Goal: Communication & Community: Answer question/provide support

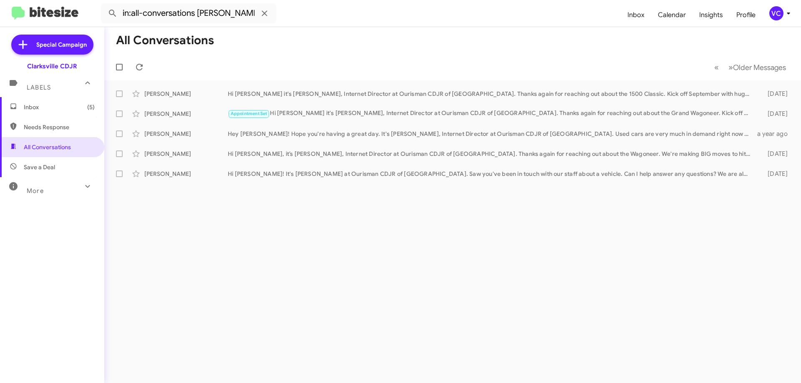
click at [347, 13] on form "in:all-conversations [PERSON_NAME]" at bounding box center [361, 13] width 520 height 20
click at [72, 111] on span "Inbox (5)" at bounding box center [59, 107] width 71 height 8
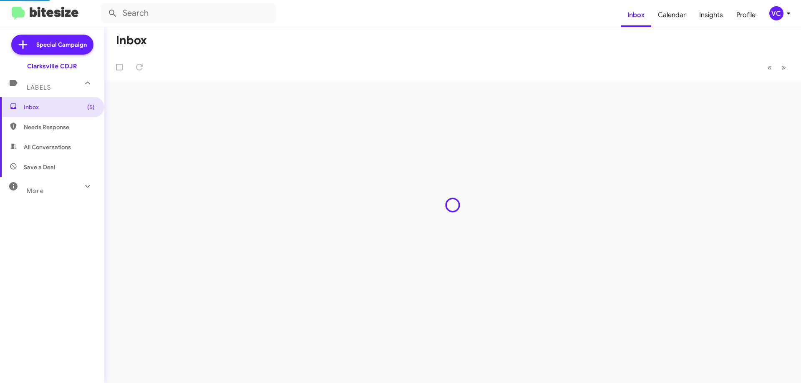
click at [399, 35] on mat-toolbar-row "Inbox" at bounding box center [452, 40] width 697 height 27
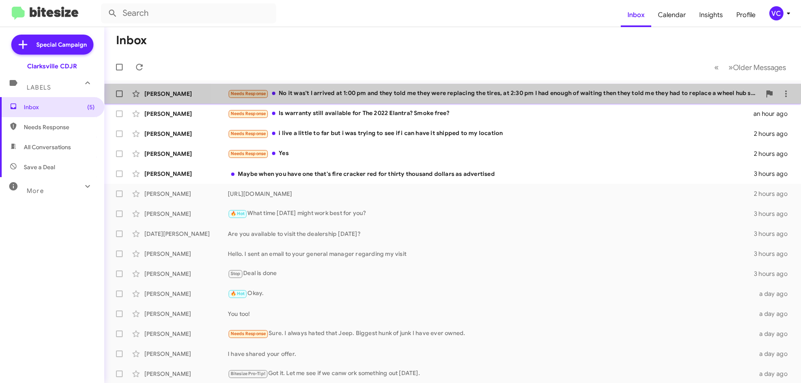
click at [482, 95] on div "Needs Response No it was't I arrived at 1:00 pm and they told me they were repl…" at bounding box center [494, 94] width 533 height 10
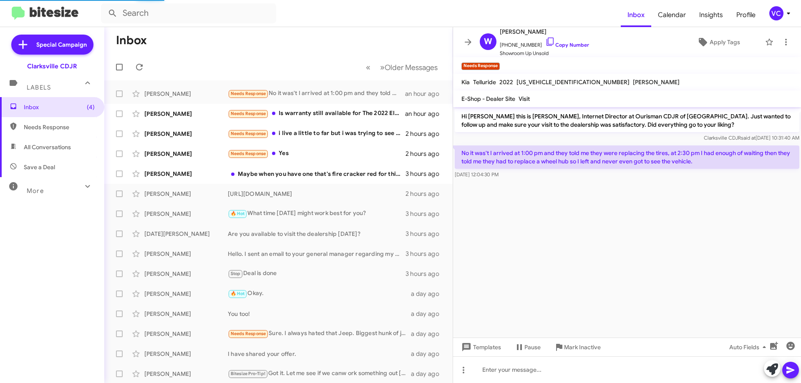
click at [643, 252] on cdk-virtual-scroll-viewport "Hi [PERSON_NAME] this is [PERSON_NAME], Internet Director at Ourisman CDJR of […" at bounding box center [627, 222] width 348 height 231
drag, startPoint x: 551, startPoint y: 159, endPoint x: 659, endPoint y: 170, distance: 109.0
click at [650, 170] on div "No it was't I arrived at 1:00 pm and they told me they were replacing the tires…" at bounding box center [627, 162] width 345 height 33
click at [671, 245] on cdk-virtual-scroll-viewport "Hi [PERSON_NAME] this is [PERSON_NAME], Internet Director at Ourisman CDJR of […" at bounding box center [627, 222] width 348 height 231
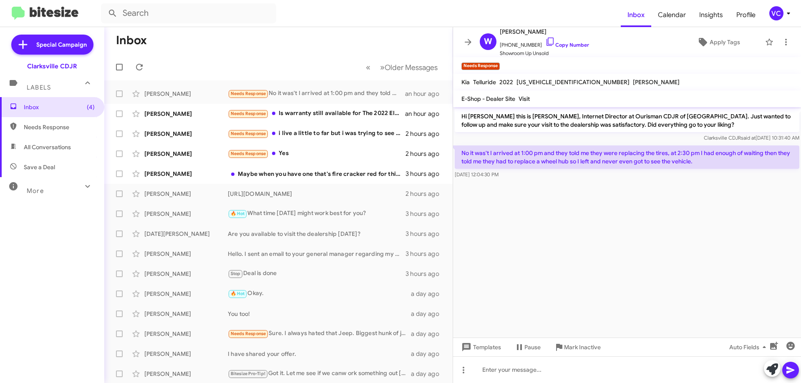
click at [671, 245] on cdk-virtual-scroll-viewport "Hi [PERSON_NAME] this is [PERSON_NAME], Internet Director at Ourisman CDJR of […" at bounding box center [627, 222] width 348 height 231
drag, startPoint x: 607, startPoint y: 165, endPoint x: 701, endPoint y: 168, distance: 94.8
click at [701, 168] on p "No it was't I arrived at 1:00 pm and they told me they were replacing the tires…" at bounding box center [627, 157] width 345 height 23
click at [697, 244] on cdk-virtual-scroll-viewport "Hi [PERSON_NAME] this is [PERSON_NAME], Internet Director at Ourisman CDJR of […" at bounding box center [627, 222] width 348 height 231
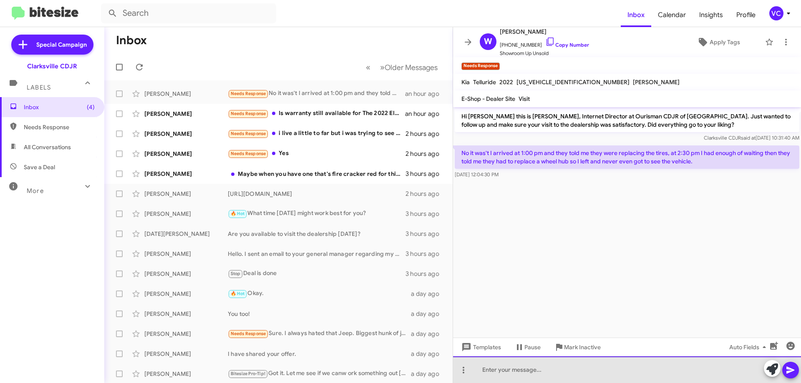
click at [582, 370] on div at bounding box center [627, 370] width 348 height 27
click at [674, 368] on div "I'm sorry to hear that. Let me check on the status of the vehicle." at bounding box center [627, 370] width 348 height 27
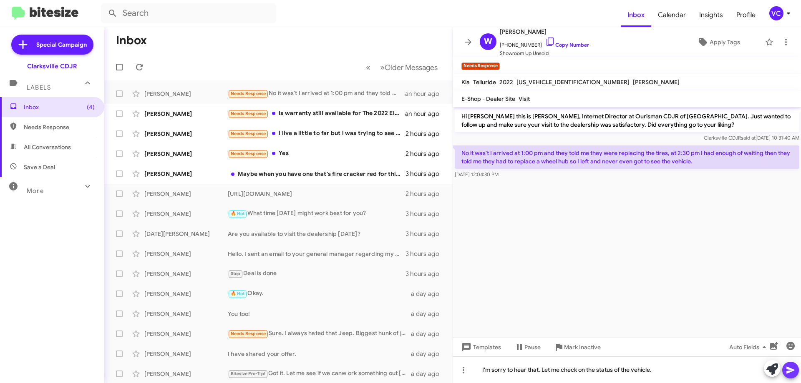
click at [790, 370] on icon at bounding box center [790, 370] width 8 height 7
click at [642, 280] on cdk-virtual-scroll-viewport "Hi [PERSON_NAME] this is [PERSON_NAME], Internet Director at Ourisman CDJR of […" at bounding box center [627, 222] width 348 height 231
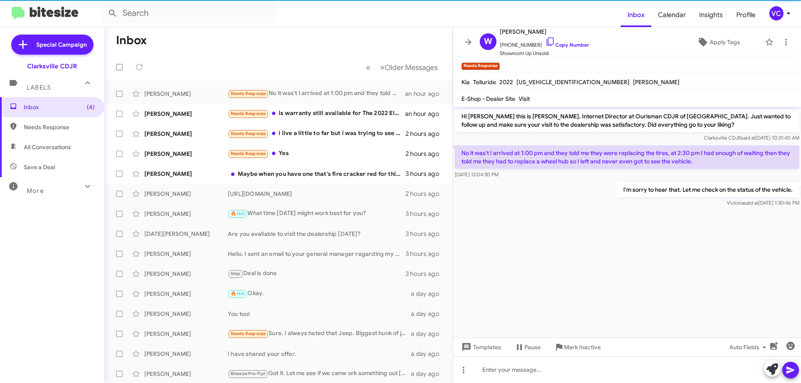
click at [634, 280] on cdk-virtual-scroll-viewport "Hi [PERSON_NAME] this is [PERSON_NAME], Internet Director at Ourisman CDJR of […" at bounding box center [627, 222] width 348 height 231
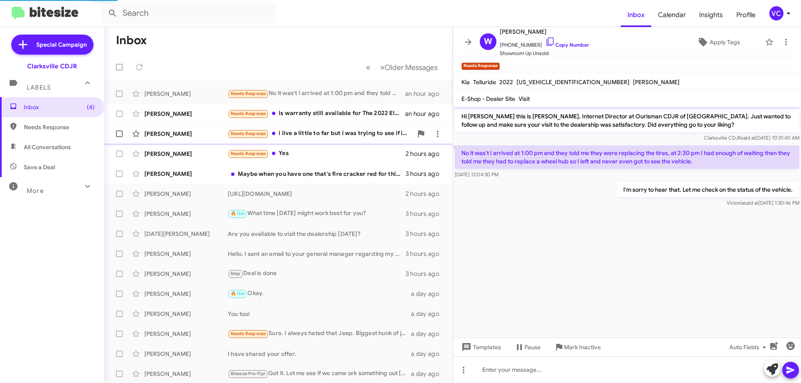
click at [207, 125] on span "[PERSON_NAME] Needs Response i live a little to far but i was trying to see if …" at bounding box center [278, 134] width 348 height 20
click at [211, 113] on div "[PERSON_NAME]" at bounding box center [185, 114] width 83 height 8
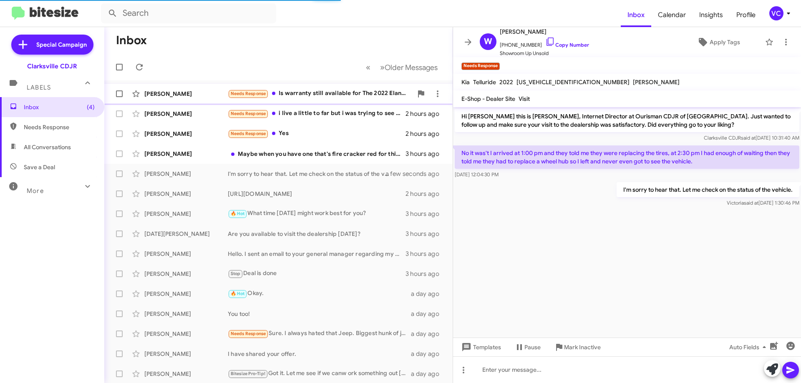
drag, startPoint x: 190, startPoint y: 93, endPoint x: 197, endPoint y: 92, distance: 7.3
click at [191, 93] on div "[PERSON_NAME]" at bounding box center [185, 94] width 83 height 8
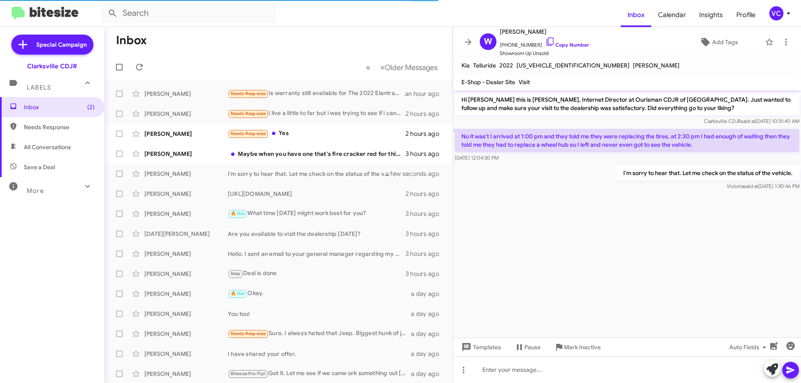
click at [600, 259] on cdk-virtual-scroll-viewport "Hi [PERSON_NAME] this is [PERSON_NAME], Internet Director at Ourisman CDJR of […" at bounding box center [627, 214] width 348 height 247
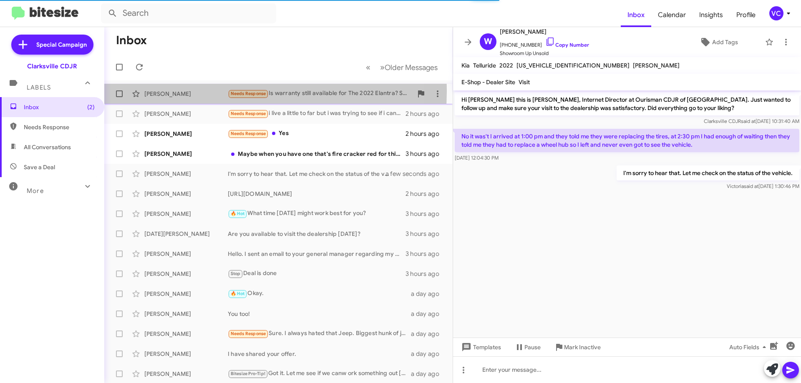
click at [223, 91] on div "[PERSON_NAME]" at bounding box center [185, 94] width 83 height 8
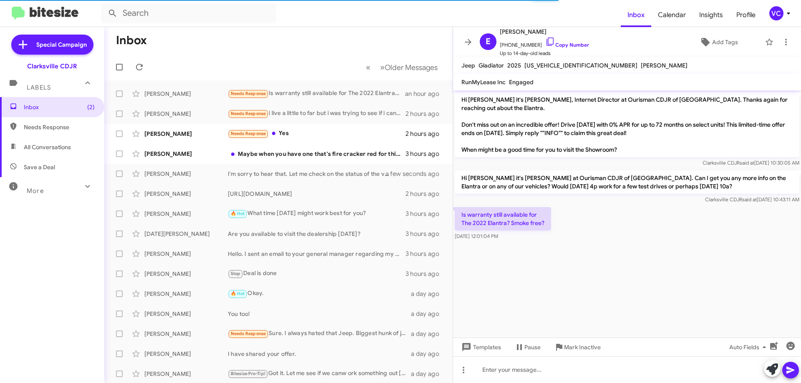
drag, startPoint x: 694, startPoint y: 267, endPoint x: 683, endPoint y: 266, distance: 10.5
click at [694, 267] on cdk-virtual-scroll-viewport "Hi [PERSON_NAME] it's [PERSON_NAME], Internet Director at Ourisman CDJR of [GEO…" at bounding box center [627, 214] width 348 height 247
click at [615, 232] on div "Is warranty still available for The 2022 Elantra? Smoke free? [DATE] 12:01:04 PM" at bounding box center [627, 224] width 348 height 37
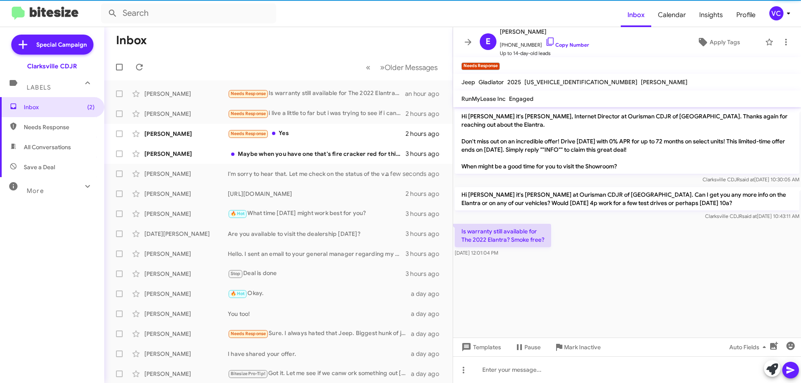
click at [629, 249] on div "Is warranty still available for The 2022 Elantra? Smoke free? [DATE] 12:01:04 PM" at bounding box center [627, 240] width 348 height 37
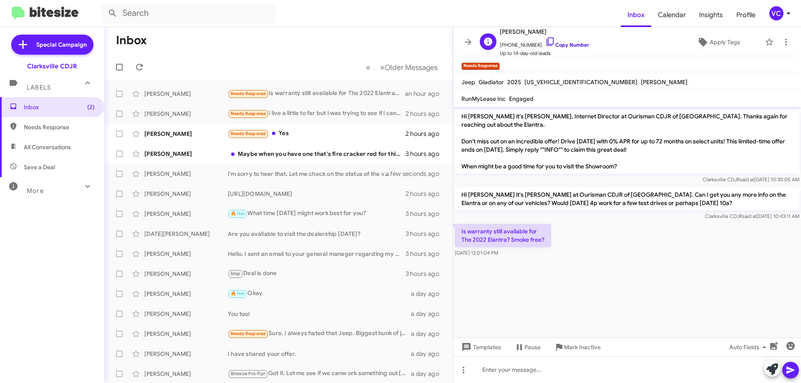
click at [564, 43] on link "Copy Number" at bounding box center [567, 45] width 44 height 6
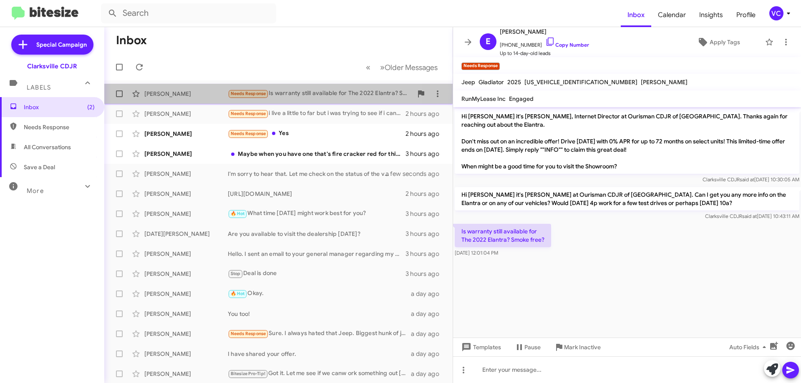
click at [313, 93] on div "Needs Response Is warranty still available for The 2022 Elantra? Smoke free?" at bounding box center [320, 94] width 185 height 10
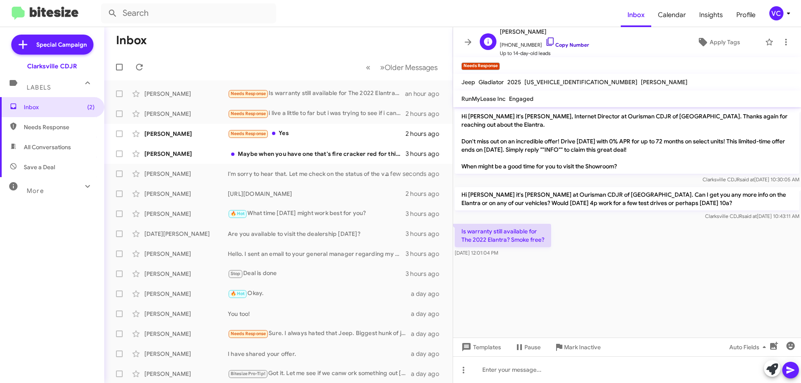
click at [582, 42] on link "Copy Number" at bounding box center [567, 45] width 44 height 6
click at [662, 251] on div "Is warranty still available for The 2022 Elantra? Smoke free? [DATE] 12:01:04 PM" at bounding box center [627, 240] width 348 height 37
click at [359, 38] on mat-toolbar-row "Inbox" at bounding box center [278, 40] width 348 height 27
click at [143, 70] on icon at bounding box center [139, 67] width 10 height 10
click at [258, 46] on mat-toolbar-row "Inbox" at bounding box center [278, 40] width 348 height 27
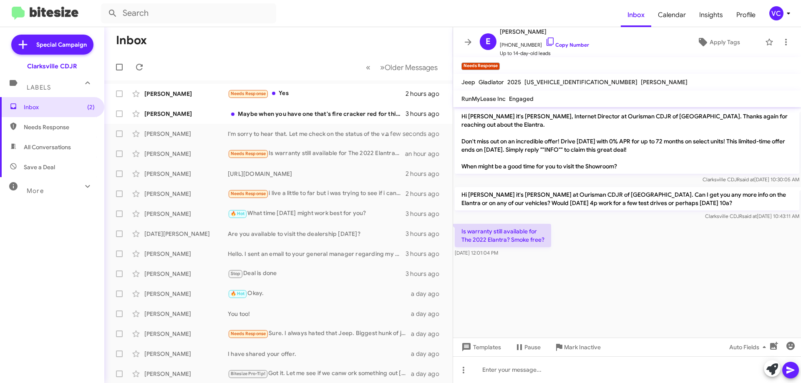
click at [797, 257] on div "Is warranty still available for The 2022 Elantra? Smoke free? [DATE] 12:01:04 PM" at bounding box center [627, 240] width 348 height 37
click at [798, 257] on div "Is warranty still available for The 2022 Elantra? Smoke free? [DATE] 12:01:04 PM" at bounding box center [627, 240] width 348 height 37
click at [629, 264] on div at bounding box center [627, 262] width 348 height 6
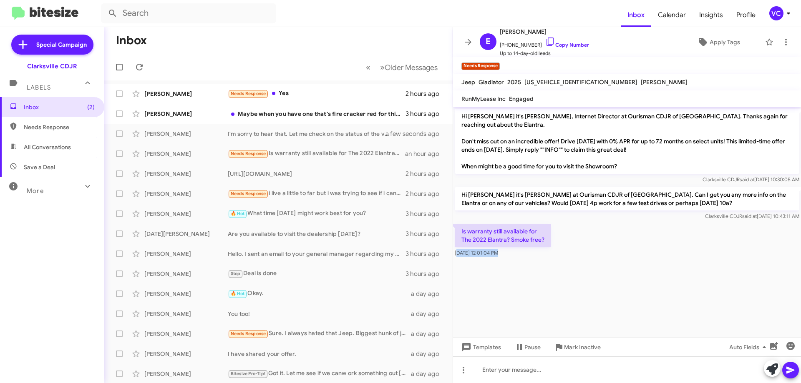
click at [636, 267] on cdk-virtual-scroll-viewport "Hi [PERSON_NAME] it's [PERSON_NAME], Internet Director at Ourisman CDJR of [GEO…" at bounding box center [627, 222] width 348 height 231
click at [637, 267] on cdk-virtual-scroll-viewport "Hi [PERSON_NAME] it's [PERSON_NAME], Internet Director at Ourisman CDJR of [GEO…" at bounding box center [627, 222] width 348 height 231
click at [656, 260] on div at bounding box center [627, 262] width 348 height 6
click at [261, 22] on input "text" at bounding box center [188, 13] width 175 height 20
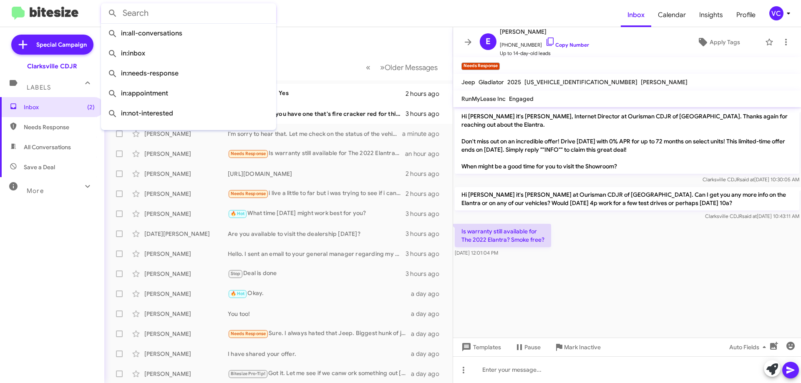
drag, startPoint x: 331, startPoint y: 35, endPoint x: 332, endPoint y: 40, distance: 4.7
click at [331, 36] on mat-toolbar-row "Inbox" at bounding box center [278, 40] width 348 height 27
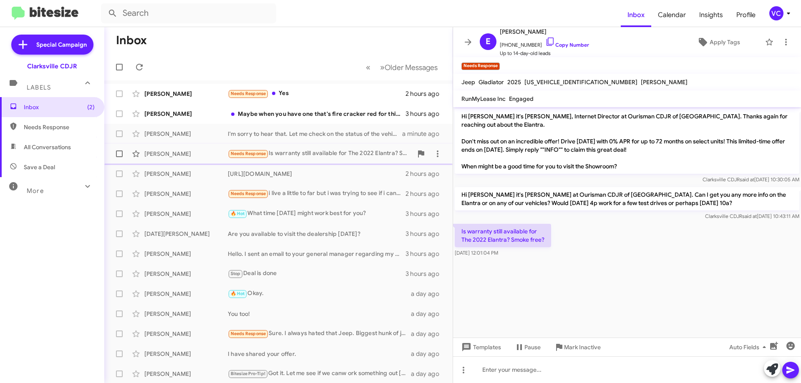
click at [218, 156] on div "[PERSON_NAME]" at bounding box center [185, 154] width 83 height 8
click at [279, 35] on mat-toolbar-row "Inbox" at bounding box center [278, 40] width 348 height 27
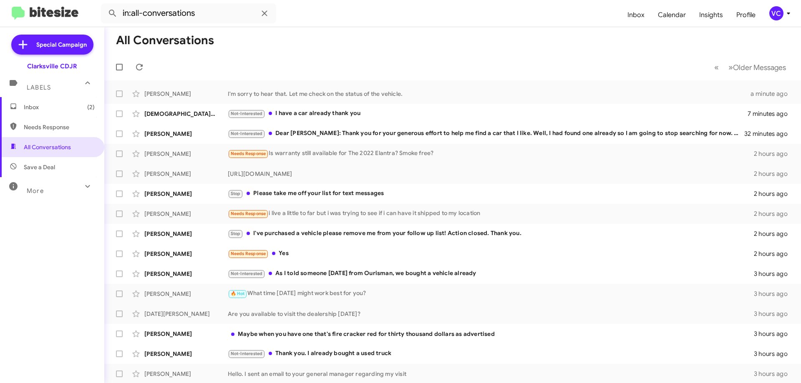
click at [345, 28] on mat-toolbar-row "All Conversations" at bounding box center [452, 40] width 697 height 27
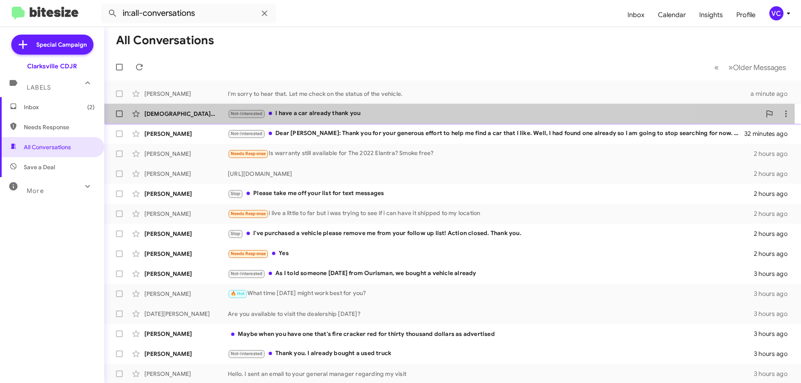
click at [321, 115] on div "Not-Interested I have a car already thank you" at bounding box center [494, 114] width 533 height 10
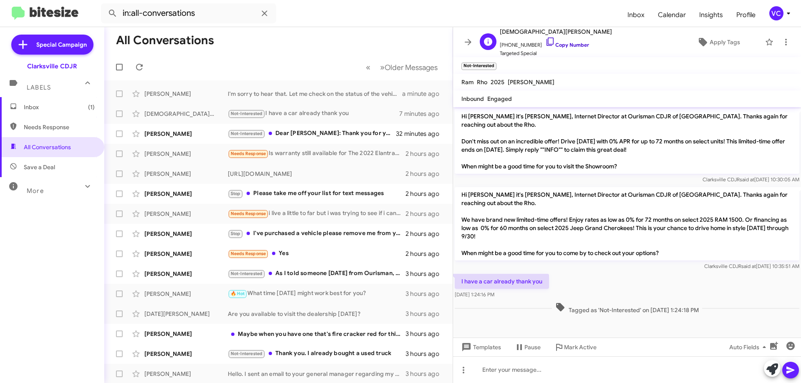
click at [561, 45] on link "Copy Number" at bounding box center [567, 45] width 44 height 6
drag, startPoint x: 499, startPoint y: 233, endPoint x: 494, endPoint y: 234, distance: 5.7
click at [499, 233] on p "Hi Jesus it's Victoria Cook, Internet Director at Ourisman CDJR of Clarksville.…" at bounding box center [627, 223] width 345 height 73
drag, startPoint x: 459, startPoint y: 265, endPoint x: 517, endPoint y: 283, distance: 61.1
click at [517, 283] on div "I have a car already thank you Sep 17, 2025, 1:24:16 PM" at bounding box center [627, 286] width 348 height 28
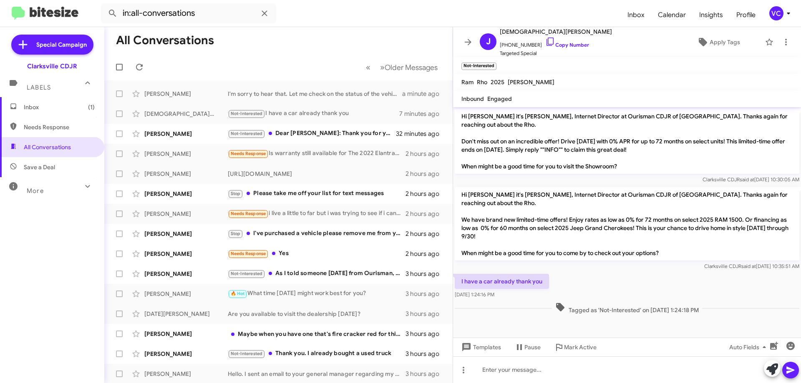
copy div "I have a car already thank you Sep 17, 2025, 1:24:16 PM"
click at [626, 262] on div "Clarksville CDJR said at Sep 17, 2025, 10:35:51 AM" at bounding box center [627, 266] width 345 height 8
click at [556, 330] on cdk-virtual-scroll-viewport "Hi Jesus it's Victoria Cook, Internet Director at Ourisman CDJR of Clarksville.…" at bounding box center [627, 222] width 348 height 231
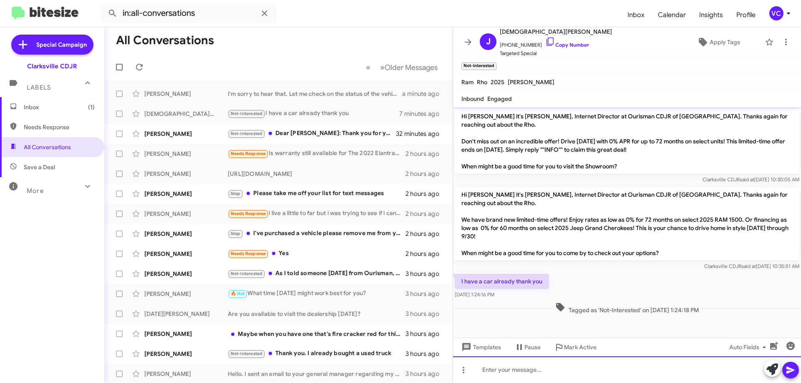
click at [532, 378] on div at bounding box center [627, 370] width 348 height 27
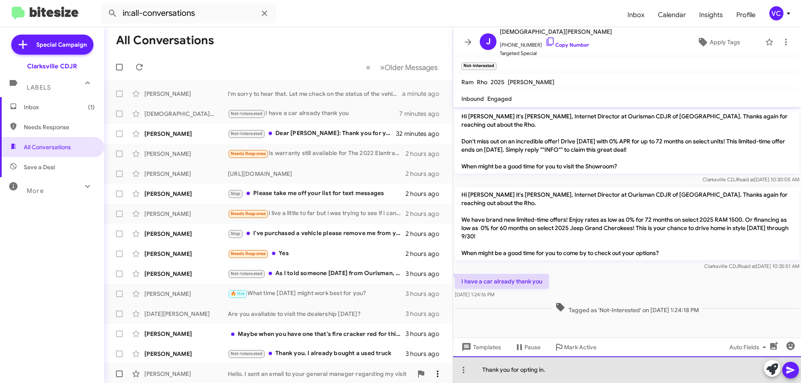
drag, startPoint x: 565, startPoint y: 374, endPoint x: 435, endPoint y: 379, distance: 129.8
click at [436, 379] on div "All Conversations « Previous » Next Older Messages William Foster I'm sorry to …" at bounding box center [452, 205] width 697 height 356
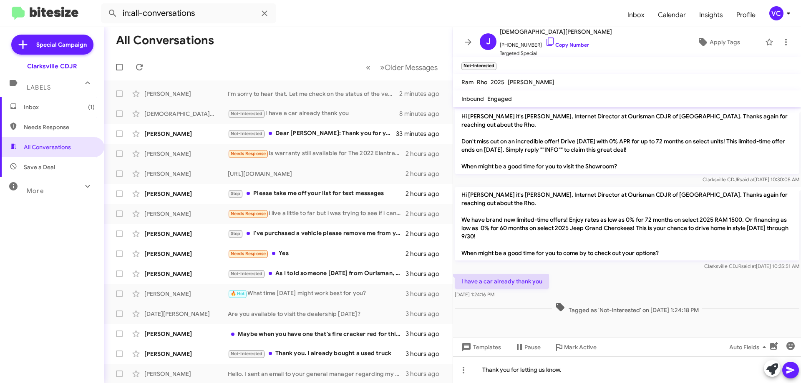
click at [791, 373] on icon at bounding box center [790, 370] width 10 height 10
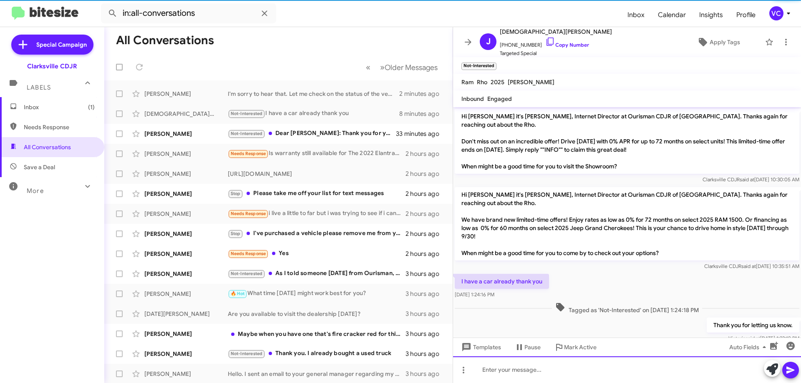
scroll to position [17, 0]
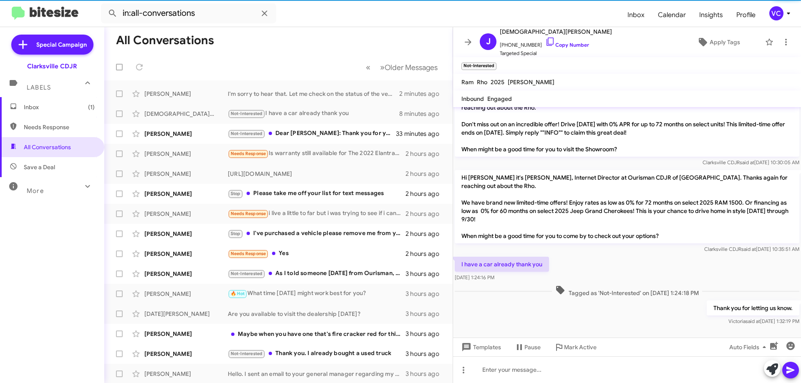
click at [678, 236] on p "Hi Jesus it's Victoria Cook, Internet Director at Ourisman CDJR of Clarksville.…" at bounding box center [627, 206] width 345 height 73
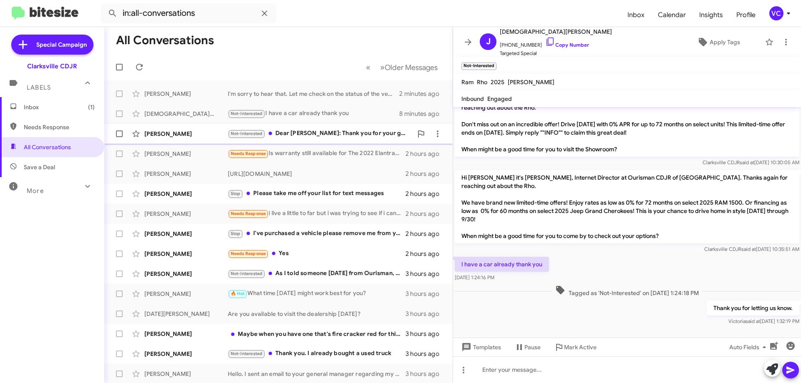
click at [219, 138] on div "Phuong Vo" at bounding box center [185, 134] width 83 height 8
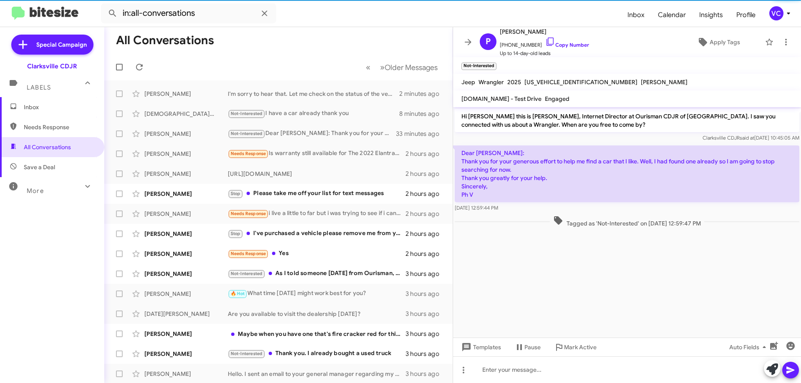
click at [655, 324] on cdk-virtual-scroll-viewport "Hi Phuong this is Victoria Cook, Internet Director at Ourisman CDJR of Clarksvi…" at bounding box center [627, 222] width 348 height 231
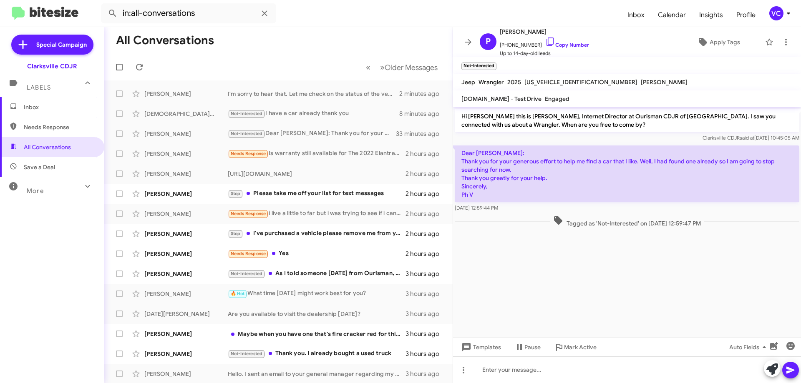
click at [673, 280] on cdk-virtual-scroll-viewport "Hi Phuong this is Victoria Cook, Internet Director at Ourisman CDJR of Clarksvi…" at bounding box center [627, 222] width 348 height 231
click at [580, 47] on link "Copy Number" at bounding box center [567, 45] width 44 height 6
drag, startPoint x: 453, startPoint y: 147, endPoint x: 540, endPoint y: 208, distance: 106.7
click at [540, 208] on div "All Conversations « Previous » Next Older Messages William Foster I'm sorry to …" at bounding box center [452, 205] width 697 height 356
click at [541, 208] on div "Sep 17, 2025, 12:59:44 PM" at bounding box center [627, 208] width 345 height 8
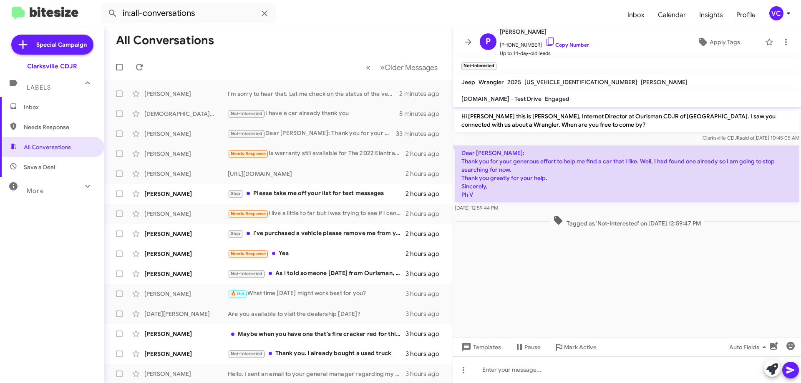
drag, startPoint x: 463, startPoint y: 152, endPoint x: 528, endPoint y: 207, distance: 85.5
click at [528, 209] on div "Dear Victoria Cook: Thank you for your generous effort to help me find a car th…" at bounding box center [627, 179] width 345 height 67
copy div "Dear Victoria Cook: Thank you for your generous effort to help me find a car th…"
click at [669, 267] on cdk-virtual-scroll-viewport "Hi Phuong this is Victoria Cook, Internet Director at Ourisman CDJR of Clarksvi…" at bounding box center [627, 222] width 348 height 231
click at [215, 154] on div "[PERSON_NAME]" at bounding box center [185, 154] width 83 height 8
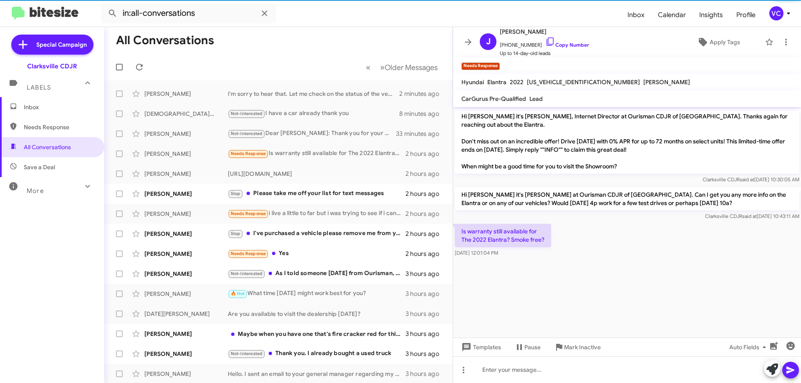
click at [617, 267] on cdk-virtual-scroll-viewport "Hi [PERSON_NAME] it's [PERSON_NAME], Internet Director at Ourisman CDJR of [GEO…" at bounding box center [627, 222] width 348 height 231
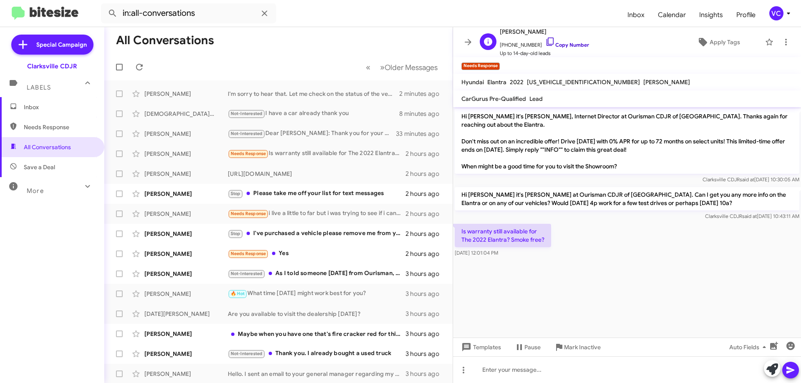
click at [580, 43] on link "Copy Number" at bounding box center [567, 45] width 44 height 6
click at [608, 255] on div "Is warranty still available for The 2022 Elantra? Smoke free? [DATE] 12:01:04 PM" at bounding box center [627, 240] width 348 height 37
click at [565, 42] on link "Copy Number" at bounding box center [567, 45] width 44 height 6
click at [612, 245] on div "Is warranty still available for The 2022 Elantra? Smoke free? [DATE] 12:01:04 PM" at bounding box center [627, 240] width 348 height 37
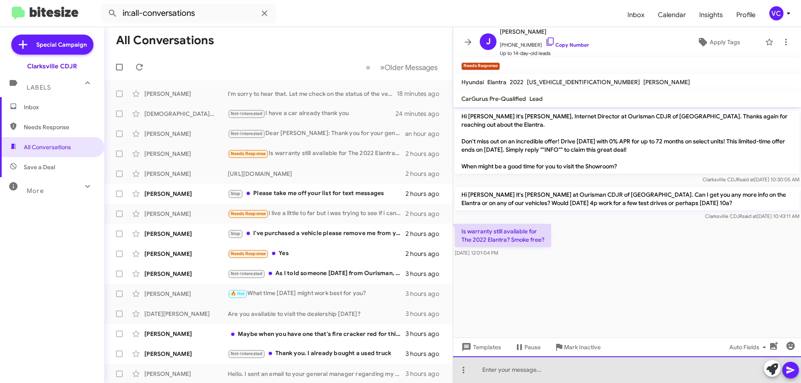
click at [514, 368] on div at bounding box center [627, 370] width 348 height 27
click at [552, 375] on div "AHH it looks like" at bounding box center [627, 370] width 348 height 27
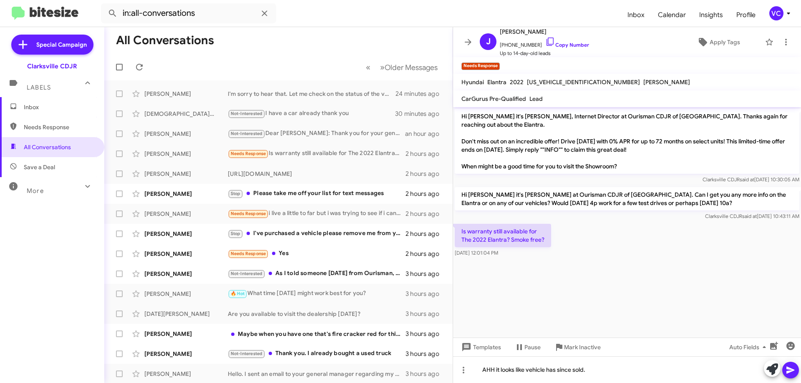
click at [798, 371] on button at bounding box center [790, 370] width 17 height 17
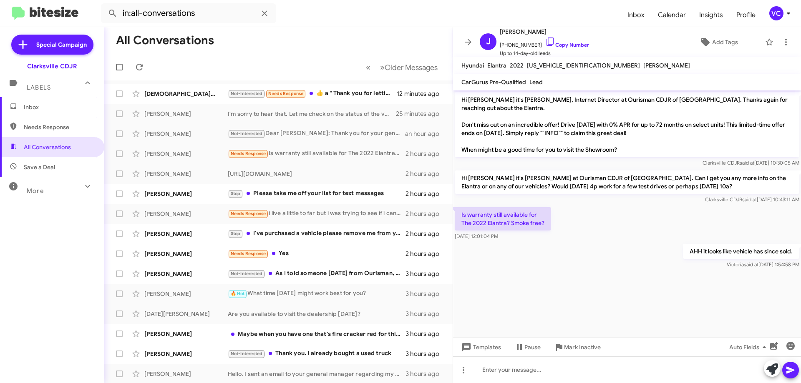
click at [581, 274] on div at bounding box center [627, 275] width 348 height 8
click at [616, 258] on div "AHH it looks like vehicle has since sold. Victoria said at Sep 17, 2025, 1:54:5…" at bounding box center [627, 256] width 348 height 28
click at [322, 53] on mat-toolbar-row "All Conversations" at bounding box center [278, 40] width 348 height 27
click at [319, 43] on mat-toolbar-row "All Conversations" at bounding box center [278, 40] width 348 height 27
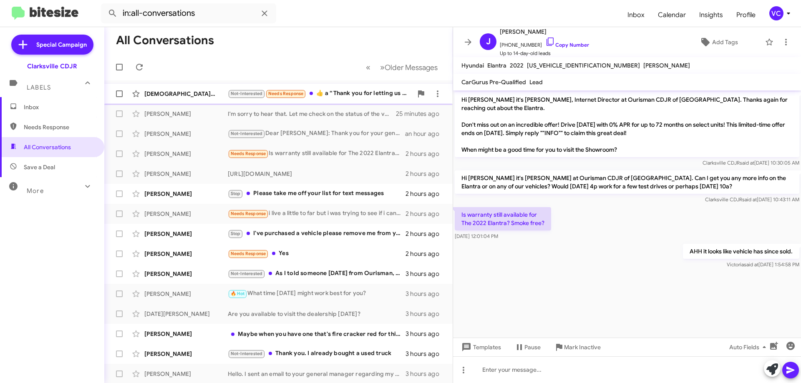
click at [332, 94] on div "Not-Interested Needs Response ​👍​ a “ Thank you for letting us know. ”" at bounding box center [320, 94] width 185 height 10
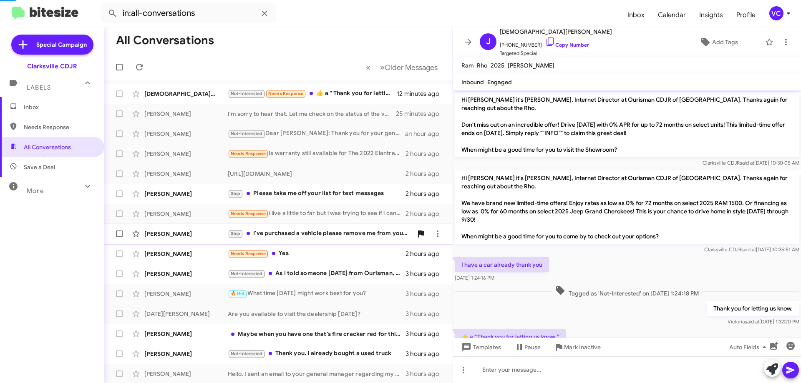
scroll to position [31, 0]
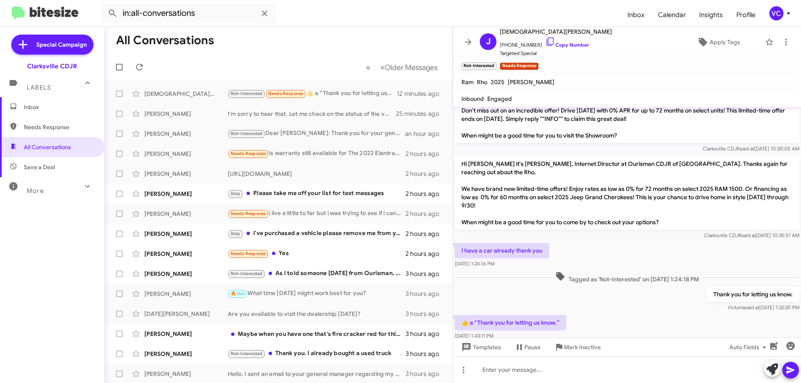
drag, startPoint x: 626, startPoint y: 325, endPoint x: 627, endPoint y: 295, distance: 29.2
click at [627, 322] on div "​👍​ a “ Thank you for letting us know. ” Sep 17, 2025, 1:43:11 PM" at bounding box center [627, 328] width 348 height 28
click at [629, 243] on div "I have a car already thank you Sep 17, 2025, 1:24:16 PM" at bounding box center [627, 256] width 348 height 28
click at [639, 309] on div "Thank you for letting us know. Victoria said at Sep 17, 2025, 1:32:20 PM" at bounding box center [627, 299] width 348 height 28
click at [646, 234] on div "Clarksville CDJR said at Sep 17, 2025, 10:35:51 AM" at bounding box center [627, 236] width 345 height 8
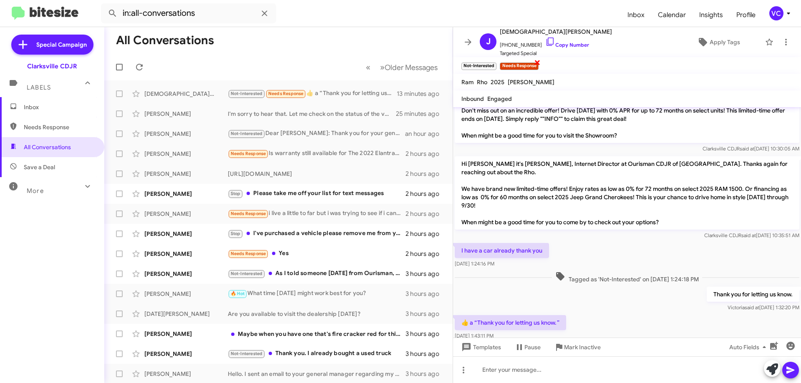
click at [541, 64] on span "×" at bounding box center [537, 62] width 7 height 10
click at [331, 43] on mat-toolbar-row "All Conversations" at bounding box center [278, 40] width 348 height 27
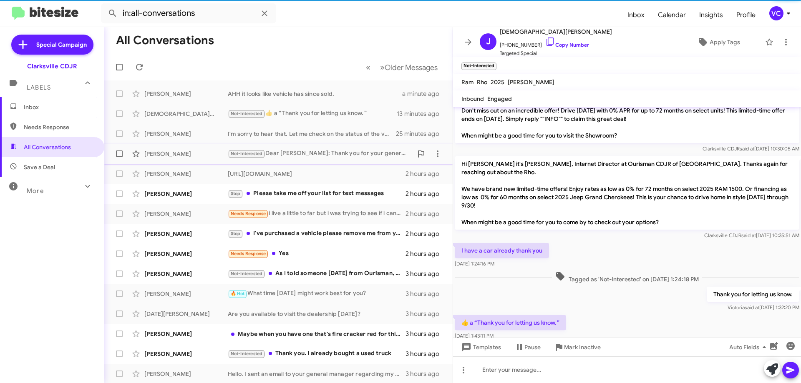
click at [219, 159] on div "Phuong Vo Not-Interested Dear Victoria Cook: Thank you for your generous effort…" at bounding box center [278, 154] width 335 height 17
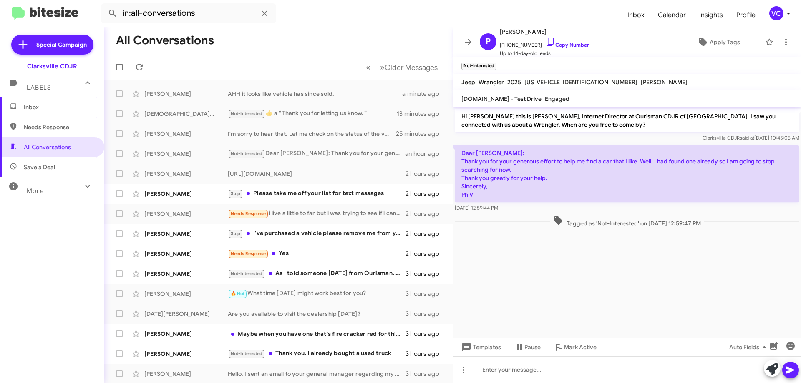
click at [284, 52] on mat-toolbar-row "All Conversations" at bounding box center [278, 40] width 348 height 27
click at [281, 60] on mat-toolbar-row "« Previous » Next Older Messages" at bounding box center [278, 67] width 348 height 27
click at [571, 277] on cdk-virtual-scroll-viewport "Hi Phuong this is Victoria Cook, Internet Director at Ourisman CDJR of Clarksvi…" at bounding box center [627, 222] width 348 height 231
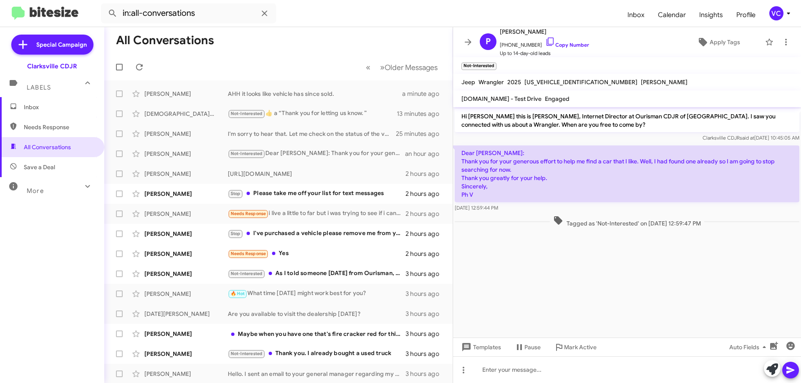
click at [571, 277] on cdk-virtual-scroll-viewport "Hi Phuong this is Victoria Cook, Internet Director at Ourisman CDJR of Clarksvi…" at bounding box center [627, 222] width 348 height 231
click at [578, 282] on cdk-virtual-scroll-viewport "Hi Phuong this is Victoria Cook, Internet Director at Ourisman CDJR of Clarksvi…" at bounding box center [627, 222] width 348 height 231
click at [580, 282] on cdk-virtual-scroll-viewport "Hi Phuong this is Victoria Cook, Internet Director at Ourisman CDJR of Clarksvi…" at bounding box center [627, 222] width 348 height 231
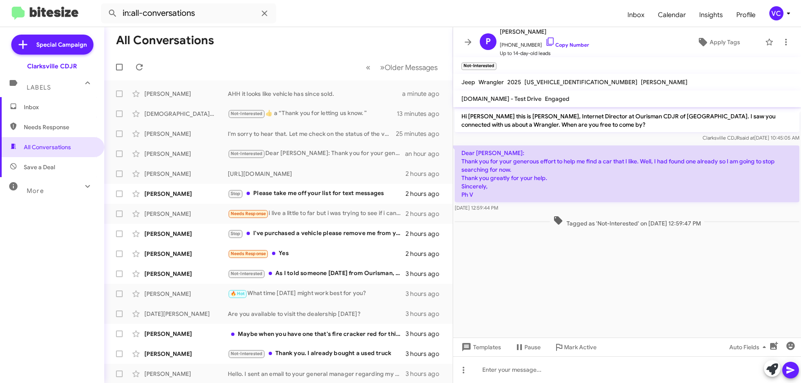
click at [580, 282] on cdk-virtual-scroll-viewport "Hi Phuong this is Victoria Cook, Internet Director at Ourisman CDJR of Clarksvi…" at bounding box center [627, 222] width 348 height 231
click at [633, 53] on div "P Phuong Vo +15107986479 Copy Number Up to 14-day-old leads Apply Tags" at bounding box center [618, 42] width 284 height 31
click at [649, 287] on cdk-virtual-scroll-viewport "Hi Phuong this is Victoria Cook, Internet Director at Ourisman CDJR of Clarksvi…" at bounding box center [627, 222] width 348 height 231
click at [651, 286] on cdk-virtual-scroll-viewport "Hi Phuong this is Victoria Cook, Internet Director at Ourisman CDJR of Clarksvi…" at bounding box center [627, 222] width 348 height 231
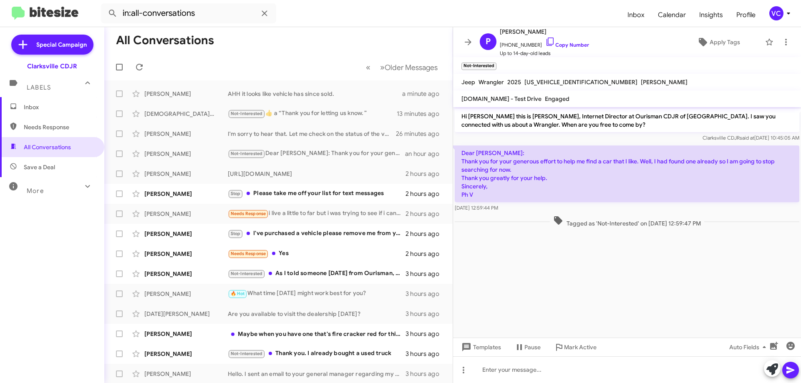
click at [657, 286] on cdk-virtual-scroll-viewport "Hi Phuong this is Victoria Cook, Internet Director at Ourisman CDJR of Clarksvi…" at bounding box center [627, 222] width 348 height 231
click at [657, 284] on cdk-virtual-scroll-viewport "Hi Phuong this is Victoria Cook, Internet Director at Ourisman CDJR of Clarksvi…" at bounding box center [627, 222] width 348 height 231
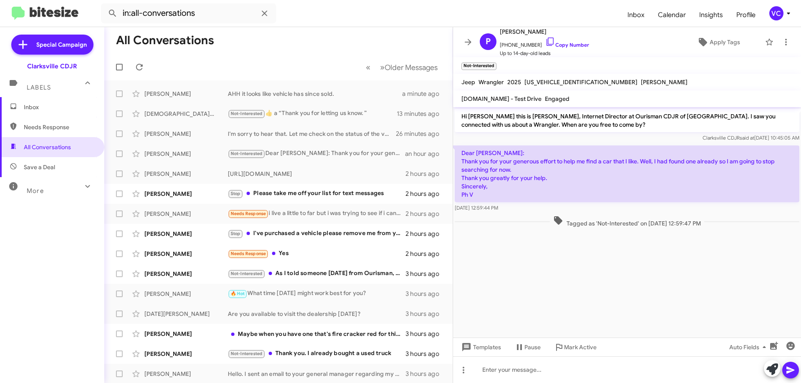
click at [657, 284] on cdk-virtual-scroll-viewport "Hi Phuong this is Victoria Cook, Internet Director at Ourisman CDJR of Clarksvi…" at bounding box center [627, 222] width 348 height 231
drag, startPoint x: 646, startPoint y: 276, endPoint x: 637, endPoint y: 287, distance: 13.7
click at [650, 277] on cdk-virtual-scroll-viewport "Hi Phuong this is Victoria Cook, Internet Director at Ourisman CDJR of Clarksvi…" at bounding box center [627, 222] width 348 height 231
click at [637, 297] on cdk-virtual-scroll-viewport "Hi Phuong this is Victoria Cook, Internet Director at Ourisman CDJR of Clarksvi…" at bounding box center [627, 222] width 348 height 231
click at [690, 289] on cdk-virtual-scroll-viewport "Hi Phuong this is Victoria Cook, Internet Director at Ourisman CDJR of Clarksvi…" at bounding box center [627, 222] width 348 height 231
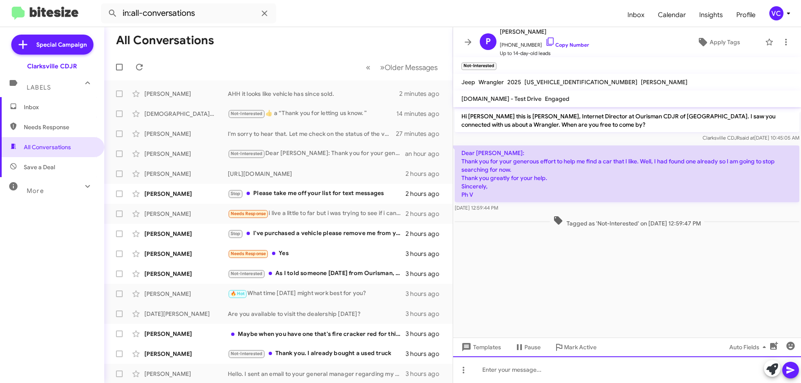
click at [528, 383] on div at bounding box center [627, 370] width 348 height 27
click at [563, 374] on div "Thank you for your time." at bounding box center [627, 370] width 348 height 27
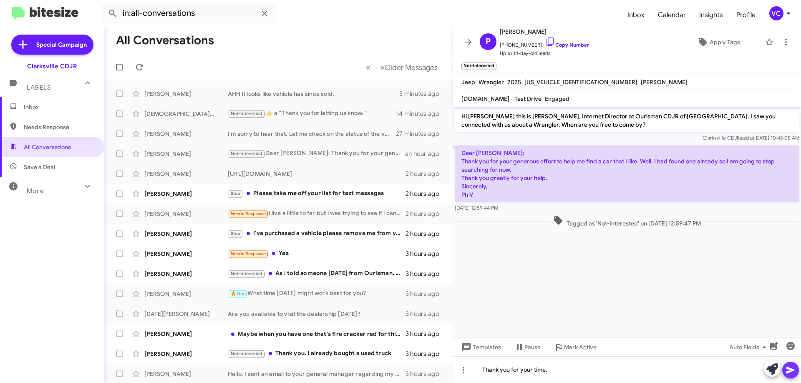
click at [793, 370] on icon at bounding box center [790, 370] width 8 height 7
click at [217, 200] on div "Katie Nailler Stop Please take me off your list for text messages 2 hours ago" at bounding box center [278, 194] width 335 height 17
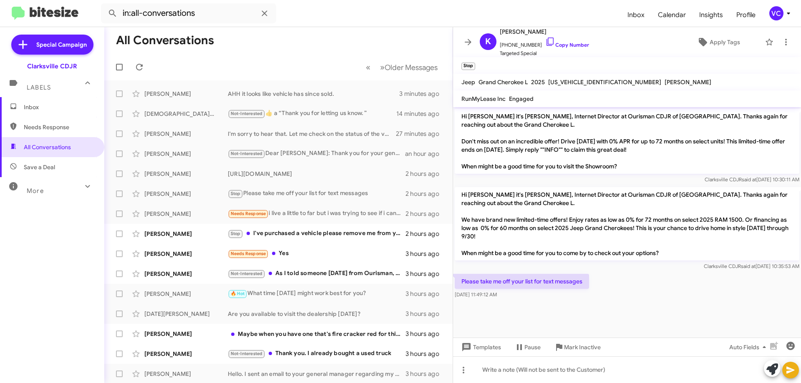
click at [674, 303] on div at bounding box center [627, 304] width 348 height 6
click at [567, 45] on link "Copy Number" at bounding box center [567, 45] width 44 height 6
click at [695, 295] on div "Please take me off your list for text messages Sep 17, 2025, 11:49:12 AM" at bounding box center [627, 286] width 348 height 28
click at [657, 304] on div at bounding box center [627, 304] width 348 height 6
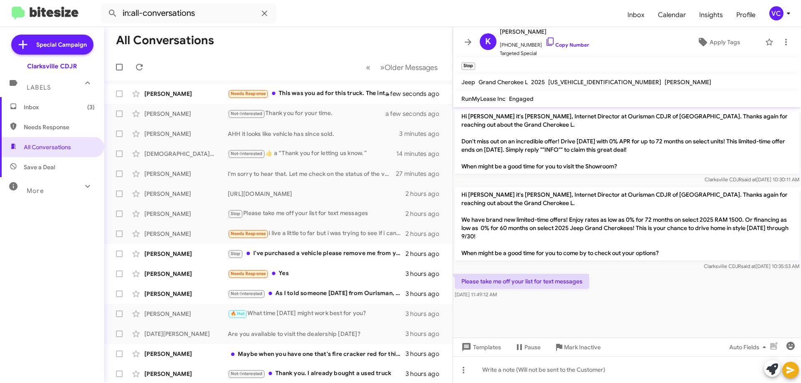
click at [645, 275] on div "Please take me off your list for text messages Sep 17, 2025, 11:49:12 AM" at bounding box center [627, 286] width 348 height 28
click at [317, 40] on mat-toolbar-row "All Conversations" at bounding box center [278, 40] width 348 height 27
click at [668, 294] on div "Please take me off your list for text messages Sep 17, 2025, 11:49:12 AM" at bounding box center [627, 286] width 348 height 28
click at [642, 273] on div "Please take me off your list for text messages Sep 17, 2025, 11:49:12 AM" at bounding box center [627, 286] width 348 height 28
drag, startPoint x: 680, startPoint y: 305, endPoint x: 440, endPoint y: 242, distance: 248.8
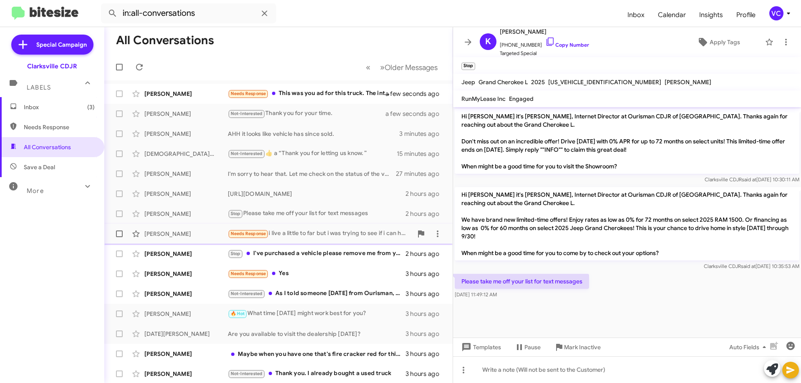
click at [680, 301] on div at bounding box center [627, 304] width 348 height 6
click at [206, 236] on div "[PERSON_NAME]" at bounding box center [185, 234] width 83 height 8
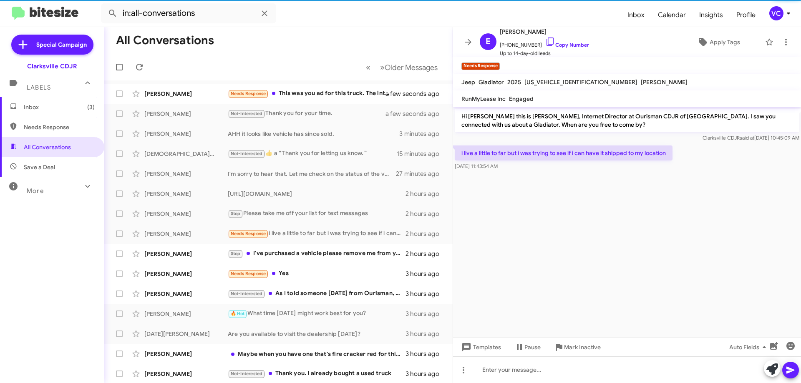
click at [557, 274] on cdk-virtual-scroll-viewport "Hi Eli this is Victoria Cook, Internet Director at Ourisman CDJR of Clarksville…" at bounding box center [627, 222] width 348 height 231
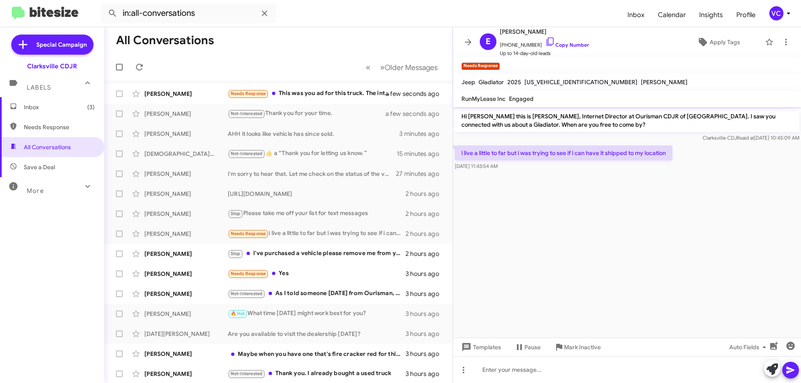
click at [632, 242] on cdk-virtual-scroll-viewport "Hi Eli this is Victoria Cook, Internet Director at Ourisman CDJR of Clarksville…" at bounding box center [627, 222] width 348 height 231
click at [632, 244] on cdk-virtual-scroll-viewport "Hi Eli this is Victoria Cook, Internet Director at Ourisman CDJR of Clarksville…" at bounding box center [627, 222] width 348 height 231
drag, startPoint x: 516, startPoint y: 150, endPoint x: 680, endPoint y: 174, distance: 165.7
click at [636, 150] on p "i live a little to far but i was trying to see if i can have it shipped to my l…" at bounding box center [564, 153] width 218 height 15
click at [686, 225] on cdk-virtual-scroll-viewport "Hi Eli this is Victoria Cook, Internet Director at Ourisman CDJR of Clarksville…" at bounding box center [627, 222] width 348 height 231
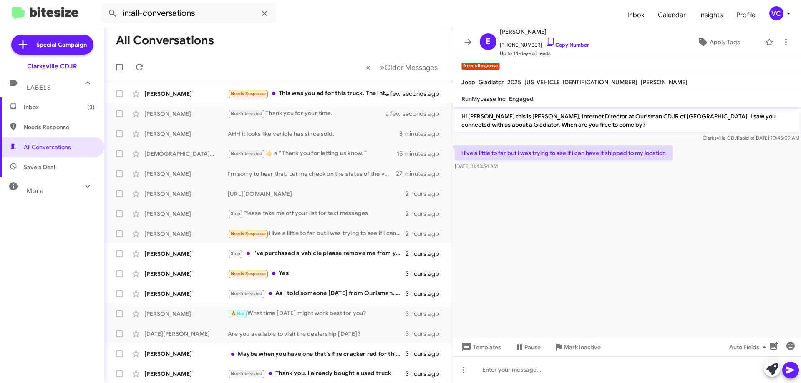
click at [694, 241] on cdk-virtual-scroll-viewport "Hi Eli this is Victoria Cook, Internet Director at Ourisman CDJR of Clarksville…" at bounding box center [627, 222] width 348 height 231
click at [695, 242] on cdk-virtual-scroll-viewport "Hi Eli this is Victoria Cook, Internet Director at Ourisman CDJR of Clarksville…" at bounding box center [627, 222] width 348 height 231
click at [569, 45] on link "Copy Number" at bounding box center [567, 45] width 44 height 6
copy div "Templates Pause Mark Inactive Auto Fields"
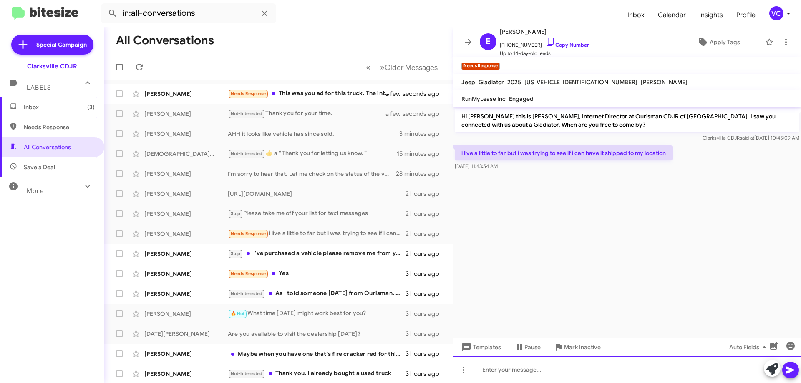
click at [522, 373] on div at bounding box center [627, 370] width 348 height 27
click at [663, 373] on div "We can do a remote deal. We do not coordinate shipping. It" at bounding box center [627, 370] width 348 height 27
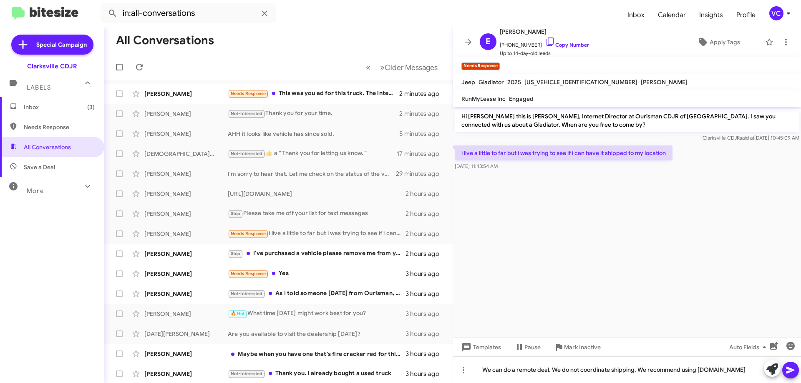
click at [787, 373] on icon at bounding box center [790, 370] width 8 height 7
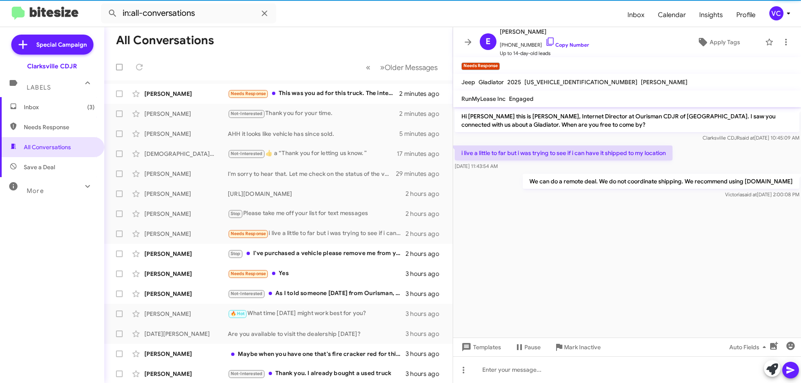
click at [611, 236] on cdk-virtual-scroll-viewport "Hi Eli this is Victoria Cook, Internet Director at Ourisman CDJR of Clarksville…" at bounding box center [627, 222] width 348 height 231
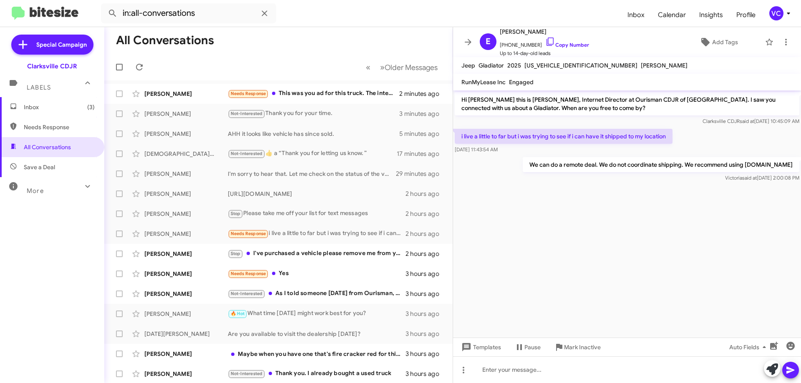
click at [229, 59] on mat-toolbar-row "« Previous » Next Older Messages" at bounding box center [278, 67] width 348 height 27
click at [136, 67] on icon at bounding box center [139, 67] width 10 height 10
click at [330, 29] on mat-toolbar-row "All Conversations" at bounding box center [278, 40] width 348 height 27
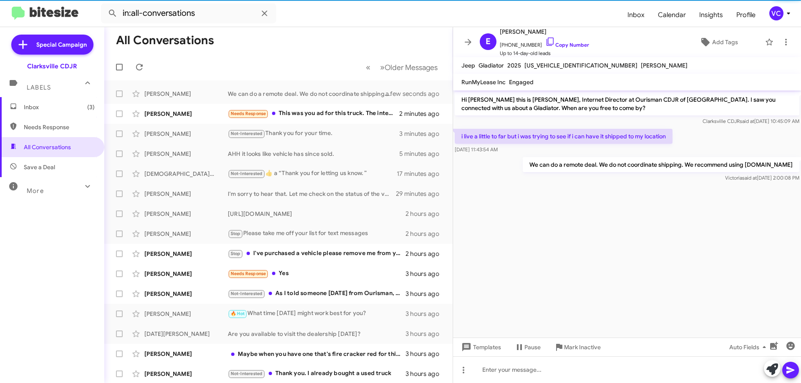
click at [371, 23] on form "in:all-conversations" at bounding box center [361, 13] width 520 height 20
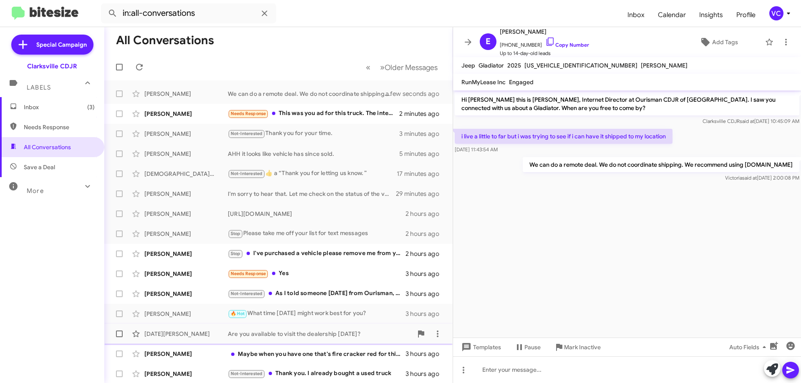
click at [608, 331] on cdk-virtual-scroll-viewport "Hi Eli this is Victoria Cook, Internet Director at Ourisman CDJR of Clarksville…" at bounding box center [627, 214] width 348 height 247
click at [185, 257] on div "Michael Mcdonald" at bounding box center [185, 254] width 83 height 8
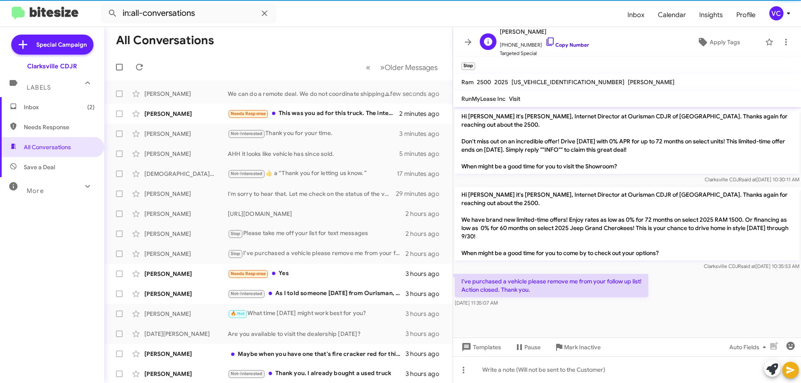
drag, startPoint x: 571, startPoint y: 46, endPoint x: 561, endPoint y: 46, distance: 10.0
click at [571, 46] on link "Copy Number" at bounding box center [567, 45] width 44 height 6
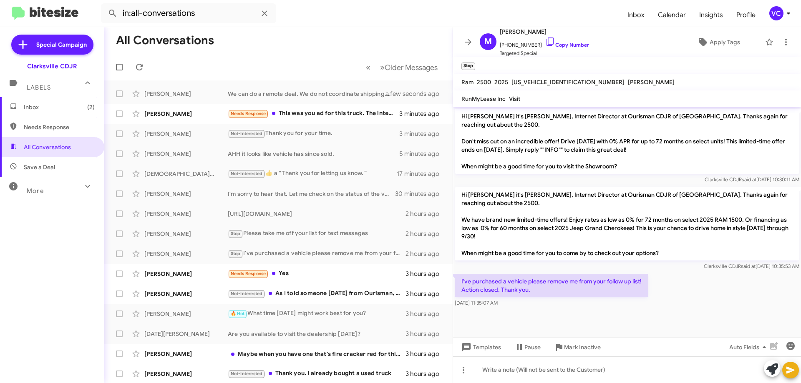
click at [706, 287] on div "I've purchased a vehicle please remove me from your follow up list! Action clos…" at bounding box center [627, 290] width 348 height 37
click at [697, 290] on div "I've purchased a vehicle please remove me from your follow up list! Action clos…" at bounding box center [627, 290] width 348 height 37
click at [215, 274] on div "[PERSON_NAME]" at bounding box center [185, 274] width 83 height 8
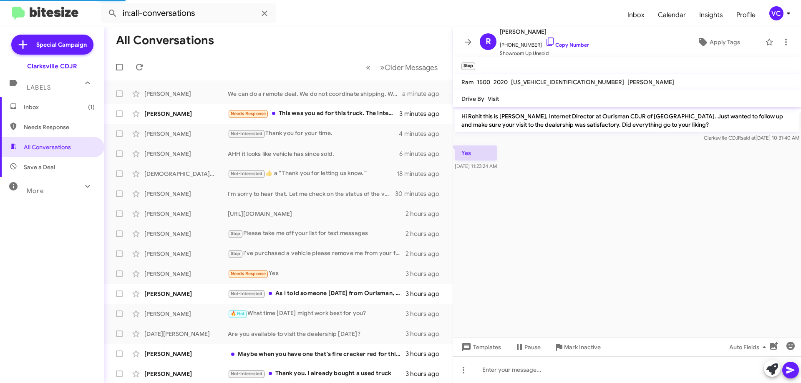
click at [627, 219] on cdk-virtual-scroll-viewport "Hi Rohit this is Victoria Cook, Internet Director at Ourisman CDJR of Clarksvil…" at bounding box center [627, 222] width 348 height 231
click at [563, 37] on span "+14807989502 Copy Number" at bounding box center [544, 43] width 89 height 13
click at [579, 43] on link "Copy Number" at bounding box center [567, 45] width 44 height 6
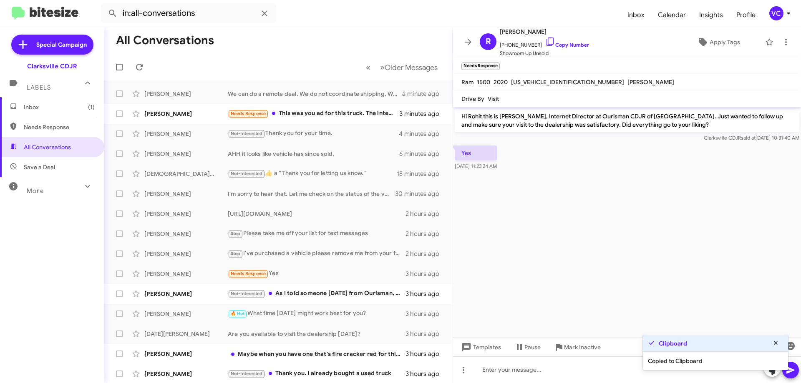
click at [608, 233] on cdk-virtual-scroll-viewport "Hi Rohit this is Victoria Cook, Internet Director at Ourisman CDJR of Clarksvil…" at bounding box center [627, 222] width 348 height 231
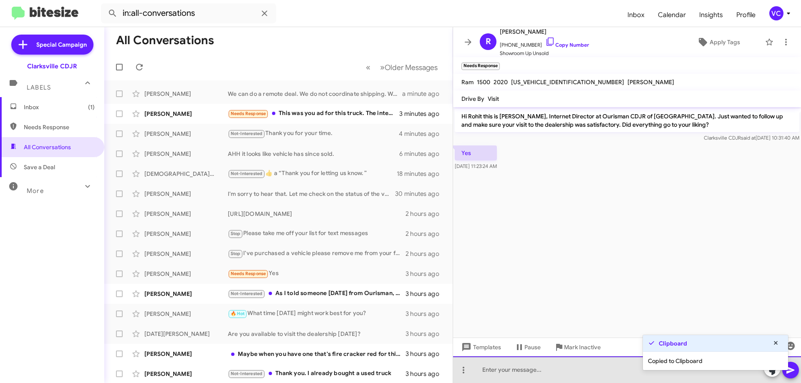
click at [536, 375] on div at bounding box center [627, 370] width 348 height 27
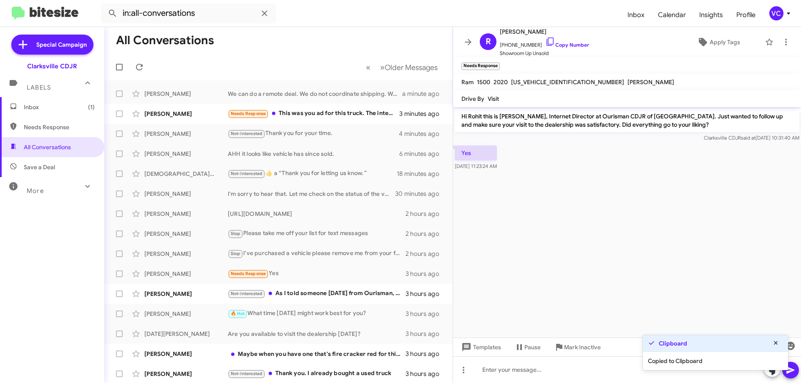
click at [639, 258] on cdk-virtual-scroll-viewport "Hi Rohit this is Victoria Cook, Internet Director at Ourisman CDJR of Clarksvil…" at bounding box center [627, 222] width 348 height 231
click at [330, 38] on mat-toolbar-row "All Conversations" at bounding box center [278, 40] width 348 height 27
click at [548, 254] on cdk-virtual-scroll-viewport "Hi Rohit this is Victoria Cook, Internet Director at Ourisman CDJR of Clarksvil…" at bounding box center [627, 222] width 348 height 231
click at [563, 248] on cdk-virtual-scroll-viewport "Hi Rohit this is Victoria Cook, Internet Director at Ourisman CDJR of Clarksvil…" at bounding box center [627, 222] width 348 height 231
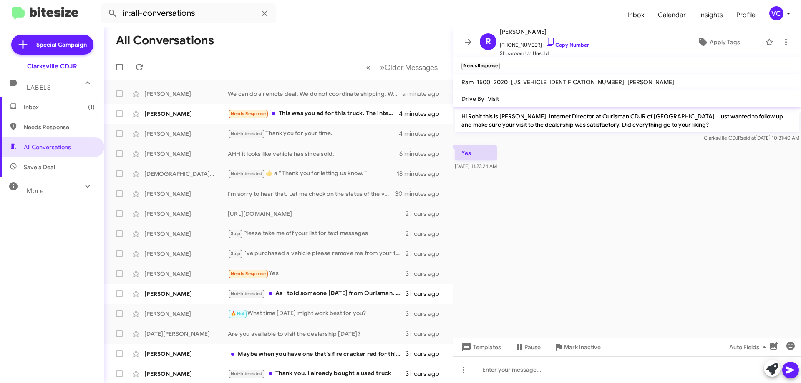
click at [584, 190] on cdk-virtual-scroll-viewport "Hi Rohit this is Victoria Cook, Internet Director at Ourisman CDJR of Clarksvil…" at bounding box center [627, 222] width 348 height 231
drag, startPoint x: 596, startPoint y: 264, endPoint x: 599, endPoint y: 237, distance: 26.5
click at [596, 264] on cdk-virtual-scroll-viewport "Hi Rohit this is Victoria Cook, Internet Director at Ourisman CDJR of Clarksvil…" at bounding box center [627, 222] width 348 height 231
click at [655, 254] on cdk-virtual-scroll-viewport "Hi Rohit this is Victoria Cook, Internet Director at Ourisman CDJR of Clarksvil…" at bounding box center [627, 222] width 348 height 231
click at [698, 242] on cdk-virtual-scroll-viewport "Hi Rohit this is Victoria Cook, Internet Director at Ourisman CDJR of Clarksvil…" at bounding box center [627, 222] width 348 height 231
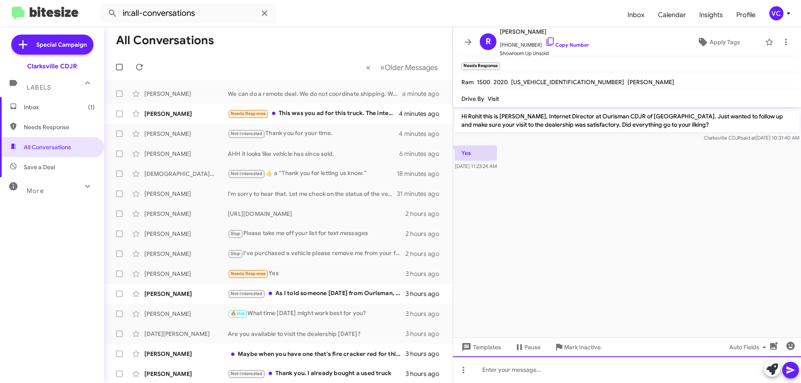
click at [587, 377] on div at bounding box center [627, 370] width 348 height 27
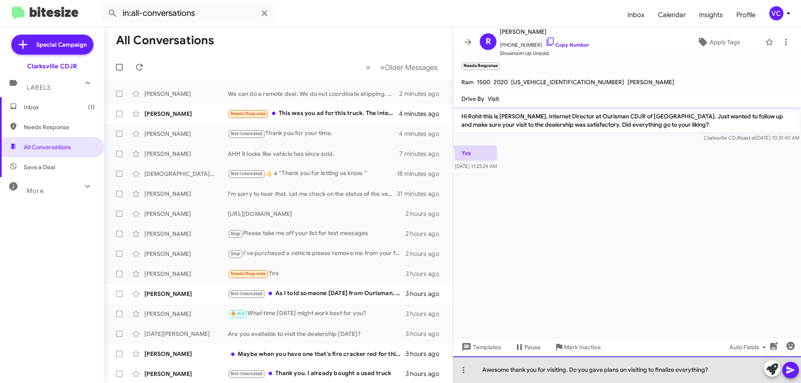
click at [730, 370] on div "Awesome thank you for visiting. Do you gave plans on visiting to finalize every…" at bounding box center [627, 370] width 348 height 27
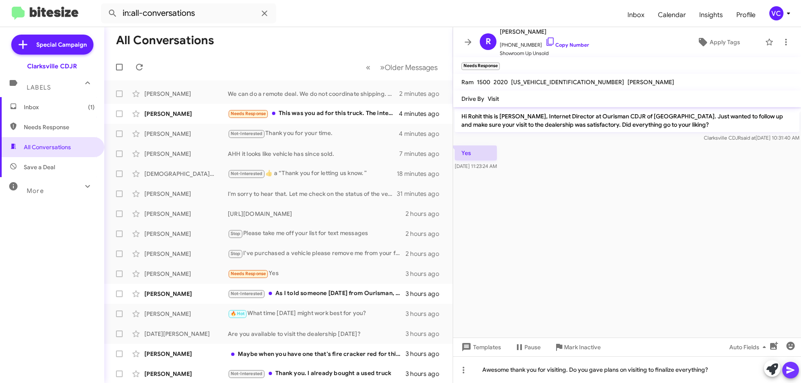
click at [795, 370] on icon at bounding box center [790, 370] width 10 height 10
click at [626, 283] on cdk-virtual-scroll-viewport "Hi Rohit this is Victoria Cook, Internet Director at Ourisman CDJR of Clarksvil…" at bounding box center [627, 222] width 348 height 231
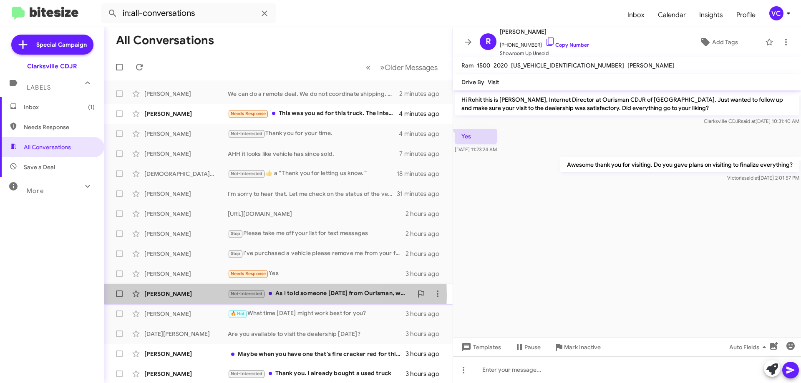
click at [203, 296] on div "Kenny Miller" at bounding box center [185, 294] width 83 height 8
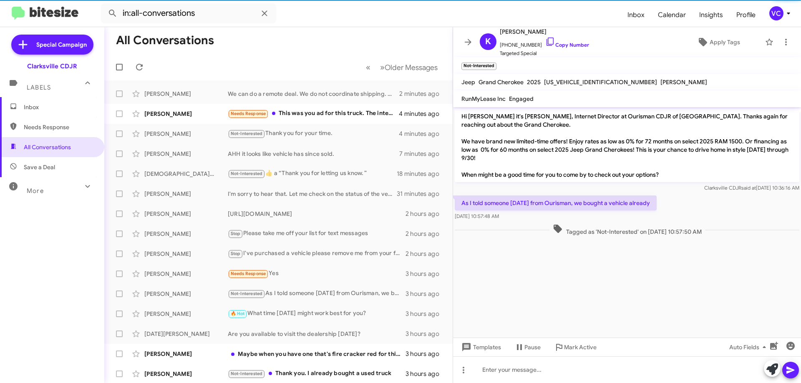
drag, startPoint x: 695, startPoint y: 267, endPoint x: 707, endPoint y: 258, distance: 14.6
click at [697, 270] on cdk-virtual-scroll-viewport "Hi Kenny it's Victoria Cook, Internet Director at Ourisman CDJR of Clarksville.…" at bounding box center [627, 222] width 348 height 231
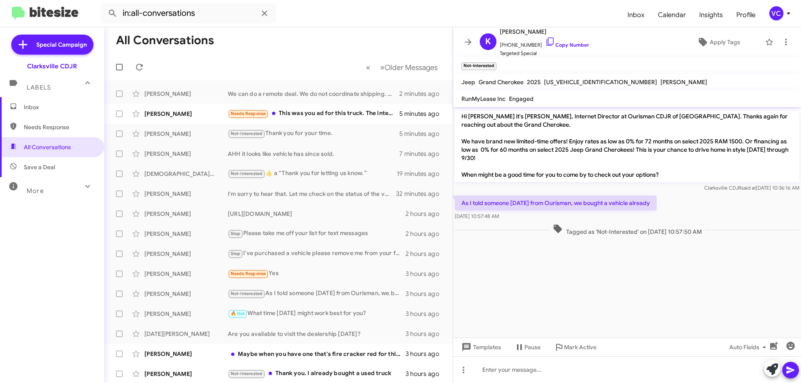
click at [592, 291] on cdk-virtual-scroll-viewport "Hi Kenny it's Victoria Cook, Internet Director at Ourisman CDJR of Clarksville.…" at bounding box center [627, 222] width 348 height 231
click at [593, 292] on cdk-virtual-scroll-viewport "Hi Kenny it's Victoria Cook, Internet Director at Ourisman CDJR of Clarksville.…" at bounding box center [627, 222] width 348 height 231
click at [594, 293] on cdk-virtual-scroll-viewport "Hi Kenny it's Victoria Cook, Internet Director at Ourisman CDJR of Clarksville.…" at bounding box center [627, 222] width 348 height 231
click at [712, 206] on div "As I told someone yesterday from Ourisman, we bought a vehicle already Sep 17, …" at bounding box center [627, 208] width 348 height 28
click at [626, 289] on cdk-virtual-scroll-viewport "Hi Kenny it's Victoria Cook, Internet Director at Ourisman CDJR of Clarksville.…" at bounding box center [627, 222] width 348 height 231
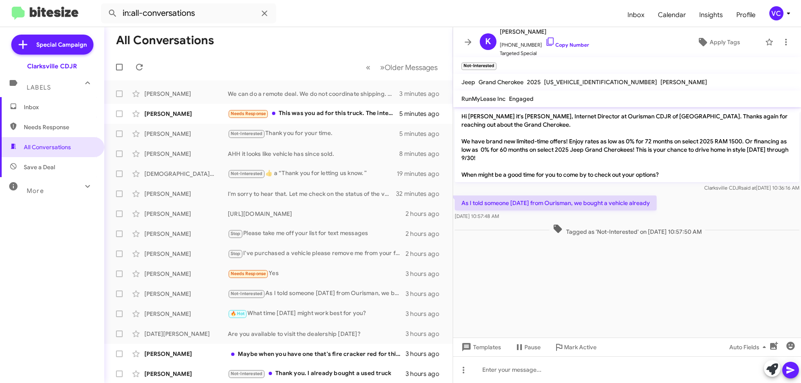
click at [644, 304] on cdk-virtual-scroll-viewport "Hi Kenny it's Victoria Cook, Internet Director at Ourisman CDJR of Clarksville.…" at bounding box center [627, 222] width 348 height 231
click at [644, 301] on cdk-virtual-scroll-viewport "Hi Kenny it's Victoria Cook, Internet Director at Ourisman CDJR of Clarksville.…" at bounding box center [627, 222] width 348 height 231
click at [645, 302] on cdk-virtual-scroll-viewport "Hi Kenny it's Victoria Cook, Internet Director at Ourisman CDJR of Clarksville.…" at bounding box center [627, 222] width 348 height 231
click at [646, 302] on cdk-virtual-scroll-viewport "Hi Kenny it's Victoria Cook, Internet Director at Ourisman CDJR of Clarksville.…" at bounding box center [627, 222] width 348 height 231
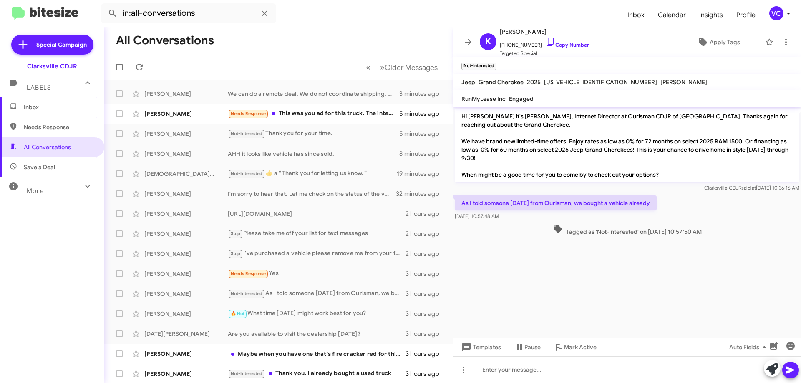
click at [646, 302] on cdk-virtual-scroll-viewport "Hi Kenny it's Victoria Cook, Internet Director at Ourisman CDJR of Clarksville.…" at bounding box center [627, 222] width 348 height 231
click at [670, 304] on cdk-virtual-scroll-viewport "Hi Kenny it's Victoria Cook, Internet Director at Ourisman CDJR of Clarksville.…" at bounding box center [627, 222] width 348 height 231
click at [670, 305] on cdk-virtual-scroll-viewport "Hi Kenny it's Victoria Cook, Internet Director at Ourisman CDJR of Clarksville.…" at bounding box center [627, 222] width 348 height 231
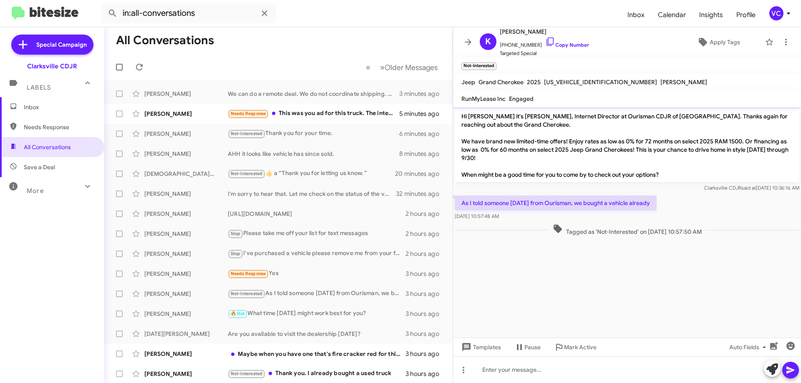
click at [730, 216] on div "As I told someone yesterday from Ourisman, we bought a vehicle already Sep 17, …" at bounding box center [627, 208] width 348 height 28
click at [678, 307] on cdk-virtual-scroll-viewport "Hi Kenny it's Victoria Cook, Internet Director at Ourisman CDJR of Clarksville.…" at bounding box center [627, 222] width 348 height 231
click at [674, 286] on cdk-virtual-scroll-viewport "Hi Kenny it's Victoria Cook, Internet Director at Ourisman CDJR of Clarksville.…" at bounding box center [627, 222] width 348 height 231
click at [591, 286] on cdk-virtual-scroll-viewport "Hi Kenny it's Victoria Cook, Internet Director at Ourisman CDJR of Clarksville.…" at bounding box center [627, 222] width 348 height 231
click at [574, 45] on link "Copy Number" at bounding box center [567, 45] width 44 height 6
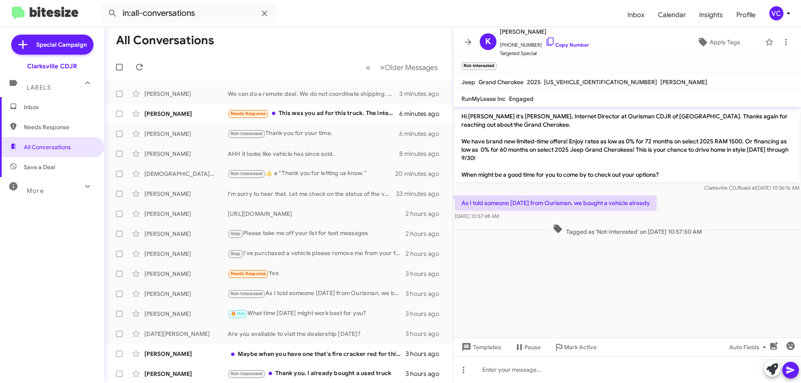
drag, startPoint x: 622, startPoint y: 273, endPoint x: 610, endPoint y: 241, distance: 34.1
click at [623, 273] on cdk-virtual-scroll-viewport "Hi Kenny it's Victoria Cook, Internet Director at Ourisman CDJR of Clarksville.…" at bounding box center [627, 222] width 348 height 231
click at [627, 282] on cdk-virtual-scroll-viewport "Hi Kenny it's Victoria Cook, Internet Director at Ourisman CDJR of Clarksville.…" at bounding box center [627, 222] width 348 height 231
drag, startPoint x: 672, startPoint y: 292, endPoint x: 680, endPoint y: 292, distance: 8.4
click at [672, 292] on cdk-virtual-scroll-viewport "Hi Kenny it's Victoria Cook, Internet Director at Ourisman CDJR of Clarksville.…" at bounding box center [627, 222] width 348 height 231
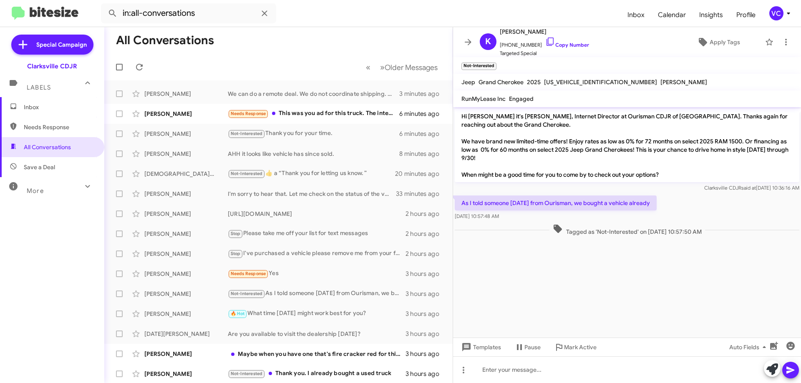
click at [716, 216] on div "As I told someone yesterday from Ourisman, we bought a vehicle already Sep 17, …" at bounding box center [627, 208] width 348 height 28
click at [715, 290] on cdk-virtual-scroll-viewport "Hi Kenny it's Victoria Cook, Internet Director at Ourisman CDJR of Clarksville.…" at bounding box center [627, 222] width 348 height 231
click at [710, 302] on cdk-virtual-scroll-viewport "Hi Kenny it's Victoria Cook, Internet Director at Ourisman CDJR of Clarksville.…" at bounding box center [627, 222] width 348 height 231
drag, startPoint x: 458, startPoint y: 199, endPoint x: 522, endPoint y: 227, distance: 69.5
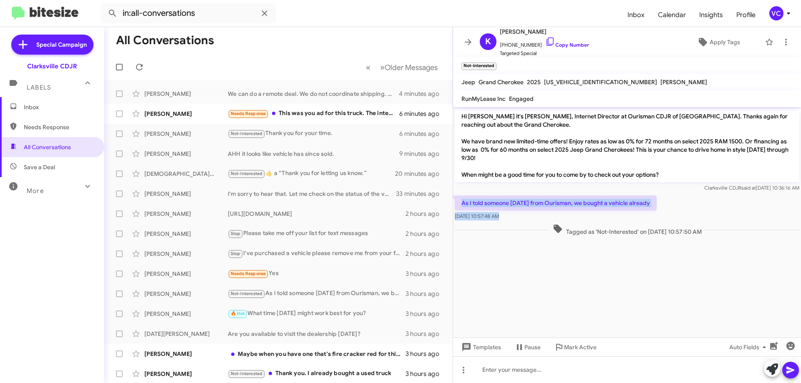
click at [522, 227] on div "Hi Kenny it's Victoria Cook, Internet Director at Ourisman CDJR of Clarksville.…" at bounding box center [627, 172] width 348 height 131
copy div "As I told someone yesterday from Ourisman, we bought a vehicle already Sep 17, …"
click at [514, 262] on cdk-virtual-scroll-viewport "Hi Kenny it's Victoria Cook, Internet Director at Ourisman CDJR of Clarksville.…" at bounding box center [627, 222] width 348 height 231
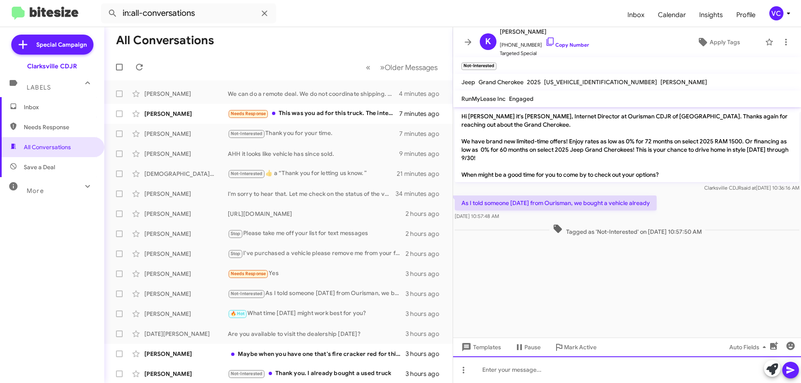
click at [544, 370] on div at bounding box center [627, 370] width 348 height 27
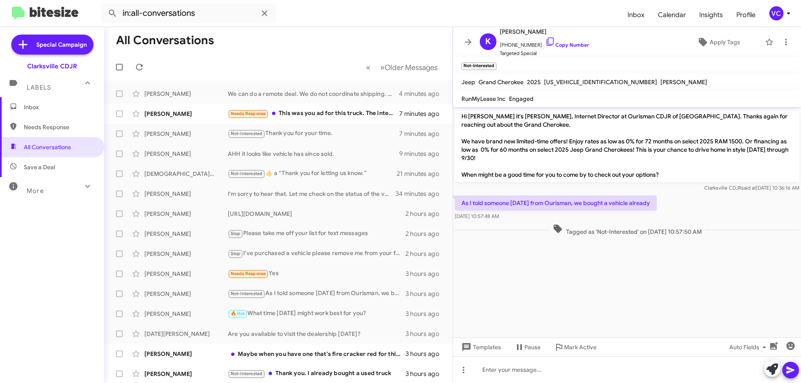
click at [557, 271] on cdk-virtual-scroll-viewport "Hi Kenny it's Victoria Cook, Internet Director at Ourisman CDJR of Clarksville.…" at bounding box center [627, 222] width 348 height 231
click at [665, 280] on cdk-virtual-scroll-viewport "Hi Kenny it's Victoria Cook, Internet Director at Ourisman CDJR of Clarksville.…" at bounding box center [627, 222] width 348 height 231
click at [667, 280] on cdk-virtual-scroll-viewport "Hi Kenny it's Victoria Cook, Internet Director at Ourisman CDJR of Clarksville.…" at bounding box center [627, 222] width 348 height 231
drag, startPoint x: 702, startPoint y: 189, endPoint x: 682, endPoint y: 271, distance: 84.6
click at [704, 188] on span "Clarksville CDJR said at Sep 17, 2025, 10:36:16 AM" at bounding box center [751, 188] width 95 height 6
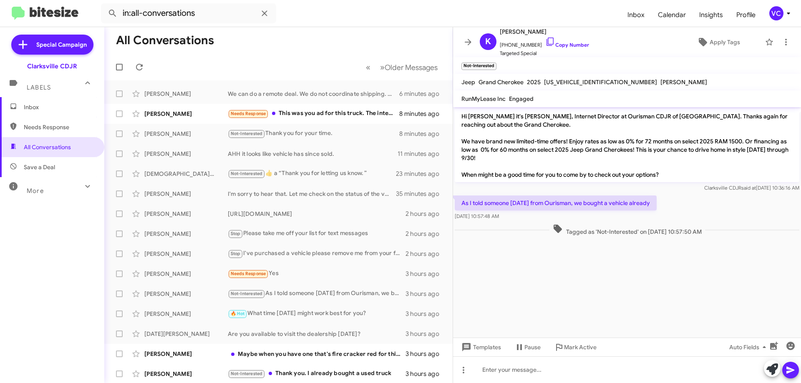
drag, startPoint x: 665, startPoint y: 315, endPoint x: 652, endPoint y: 295, distance: 23.3
click at [665, 315] on cdk-virtual-scroll-viewport "Hi Kenny it's Victoria Cook, Internet Director at Ourisman CDJR of Clarksville.…" at bounding box center [627, 222] width 348 height 231
click at [629, 313] on cdk-virtual-scroll-viewport "Hi Kenny it's Victoria Cook, Internet Director at Ourisman CDJR of Clarksville.…" at bounding box center [627, 222] width 348 height 231
click at [710, 42] on span "Apply Tags" at bounding box center [725, 42] width 30 height 15
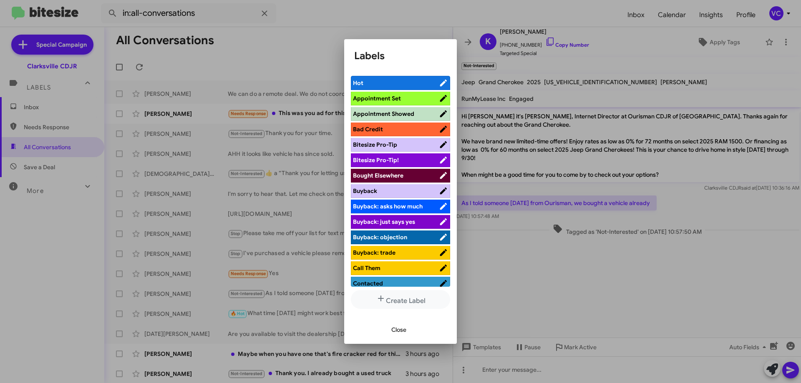
click at [400, 175] on span "Bought Elsewhere" at bounding box center [378, 176] width 50 height 8
click at [402, 330] on span "Close" at bounding box center [398, 329] width 15 height 15
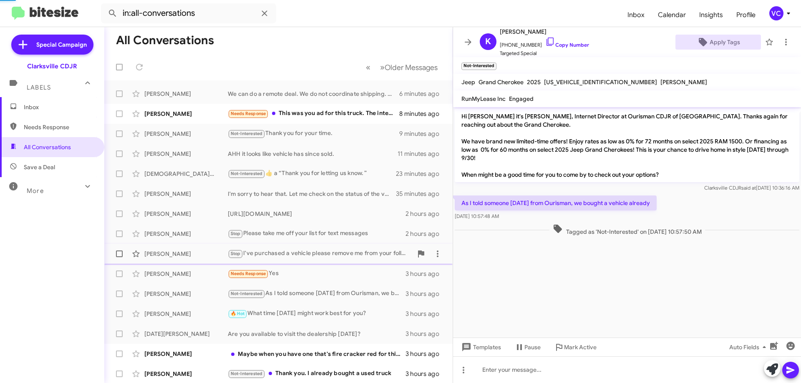
drag, startPoint x: 580, startPoint y: 279, endPoint x: 411, endPoint y: 263, distance: 169.7
click at [576, 278] on cdk-virtual-scroll-viewport "Hi Kenny it's Victoria Cook, Internet Director at Ourisman CDJR of Clarksville.…" at bounding box center [627, 222] width 348 height 231
drag, startPoint x: 277, startPoint y: 353, endPoint x: 308, endPoint y: 345, distance: 32.4
click at [277, 353] on div "Maybe when you have one that's fire cracker red for thirty thousand dollars as …" at bounding box center [320, 354] width 185 height 8
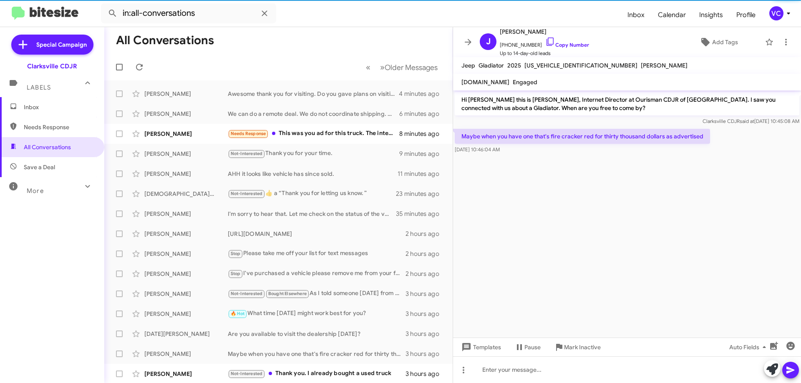
drag, startPoint x: 574, startPoint y: 254, endPoint x: 572, endPoint y: 155, distance: 99.3
click at [575, 254] on cdk-virtual-scroll-viewport "Hi Joseph this is Victoria Cook, Internet Director at Ourisman CDJR of Clarksvi…" at bounding box center [627, 214] width 348 height 247
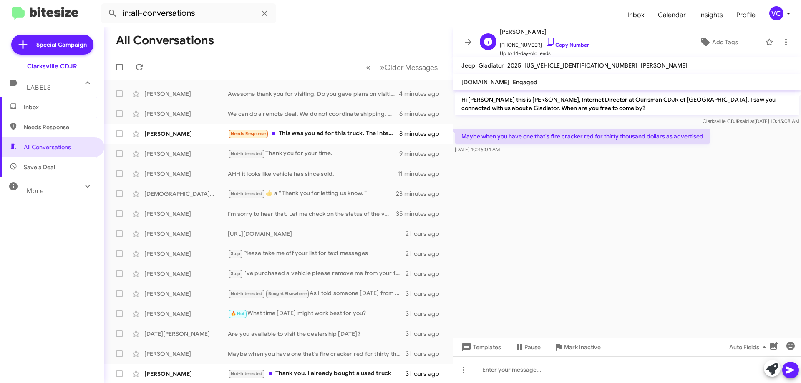
click at [560, 48] on span "+14436916807 Copy Number" at bounding box center [544, 43] width 89 height 13
click at [603, 227] on cdk-virtual-scroll-viewport "Hi Joseph this is Victoria Cook, Internet Director at Ourisman CDJR of Clarksvi…" at bounding box center [627, 214] width 348 height 247
drag, startPoint x: 609, startPoint y: 228, endPoint x: 610, endPoint y: 242, distance: 14.2
click at [609, 240] on cdk-virtual-scroll-viewport "Hi Joseph this is Victoria Cook, Internet Director at Ourisman CDJR of Clarksvi…" at bounding box center [627, 214] width 348 height 247
drag, startPoint x: 615, startPoint y: 237, endPoint x: 610, endPoint y: 239, distance: 5.4
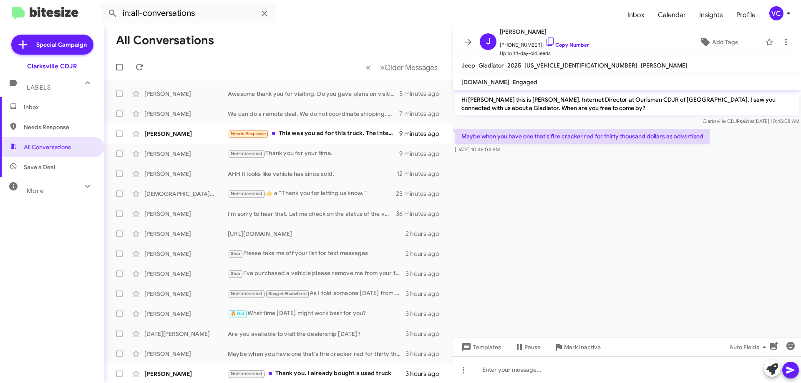
click at [611, 238] on cdk-virtual-scroll-viewport "Hi Joseph this is Victoria Cook, Internet Director at Ourisman CDJR of Clarksvi…" at bounding box center [627, 214] width 348 height 247
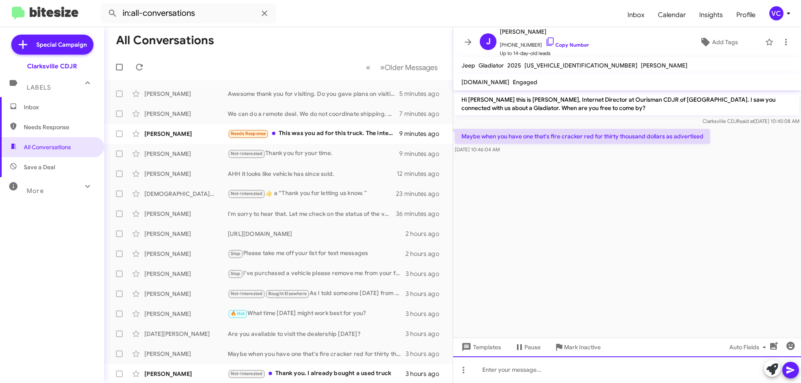
click at [602, 374] on div at bounding box center [627, 370] width 348 height 27
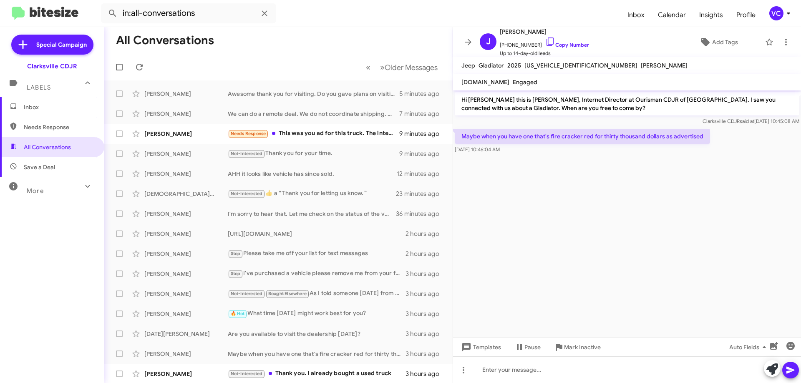
drag, startPoint x: 567, startPoint y: 134, endPoint x: 656, endPoint y: 142, distance: 89.6
click at [632, 140] on p "Maybe when you have one that's fire cracker red for thirty thousand dollars as …" at bounding box center [582, 136] width 255 height 15
drag, startPoint x: 676, startPoint y: 250, endPoint x: 652, endPoint y: 249, distance: 23.4
click at [671, 252] on cdk-virtual-scroll-viewport "Hi Joseph this is Victoria Cook, Internet Director at Ourisman CDJR of Clarksvi…" at bounding box center [627, 214] width 348 height 247
click at [645, 252] on cdk-virtual-scroll-viewport "Hi Joseph this is Victoria Cook, Internet Director at Ourisman CDJR of Clarksvi…" at bounding box center [627, 214] width 348 height 247
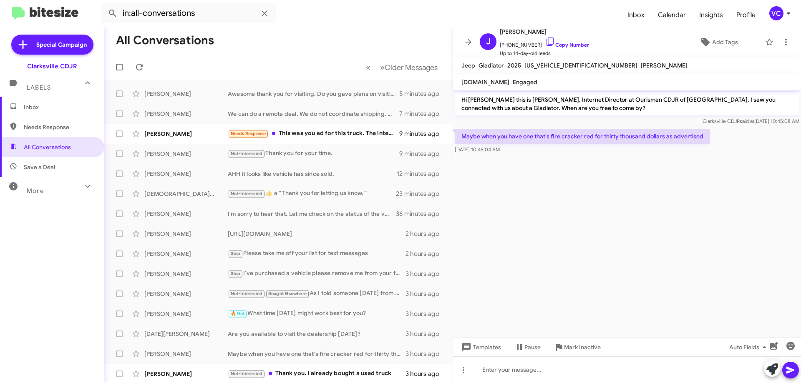
click at [656, 180] on cdk-virtual-scroll-viewport "Hi Joseph this is Victoria Cook, Internet Director at Ourisman CDJR of Clarksvi…" at bounding box center [627, 214] width 348 height 247
click at [569, 44] on link "Copy Number" at bounding box center [567, 45] width 44 height 6
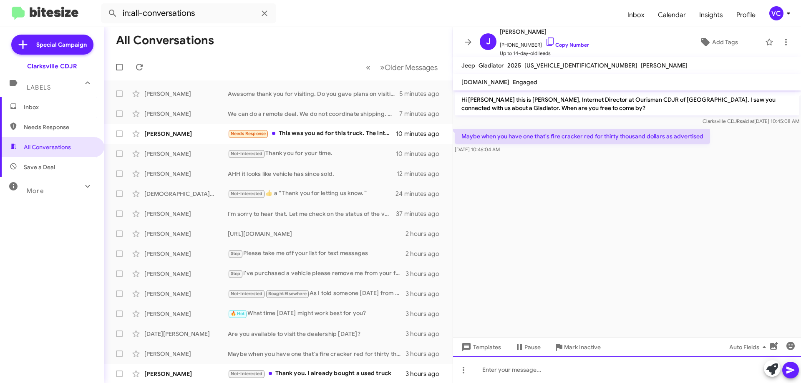
click at [525, 372] on div at bounding box center [627, 370] width 348 height 27
click at [519, 379] on div at bounding box center [627, 370] width 348 height 27
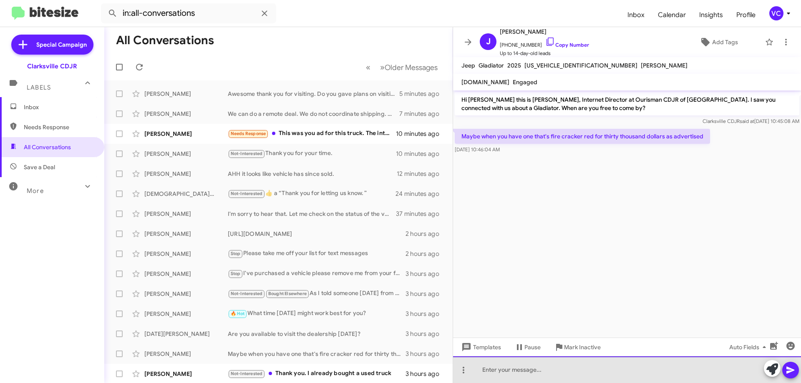
click at [519, 377] on div at bounding box center [627, 370] width 348 height 27
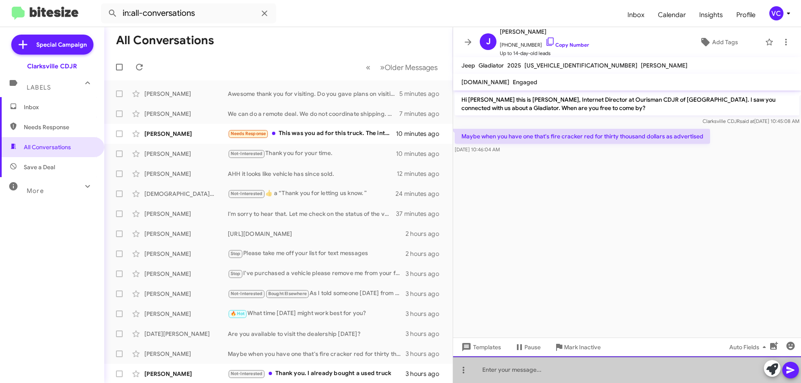
click at [522, 375] on div at bounding box center [627, 370] width 348 height 27
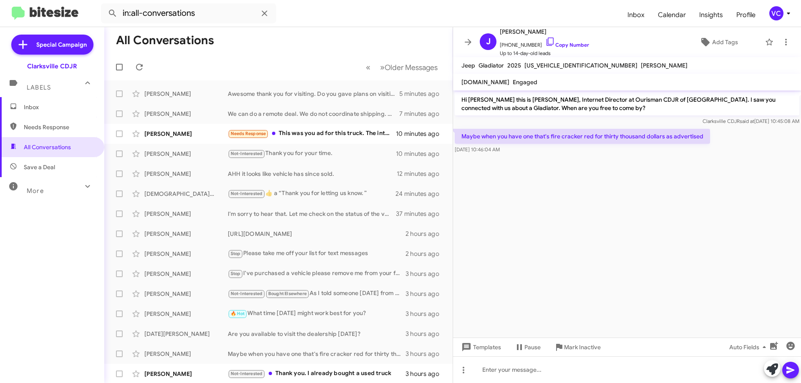
click at [548, 255] on cdk-virtual-scroll-viewport "Hi Joseph this is Victoria Cook, Internet Director at Ourisman CDJR of Clarksvi…" at bounding box center [627, 214] width 348 height 247
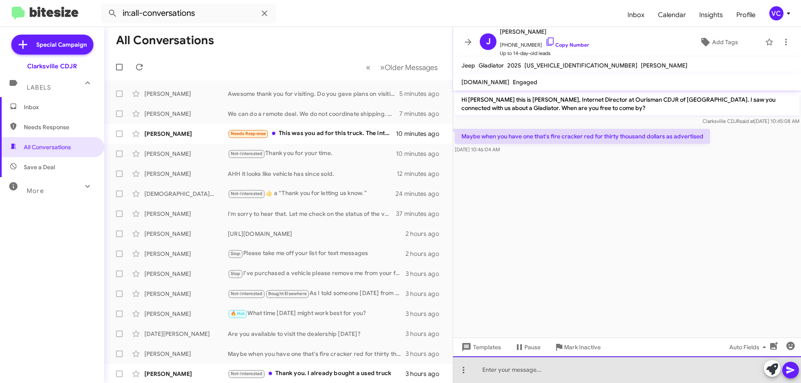
click at [511, 370] on div at bounding box center [627, 370] width 348 height 27
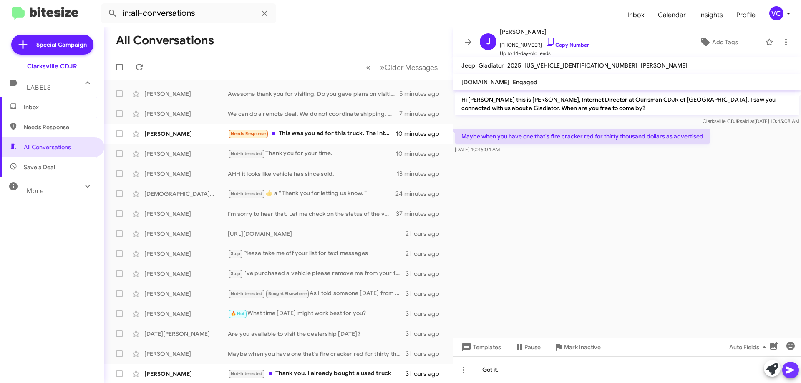
click at [786, 372] on icon at bounding box center [790, 370] width 10 height 10
drag, startPoint x: 661, startPoint y: 302, endPoint x: 656, endPoint y: 293, distance: 10.5
click at [660, 297] on cdk-virtual-scroll-viewport "Hi Joseph this is Victoria Cook, Internet Director at Ourisman CDJR of Clarksvi…" at bounding box center [627, 214] width 348 height 247
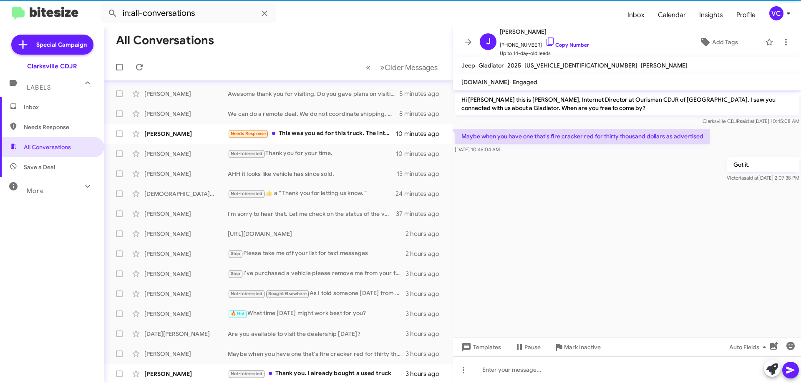
scroll to position [101, 0]
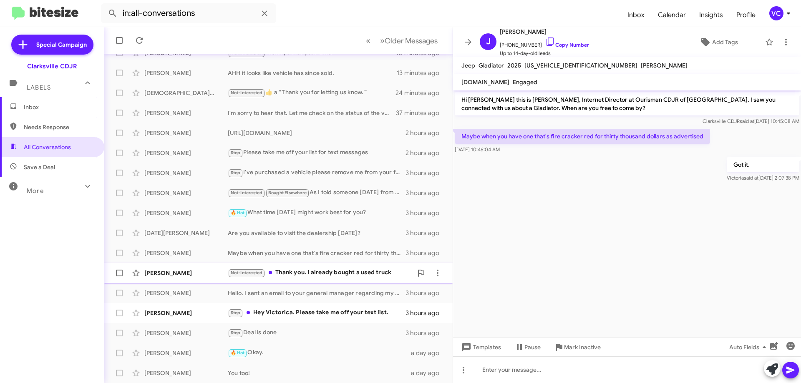
click at [200, 273] on div "Jay Smith" at bounding box center [185, 273] width 83 height 8
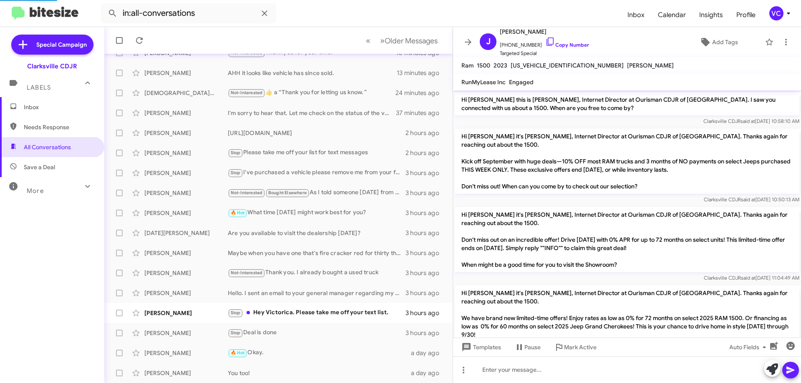
scroll to position [89, 0]
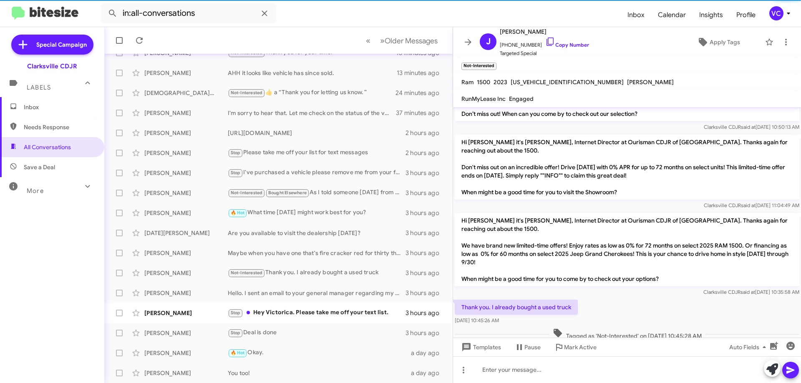
drag, startPoint x: 632, startPoint y: 302, endPoint x: 630, endPoint y: 236, distance: 65.5
click at [632, 302] on div "Thank you. I already bought a used truck Sep 17, 2025, 10:45:26 AM" at bounding box center [627, 312] width 348 height 28
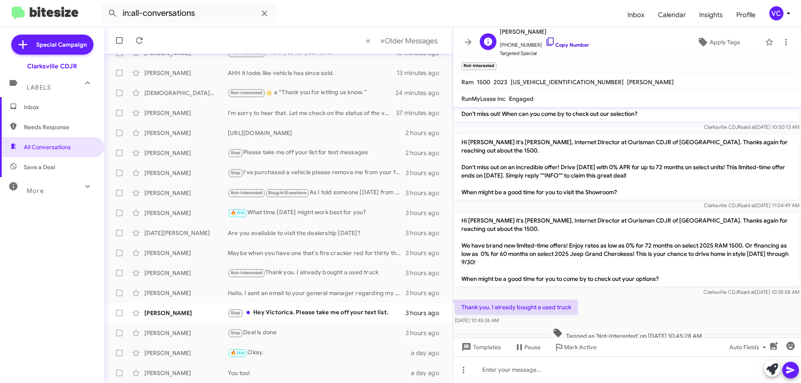
click at [579, 45] on link "Copy Number" at bounding box center [567, 45] width 44 height 6
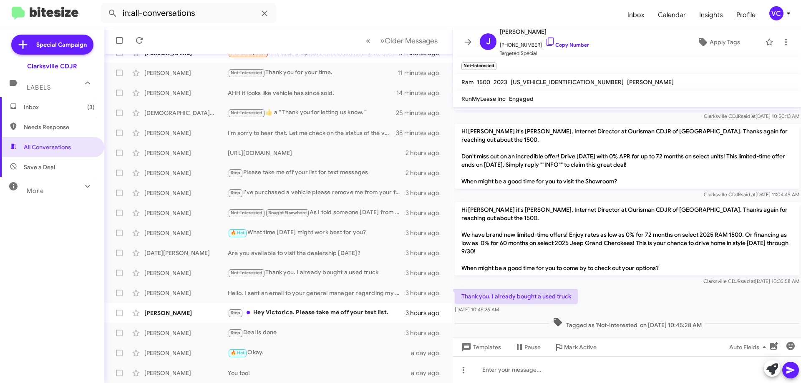
scroll to position [106, 0]
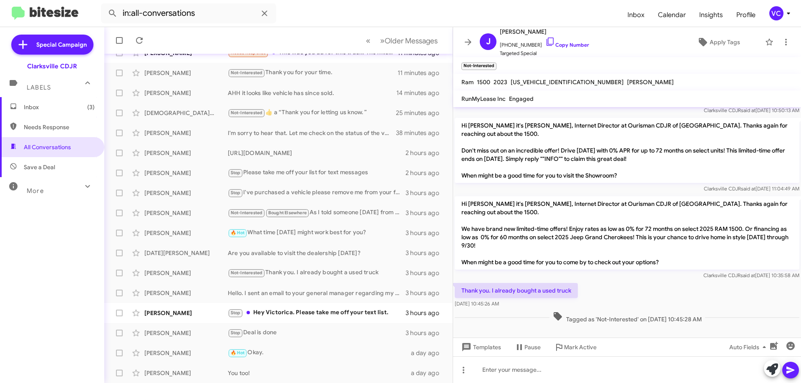
click at [632, 289] on div "Thank you. I already bought a used truck Sep 17, 2025, 10:45:26 AM" at bounding box center [627, 296] width 348 height 28
click at [635, 294] on div "Thank you. I already bought a used truck Sep 17, 2025, 10:45:26 AM" at bounding box center [627, 296] width 348 height 28
click at [657, 299] on div "Thank you. I already bought a used truck Sep 17, 2025, 10:45:26 AM" at bounding box center [627, 296] width 348 height 28
click at [555, 46] on link "Copy Number" at bounding box center [567, 45] width 44 height 6
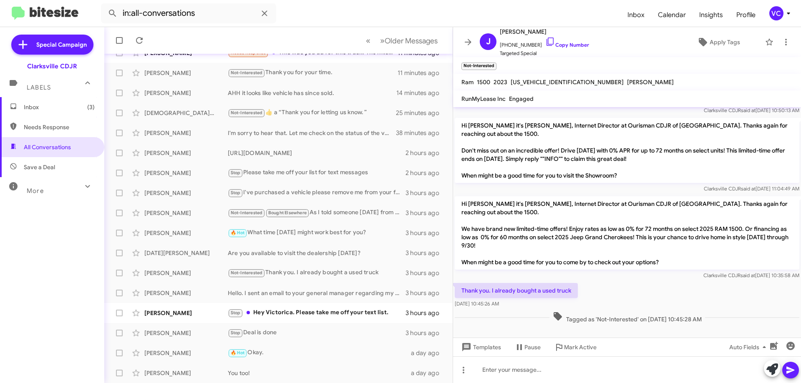
click at [639, 294] on div "Thank you. I already bought a used truck Sep 17, 2025, 10:45:26 AM" at bounding box center [627, 296] width 348 height 28
drag, startPoint x: 462, startPoint y: 264, endPoint x: 463, endPoint y: 269, distance: 5.2
click at [462, 264] on p "Hi Jay it's Victoria Cook, Internet Director at Ourisman CDJR of Clarksville. T…" at bounding box center [627, 232] width 345 height 73
drag, startPoint x: 459, startPoint y: 291, endPoint x: 525, endPoint y: 308, distance: 67.6
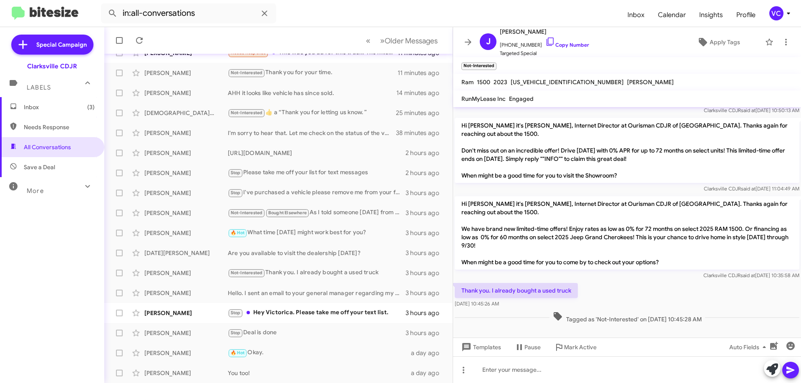
click at [525, 308] on div "Thank you. I already bought a used truck Sep 17, 2025, 10:45:26 AM" at bounding box center [516, 295] width 123 height 25
copy div "Thank you. I already bought a used truck Sep 17, 2025, 10:45:26 AM"
click at [646, 274] on div "Clarksville CDJR said at Sep 17, 2025, 10:35:58 AM" at bounding box center [627, 276] width 345 height 8
click at [292, 308] on div "Stop Hey Victorica. Please take me off your text list." at bounding box center [320, 313] width 185 height 10
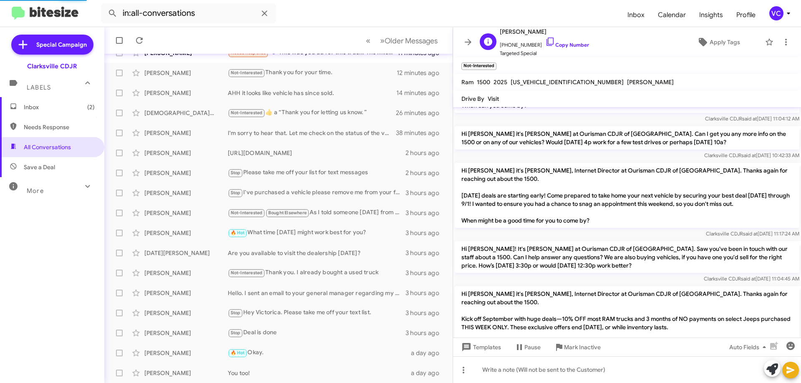
scroll to position [344, 0]
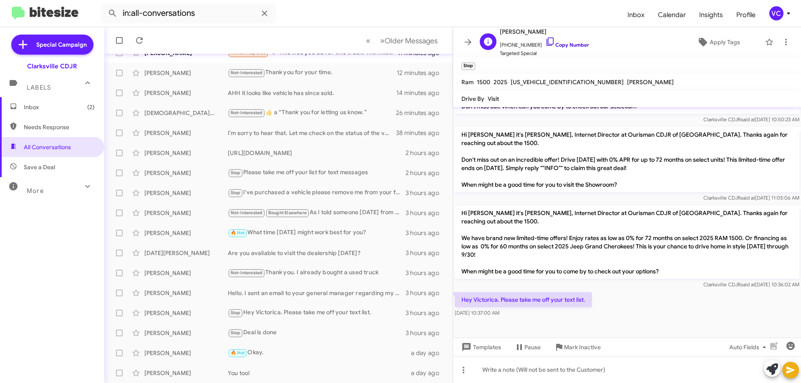
click at [572, 44] on link "Copy Number" at bounding box center [567, 45] width 44 height 6
click at [552, 52] on span "Targeted Special" at bounding box center [544, 53] width 89 height 8
click at [558, 47] on link "Copy Number" at bounding box center [567, 45] width 44 height 6
click at [635, 300] on div "Hey Victorica. Please take me off your text list. Sep 17, 2025, 10:37:00 AM" at bounding box center [627, 305] width 348 height 28
click at [651, 296] on div "Hey Victorica. Please take me off your text list. Sep 17, 2025, 10:37:00 AM" at bounding box center [627, 305] width 348 height 28
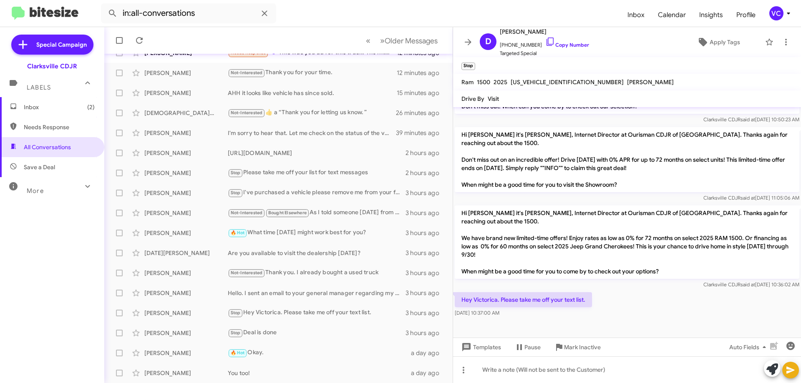
drag, startPoint x: 458, startPoint y: 302, endPoint x: 573, endPoint y: 323, distance: 116.6
click at [573, 323] on cdk-virtual-scroll-viewport "Hi Dipal this is Victoria Cook, Internet Director at Ourisman CDJR of Clarksvil…" at bounding box center [627, 222] width 348 height 231
copy div "Hey Victorica. Please take me off your text list. Sep 17, 2025, 10:37:00 AM"
click at [638, 322] on div at bounding box center [627, 328] width 348 height 19
click at [685, 295] on div "Hey Victorica. Please take me off your text list. Sep 17, 2025, 10:37:00 AM" at bounding box center [627, 305] width 348 height 28
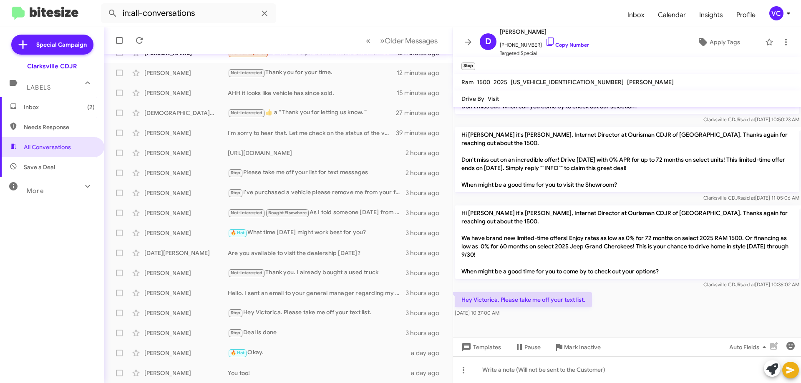
click at [702, 295] on div "Hey Victorica. Please take me off your text list. Sep 17, 2025, 10:37:00 AM" at bounding box center [627, 305] width 348 height 28
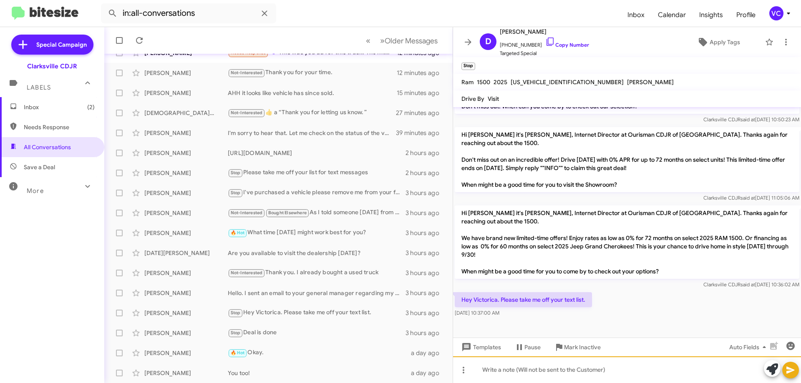
click at [615, 371] on div at bounding box center [627, 370] width 348 height 27
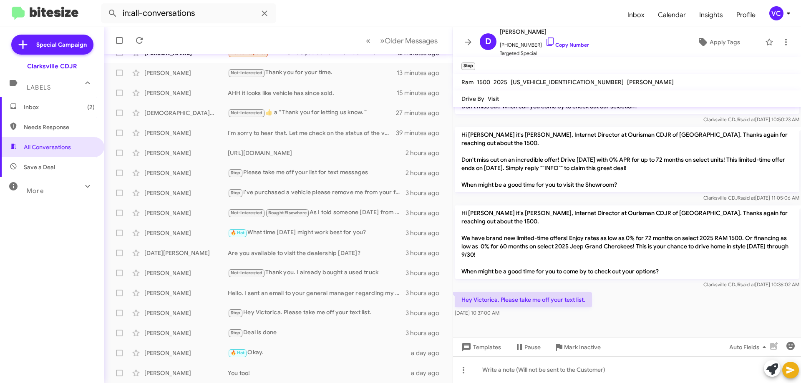
click at [629, 290] on div "Hi Dipal it's Victoria Cook, Internet Director at Ourisman CDJR of Clarksville.…" at bounding box center [627, 247] width 348 height 87
click at [644, 315] on div "Hey Victorica. Please take me off your text list. Sep 17, 2025, 10:37:00 AM" at bounding box center [627, 305] width 348 height 28
click at [644, 312] on div "Hey Victorica. Please take me off your text list. Sep 17, 2025, 10:37:00 AM" at bounding box center [627, 305] width 348 height 28
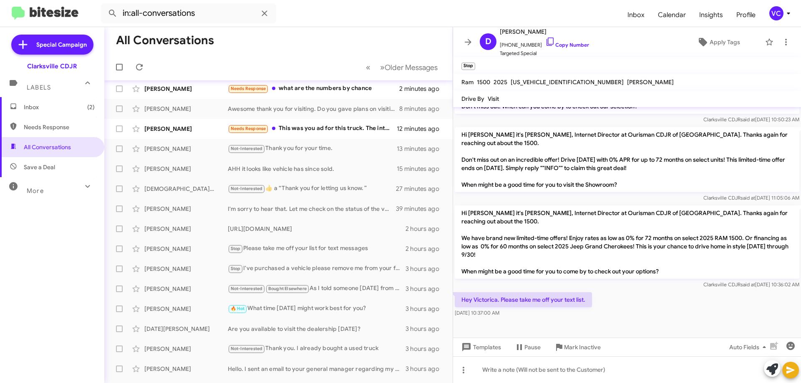
scroll to position [0, 0]
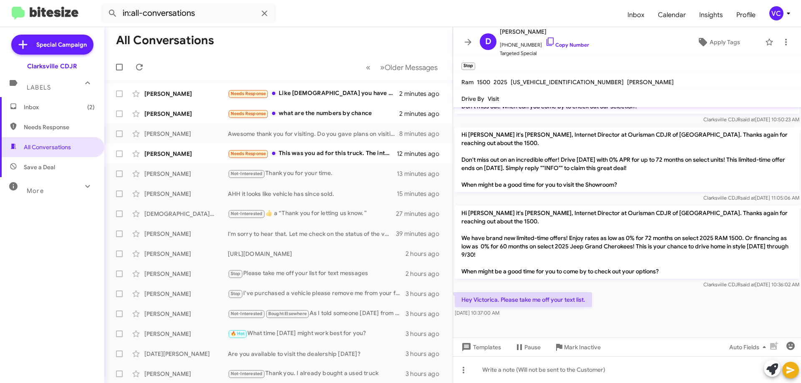
click at [307, 34] on mat-toolbar-row "All Conversations" at bounding box center [278, 40] width 348 height 27
click at [139, 64] on icon at bounding box center [139, 67] width 7 height 7
click at [340, 37] on mat-toolbar-row "All Conversations" at bounding box center [278, 40] width 348 height 27
click at [326, 20] on form "in:all-conversations" at bounding box center [361, 13] width 520 height 20
click at [321, 43] on mat-toolbar-row "All Conversations" at bounding box center [278, 40] width 348 height 27
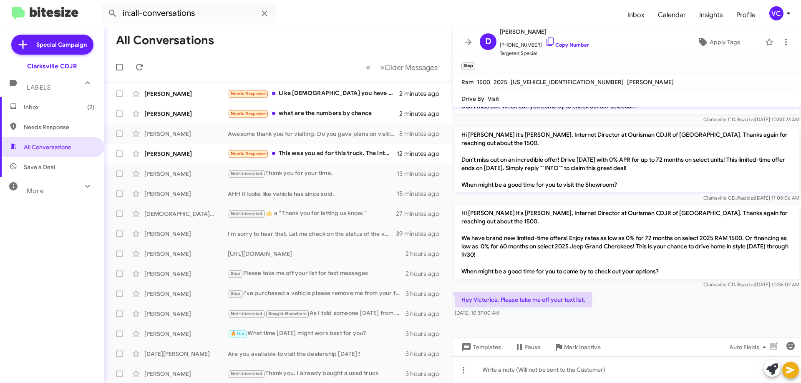
click at [321, 43] on mat-toolbar-row "All Conversations" at bounding box center [278, 40] width 348 height 27
click at [298, 154] on div "Needs Response This was you ad for this truck. The internet sales people tried …" at bounding box center [320, 154] width 185 height 10
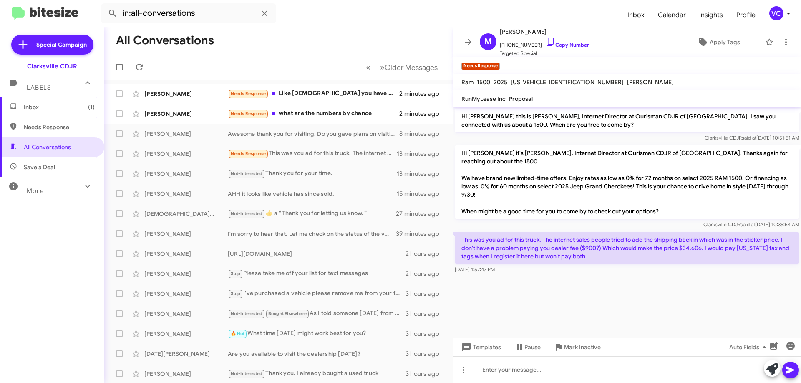
click at [581, 285] on cdk-virtual-scroll-viewport "Hi Mike this is Victoria Cook, Internet Director at Ourisman CDJR of Clarksvill…" at bounding box center [627, 222] width 348 height 231
click at [589, 291] on cdk-virtual-scroll-viewport "Hi Mike this is Victoria Cook, Internet Director at Ourisman CDJR of Clarksvill…" at bounding box center [627, 222] width 348 height 231
click at [592, 296] on cdk-virtual-scroll-viewport "Hi Mike this is Victoria Cook, Internet Director at Ourisman CDJR of Clarksvill…" at bounding box center [627, 222] width 348 height 231
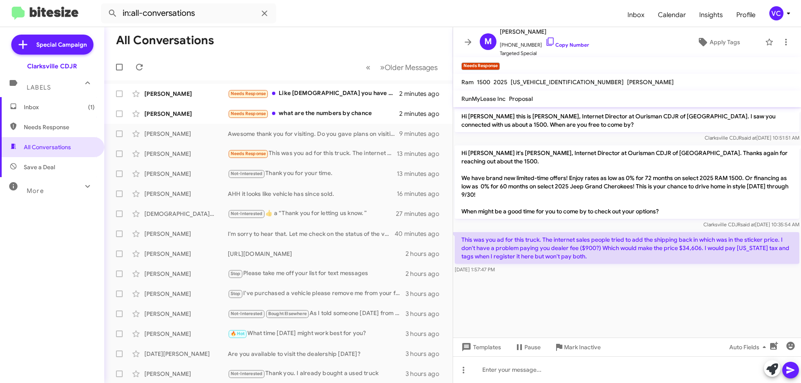
click at [592, 296] on cdk-virtual-scroll-viewport "Hi Mike this is Victoria Cook, Internet Director at Ourisman CDJR of Clarksvill…" at bounding box center [627, 222] width 348 height 231
click at [620, 299] on cdk-virtual-scroll-viewport "Hi Mike this is Victoria Cook, Internet Director at Ourisman CDJR of Clarksvill…" at bounding box center [627, 222] width 348 height 231
click at [619, 299] on cdk-virtual-scroll-viewport "Hi Mike this is Victoria Cook, Internet Director at Ourisman CDJR of Clarksvill…" at bounding box center [627, 222] width 348 height 231
click at [619, 301] on cdk-virtual-scroll-viewport "Hi Mike this is Victoria Cook, Internet Director at Ourisman CDJR of Clarksvill…" at bounding box center [627, 222] width 348 height 231
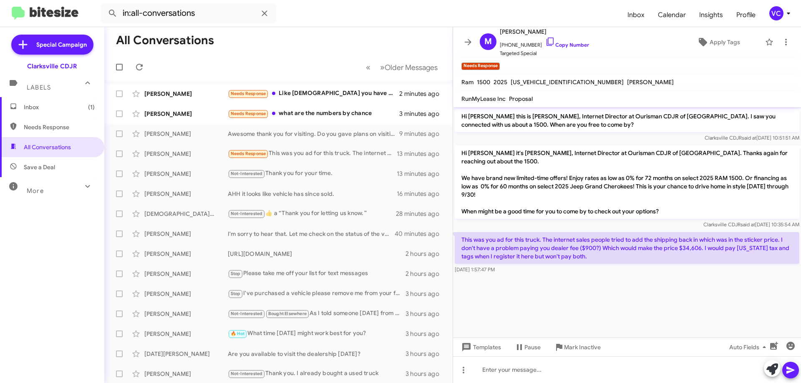
click at [622, 314] on cdk-virtual-scroll-viewport "Hi Mike this is Victoria Cook, Internet Director at Ourisman CDJR of Clarksvill…" at bounding box center [627, 222] width 348 height 231
click at [608, 292] on cdk-virtual-scroll-viewport "Hi Mike this is Victoria Cook, Internet Director at Ourisman CDJR of Clarksvill…" at bounding box center [627, 222] width 348 height 231
click at [609, 290] on cdk-virtual-scroll-viewport "Hi Mike this is Victoria Cook, Internet Director at Ourisman CDJR of Clarksvill…" at bounding box center [627, 222] width 348 height 231
click at [533, 208] on p "Hi Mike it's Victoria Cook, Internet Director at Ourisman CDJR of Clarksville. …" at bounding box center [627, 182] width 345 height 73
drag, startPoint x: 486, startPoint y: 233, endPoint x: 559, endPoint y: 233, distance: 73.0
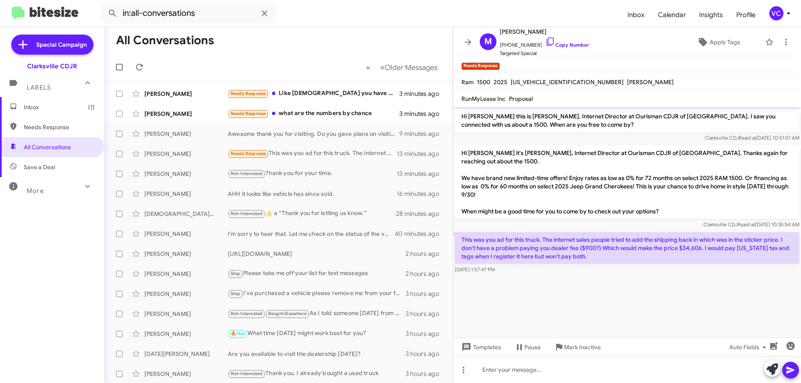
click at [559, 233] on p "This was you ad for this truck. The internet sales people tried to add the ship…" at bounding box center [627, 248] width 345 height 32
click at [670, 297] on cdk-virtual-scroll-viewport "Hi Mike this is Victoria Cook, Internet Director at Ourisman CDJR of Clarksvill…" at bounding box center [627, 222] width 348 height 231
drag, startPoint x: 507, startPoint y: 234, endPoint x: 642, endPoint y: 231, distance: 135.2
click at [622, 232] on p "This was you ad for this truck. The internet sales people tried to add the ship…" at bounding box center [627, 248] width 345 height 32
click at [677, 302] on cdk-virtual-scroll-viewport "Hi Mike this is Victoria Cook, Internet Director at Ourisman CDJR of Clarksvill…" at bounding box center [627, 222] width 348 height 231
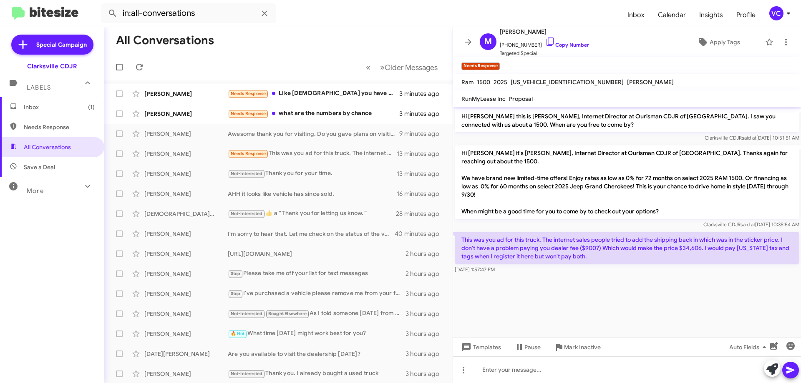
drag, startPoint x: 551, startPoint y: 230, endPoint x: 716, endPoint y: 239, distance: 165.4
click at [668, 232] on p "This was you ad for this truck. The internet sales people tried to add the ship…" at bounding box center [627, 248] width 345 height 32
click at [708, 297] on cdk-virtual-scroll-viewport "Hi Mike this is Victoria Cook, Internet Director at Ourisman CDJR of Clarksvill…" at bounding box center [627, 222] width 348 height 231
drag, startPoint x: 594, startPoint y: 224, endPoint x: 730, endPoint y: 224, distance: 136.8
click at [726, 232] on p "This was you ad for this truck. The internet sales people tried to add the ship…" at bounding box center [627, 248] width 345 height 32
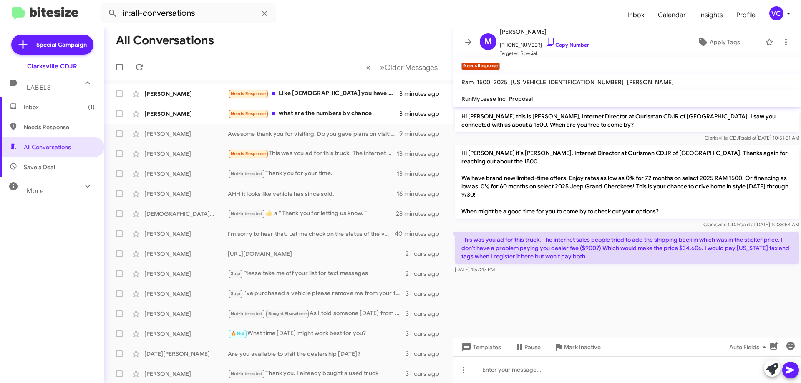
drag, startPoint x: 736, startPoint y: 285, endPoint x: 741, endPoint y: 293, distance: 9.4
click at [736, 286] on cdk-virtual-scroll-viewport "Hi Mike this is Victoria Cook, Internet Director at Ourisman CDJR of Clarksvill…" at bounding box center [627, 222] width 348 height 231
click at [709, 295] on cdk-virtual-scroll-viewport "Hi Mike this is Victoria Cook, Internet Director at Ourisman CDJR of Clarksvill…" at bounding box center [627, 222] width 348 height 231
drag, startPoint x: 546, startPoint y: 246, endPoint x: 700, endPoint y: 245, distance: 153.5
click at [688, 240] on p "This was you ad for this truck. The internet sales people tried to add the ship…" at bounding box center [627, 248] width 345 height 32
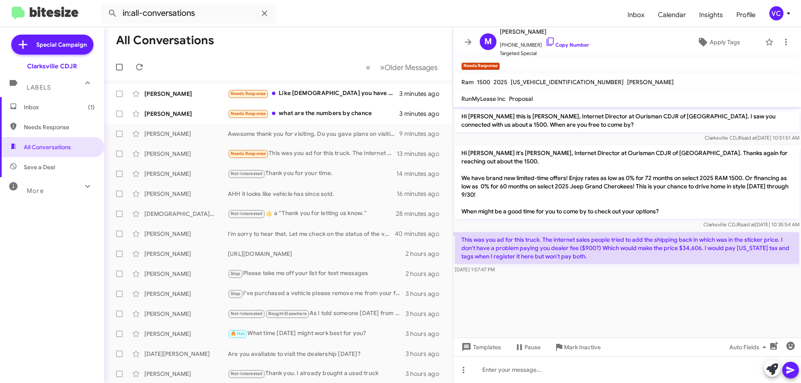
drag, startPoint x: 702, startPoint y: 300, endPoint x: 641, endPoint y: 286, distance: 62.8
click at [702, 300] on cdk-virtual-scroll-viewport "Hi Mike this is Victoria Cook, Internet Director at Ourisman CDJR of Clarksvill…" at bounding box center [627, 222] width 348 height 231
drag, startPoint x: 546, startPoint y: 240, endPoint x: 688, endPoint y: 240, distance: 142.2
click at [672, 240] on p "This was you ad for this truck. The internet sales people tried to add the ship…" at bounding box center [627, 248] width 345 height 32
click at [727, 290] on cdk-virtual-scroll-viewport "Hi Mike this is Victoria Cook, Internet Director at Ourisman CDJR of Clarksvill…" at bounding box center [627, 222] width 348 height 231
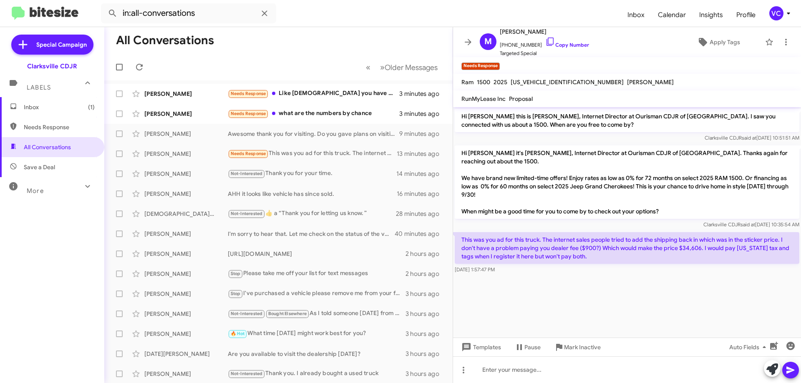
click at [674, 284] on cdk-virtual-scroll-viewport "Hi Mike this is Victoria Cook, Internet Director at Ourisman CDJR of Clarksvill…" at bounding box center [627, 222] width 348 height 231
drag, startPoint x: 681, startPoint y: 232, endPoint x: 753, endPoint y: 265, distance: 79.3
click at [745, 246] on p "This was you ad for this truck. The internet sales people tried to add the ship…" at bounding box center [627, 248] width 345 height 32
click at [753, 287] on cdk-virtual-scroll-viewport "Hi Mike this is Victoria Cook, Internet Director at Ourisman CDJR of Clarksvill…" at bounding box center [627, 222] width 348 height 231
click at [740, 284] on cdk-virtual-scroll-viewport "Hi Mike this is Victoria Cook, Internet Director at Ourisman CDJR of Clarksvill…" at bounding box center [627, 222] width 348 height 231
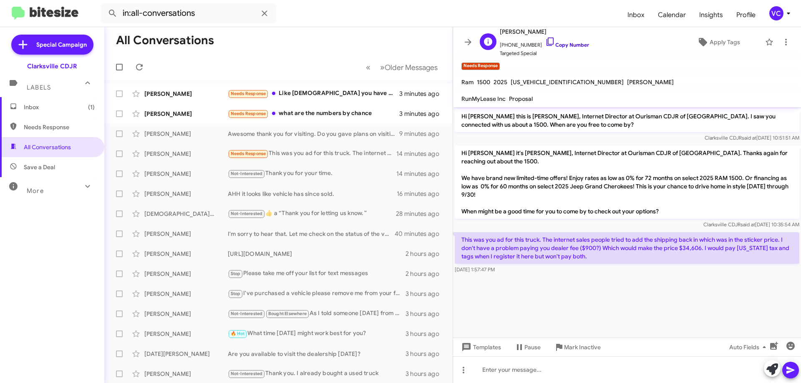
click at [577, 44] on link "Copy Number" at bounding box center [567, 45] width 44 height 6
drag, startPoint x: 647, startPoint y: 292, endPoint x: 640, endPoint y: 263, distance: 29.1
click at [647, 292] on cdk-virtual-scroll-viewport "Hi Mike this is Victoria Cook, Internet Director at Ourisman CDJR of Clarksvill…" at bounding box center [627, 222] width 348 height 231
drag, startPoint x: 580, startPoint y: 237, endPoint x: 763, endPoint y: 237, distance: 183.5
click at [749, 237] on p "This was you ad for this truck. The internet sales people tried to add the ship…" at bounding box center [627, 248] width 345 height 32
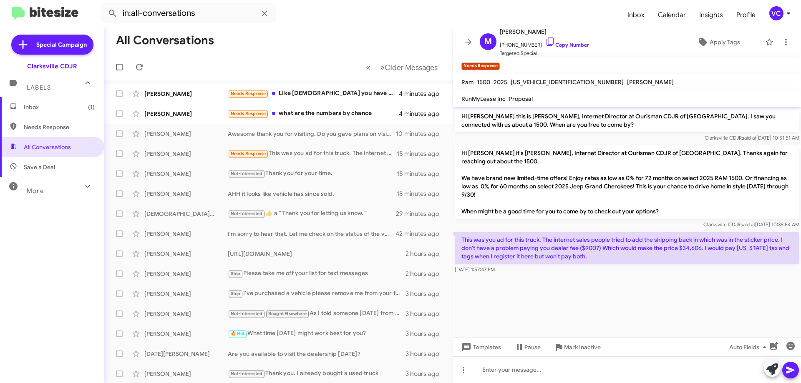
click at [660, 281] on cdk-virtual-scroll-viewport "Hi Mike this is Victoria Cook, Internet Director at Ourisman CDJR of Clarksvill…" at bounding box center [627, 222] width 348 height 231
click at [739, 296] on cdk-virtual-scroll-viewport "Hi Mike this is Victoria Cook, Internet Director at Ourisman CDJR of Clarksvill…" at bounding box center [627, 222] width 348 height 231
drag, startPoint x: 475, startPoint y: 240, endPoint x: 633, endPoint y: 244, distance: 158.6
click at [630, 245] on p "This was you ad for this truck. The internet sales people tried to add the ship…" at bounding box center [627, 248] width 345 height 32
click at [677, 257] on div "This was you ad for this truck. The internet sales people tried to add the ship…" at bounding box center [627, 253] width 345 height 42
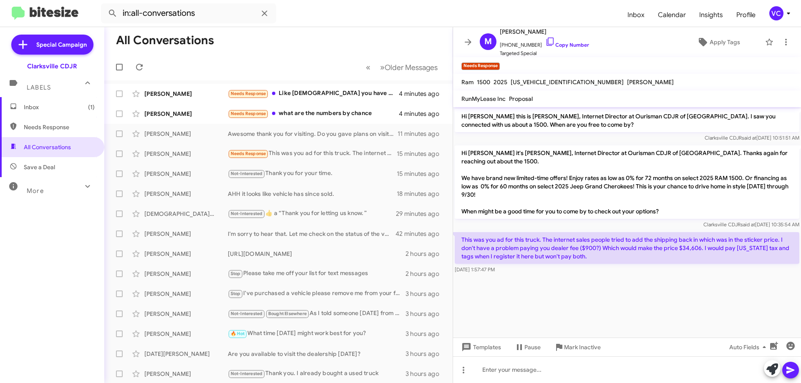
drag, startPoint x: 581, startPoint y: 238, endPoint x: 741, endPoint y: 243, distance: 160.7
click at [740, 243] on p "This was you ad for this truck. The internet sales people tried to add the ship…" at bounding box center [627, 248] width 345 height 32
click at [746, 276] on div at bounding box center [627, 279] width 348 height 6
drag, startPoint x: 570, startPoint y: 230, endPoint x: 751, endPoint y: 230, distance: 181.0
click at [751, 232] on p "This was you ad for this truck. The internet sales people tried to add the ship…" at bounding box center [627, 248] width 345 height 32
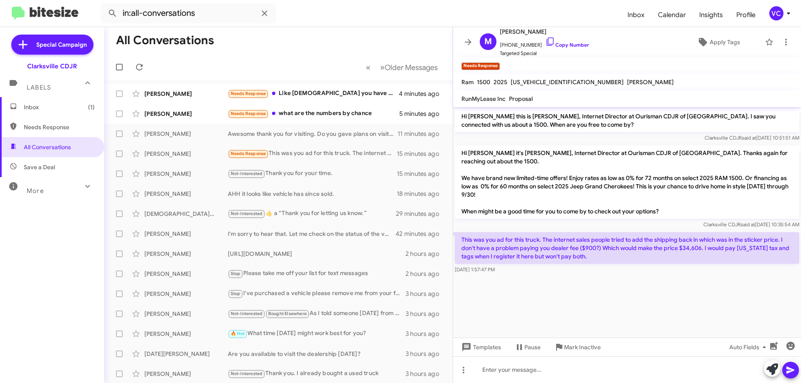
click at [703, 266] on div "Sep 17, 2025, 1:57:47 PM" at bounding box center [627, 270] width 345 height 8
drag, startPoint x: 713, startPoint y: 266, endPoint x: 706, endPoint y: 259, distance: 10.3
click at [712, 267] on cdk-virtual-scroll-viewport "Hi Mike this is Victoria Cook, Internet Director at Ourisman CDJR of Clarksvill…" at bounding box center [627, 222] width 348 height 231
click at [641, 203] on p "Hi Mike it's Victoria Cook, Internet Director at Ourisman CDJR of Clarksville. …" at bounding box center [627, 182] width 345 height 73
click at [673, 299] on cdk-virtual-scroll-viewport "Hi Mike this is Victoria Cook, Internet Director at Ourisman CDJR of Clarksvill…" at bounding box center [627, 222] width 348 height 231
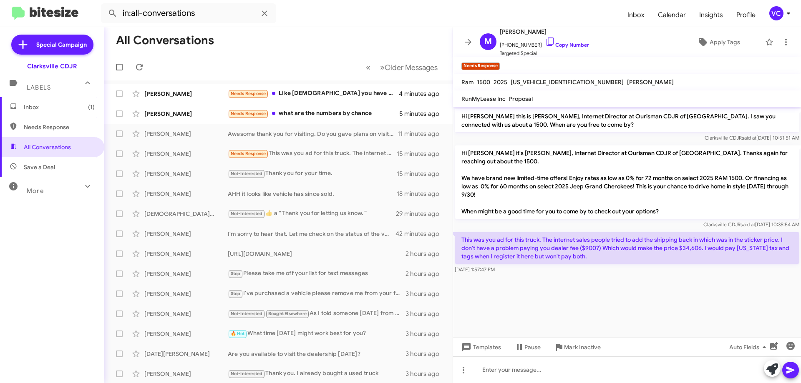
click at [675, 290] on cdk-virtual-scroll-viewport "Hi Mike this is Victoria Cook, Internet Director at Ourisman CDJR of Clarksvill…" at bounding box center [627, 222] width 348 height 231
click at [678, 287] on cdk-virtual-scroll-viewport "Hi Mike this is Victoria Cook, Internet Director at Ourisman CDJR of Clarksvill…" at bounding box center [627, 222] width 348 height 231
click at [677, 287] on cdk-virtual-scroll-viewport "Hi Mike this is Victoria Cook, Internet Director at Ourisman CDJR of Clarksvill…" at bounding box center [627, 222] width 348 height 231
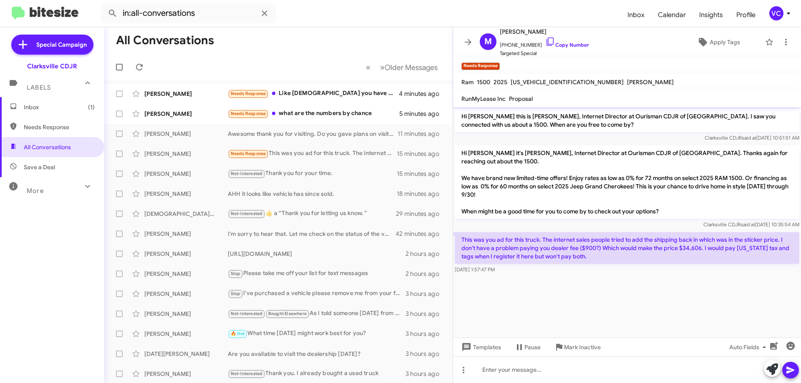
click at [677, 287] on cdk-virtual-scroll-viewport "Hi Mike this is Victoria Cook, Internet Director at Ourisman CDJR of Clarksvill…" at bounding box center [627, 222] width 348 height 231
click at [685, 274] on cdk-virtual-scroll-viewport "Hi Mike this is Victoria Cook, Internet Director at Ourisman CDJR of Clarksvill…" at bounding box center [627, 222] width 348 height 231
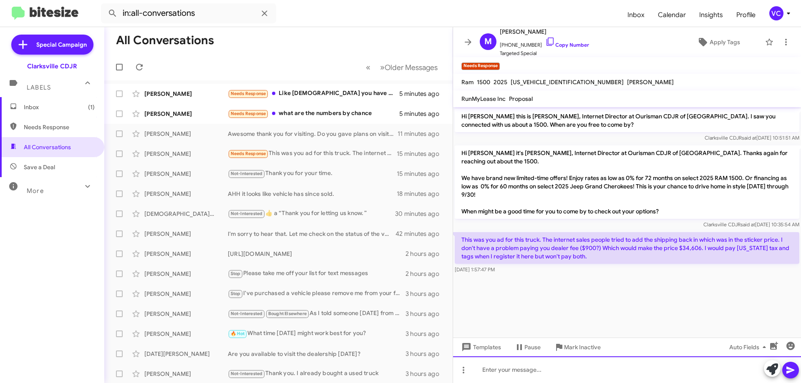
click at [624, 368] on div at bounding box center [627, 370] width 348 height 27
click at [625, 369] on div at bounding box center [627, 370] width 348 height 27
click at [625, 368] on div at bounding box center [627, 370] width 348 height 27
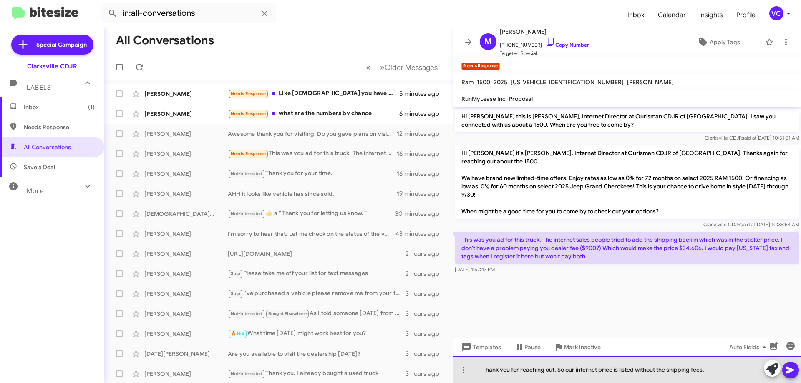
click at [742, 369] on div "Thank you for reaching out. So our internet price is listed without the shippin…" at bounding box center [627, 370] width 348 height 27
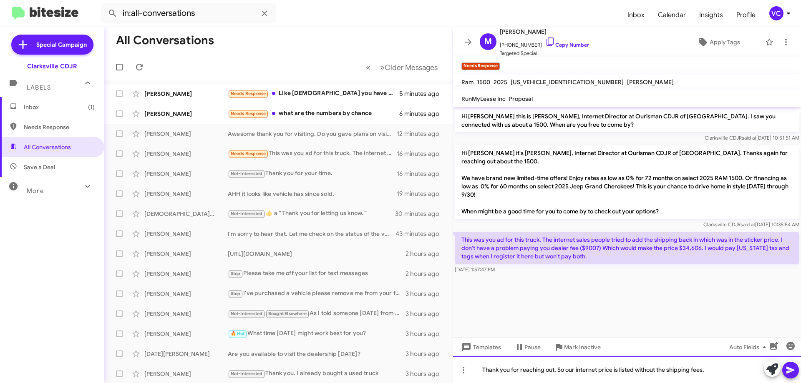
click at [725, 373] on div "Thank you for reaching out. So our internet price is listed without the shippin…" at bounding box center [627, 370] width 348 height 27
click at [729, 368] on div "Thank you for reaching out. So our internet price is listed without the shippin…" at bounding box center [627, 370] width 348 height 27
click at [725, 373] on div "Thank you for reaching out. So our internet price is listed without the shippin…" at bounding box center [627, 370] width 348 height 27
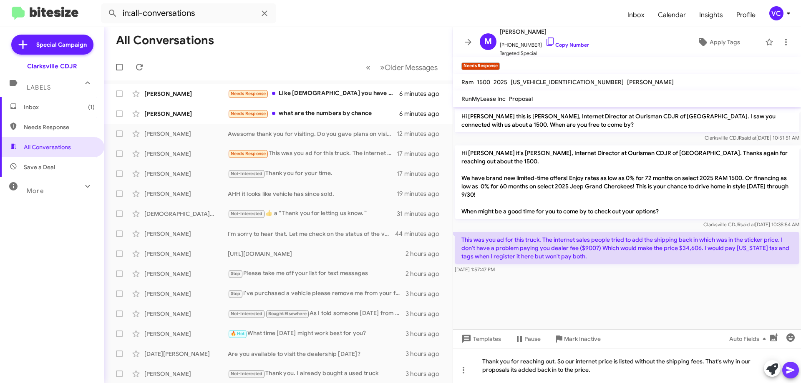
click at [792, 371] on icon at bounding box center [790, 370] width 8 height 7
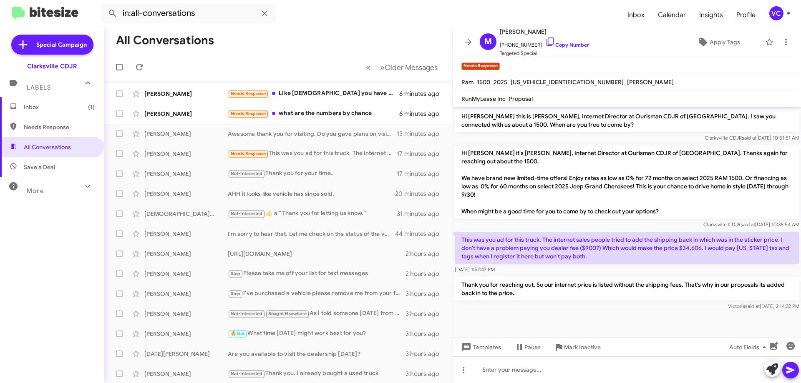
click at [582, 312] on div at bounding box center [627, 316] width 348 height 8
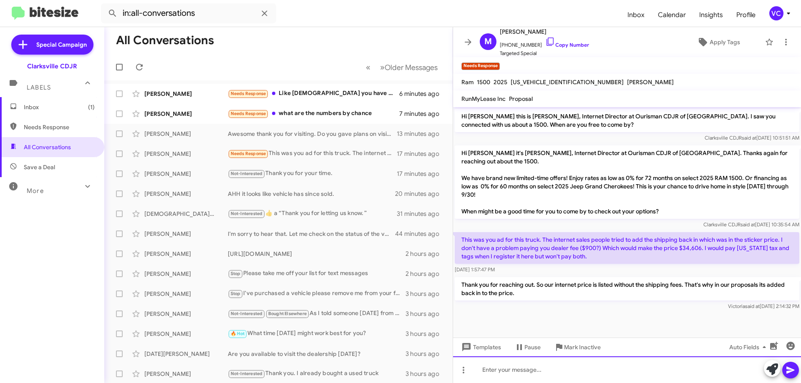
click at [569, 380] on div at bounding box center [627, 370] width 348 height 27
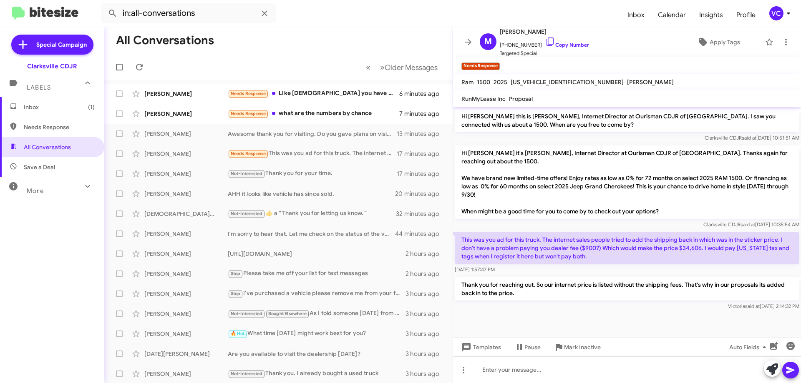
click at [589, 322] on cdk-virtual-scroll-viewport "Hi Mike this is Victoria Cook, Internet Director at Ourisman CDJR of Clarksvill…" at bounding box center [627, 222] width 348 height 231
click at [243, 53] on mat-toolbar-row "All Conversations" at bounding box center [278, 40] width 348 height 27
click at [196, 93] on div "[PERSON_NAME]" at bounding box center [185, 94] width 83 height 8
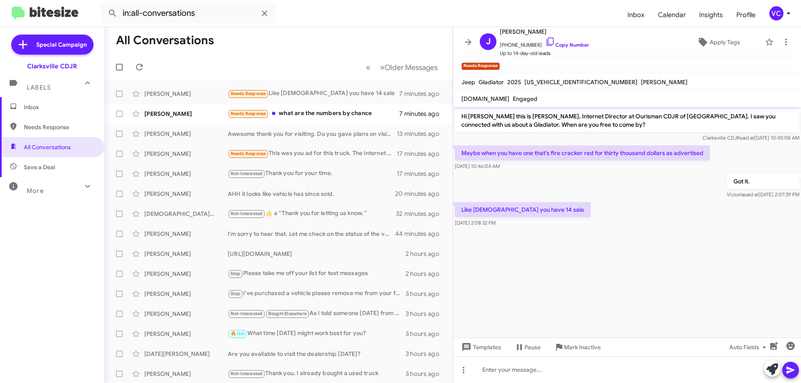
click at [608, 243] on cdk-virtual-scroll-viewport "Hi Joseph this is Victoria Cook, Internet Director at Ourisman CDJR of Clarksvi…" at bounding box center [627, 222] width 348 height 231
click at [621, 235] on div at bounding box center [627, 233] width 348 height 8
click at [618, 266] on cdk-virtual-scroll-viewport "Hi Joseph this is Victoria Cook, Internet Director at Ourisman CDJR of Clarksvi…" at bounding box center [627, 222] width 348 height 231
click at [609, 205] on div "Like god you have 14 sale Sep 17, 2025, 2:08:32 PM" at bounding box center [627, 215] width 348 height 28
click at [629, 274] on cdk-virtual-scroll-viewport "Hi Joseph this is Victoria Cook, Internet Director at Ourisman CDJR of Clarksvi…" at bounding box center [627, 222] width 348 height 231
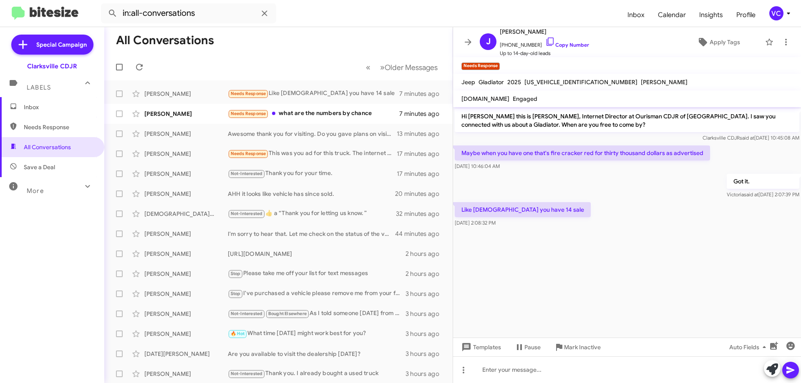
click at [627, 279] on cdk-virtual-scroll-viewport "Hi Joseph this is Victoria Cook, Internet Director at Ourisman CDJR of Clarksvi…" at bounding box center [627, 222] width 348 height 231
click at [613, 232] on div at bounding box center [627, 233] width 348 height 8
click at [629, 152] on p "Maybe when you have one that's fire cracker red for thirty thousand dollars as …" at bounding box center [582, 153] width 255 height 15
click at [628, 274] on cdk-virtual-scroll-viewport "Hi Joseph this is Victoria Cook, Internet Director at Ourisman CDJR of Clarksvi…" at bounding box center [627, 222] width 348 height 231
drag, startPoint x: 542, startPoint y: 157, endPoint x: 677, endPoint y: 164, distance: 134.9
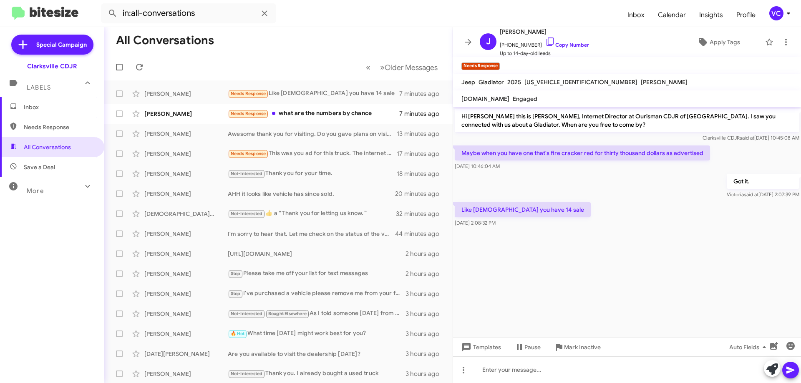
click at [670, 161] on div "Maybe when you have one that's fire cracker red for thirty thousand dollars as …" at bounding box center [582, 158] width 255 height 25
click at [669, 229] on cdk-virtual-scroll-viewport "Hi Joseph this is Victoria Cook, Internet Director at Ourisman CDJR of Clarksvi…" at bounding box center [627, 222] width 348 height 231
click at [671, 261] on cdk-virtual-scroll-viewport "Hi Joseph this is Victoria Cook, Internet Director at Ourisman CDJR of Clarksvi…" at bounding box center [627, 222] width 348 height 231
drag, startPoint x: 480, startPoint y: 216, endPoint x: 612, endPoint y: 220, distance: 132.3
click at [606, 219] on body "in:all-conversations Inbox Calendar Insights Profile VC Special Campaign Clarks…" at bounding box center [400, 191] width 801 height 383
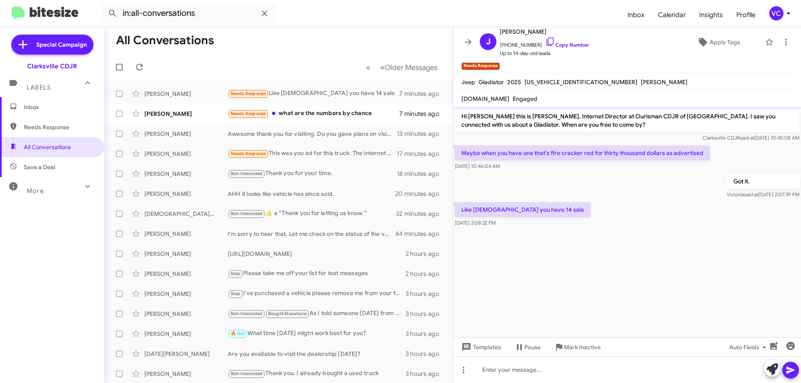
click at [675, 273] on cdk-virtual-scroll-viewport "Hi Joseph this is Victoria Cook, Internet Director at Ourisman CDJR of Clarksvi…" at bounding box center [627, 222] width 348 height 231
click at [632, 203] on div "Like god you have 14 sale Sep 17, 2025, 2:08:32 PM" at bounding box center [627, 215] width 348 height 28
click at [641, 276] on cdk-virtual-scroll-viewport "Hi Joseph this is Victoria Cook, Internet Director at Ourisman CDJR of Clarksvi…" at bounding box center [627, 222] width 348 height 231
click at [639, 280] on cdk-virtual-scroll-viewport "Hi Joseph this is Victoria Cook, Internet Director at Ourisman CDJR of Clarksvi…" at bounding box center [627, 222] width 348 height 231
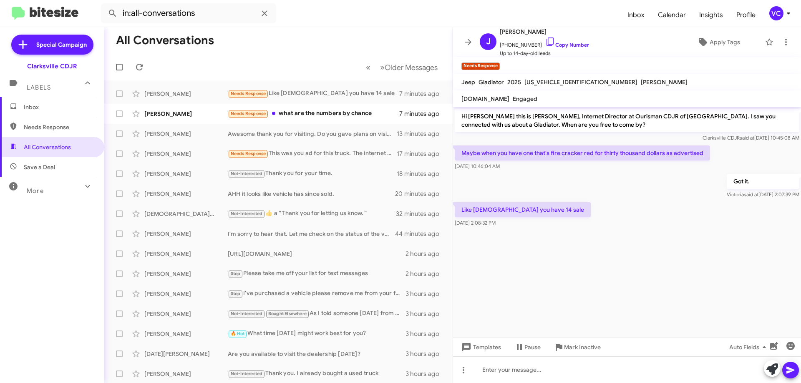
click at [626, 203] on div "Like god you have 14 sale Sep 17, 2025, 2:08:32 PM" at bounding box center [627, 215] width 348 height 28
click at [637, 250] on cdk-virtual-scroll-viewport "Hi Joseph this is Victoria Cook, Internet Director at Ourisman CDJR of Clarksvi…" at bounding box center [627, 222] width 348 height 231
click at [578, 275] on cdk-virtual-scroll-viewport "Hi Joseph this is Victoria Cook, Internet Director at Ourisman CDJR of Clarksvi…" at bounding box center [627, 222] width 348 height 231
click at [567, 261] on cdk-virtual-scroll-viewport "Hi Joseph this is Victoria Cook, Internet Director at Ourisman CDJR of Clarksvi…" at bounding box center [627, 222] width 348 height 231
click at [593, 262] on cdk-virtual-scroll-viewport "Hi Joseph this is Victoria Cook, Internet Director at Ourisman CDJR of Clarksvi…" at bounding box center [627, 222] width 348 height 231
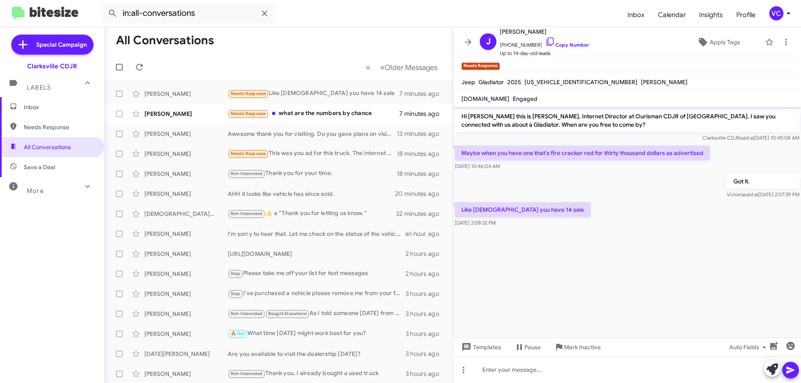
click at [572, 196] on div "Got it. Victoria said at Sep 17, 2025, 2:07:39 PM" at bounding box center [627, 186] width 348 height 28
click at [616, 288] on cdk-virtual-scroll-viewport "Hi Joseph this is Victoria Cook, Internet Director at Ourisman CDJR of Clarksvi…" at bounding box center [627, 222] width 348 height 231
drag, startPoint x: 609, startPoint y: 292, endPoint x: 458, endPoint y: 202, distance: 175.6
click at [608, 290] on cdk-virtual-scroll-viewport "Hi Joseph this is Victoria Cook, Internet Director at Ourisman CDJR of Clarksvi…" at bounding box center [627, 222] width 348 height 231
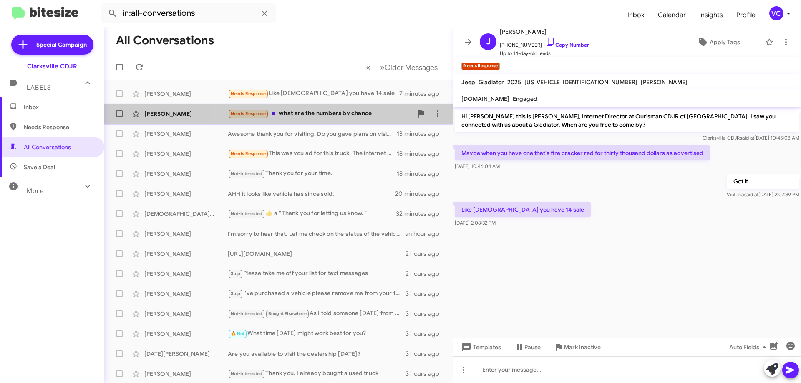
click at [305, 116] on div "Needs Response what are the numbers by chance" at bounding box center [320, 114] width 185 height 10
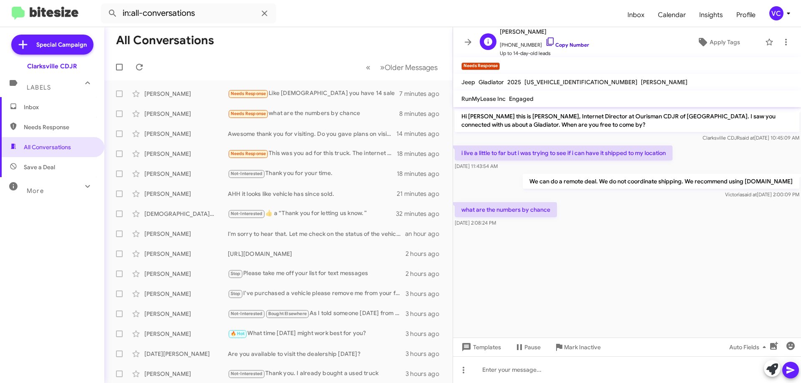
click at [571, 45] on link "Copy Number" at bounding box center [567, 45] width 44 height 6
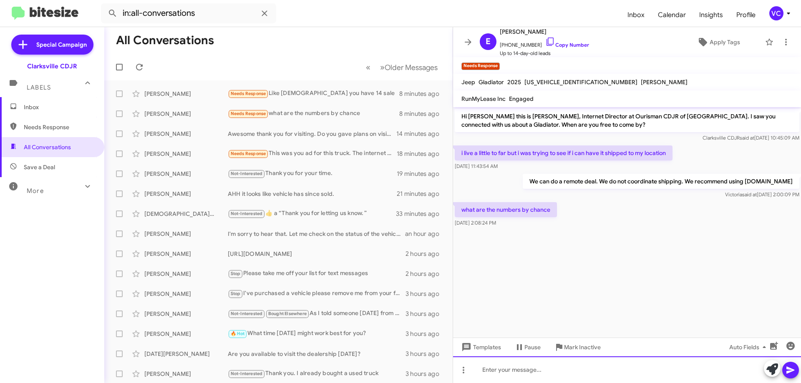
click at [527, 378] on div at bounding box center [627, 370] width 348 height 27
click at [560, 370] on div at bounding box center [627, 370] width 348 height 27
click at [667, 378] on div "We sent over the numbers yesterday." at bounding box center [627, 370] width 348 height 27
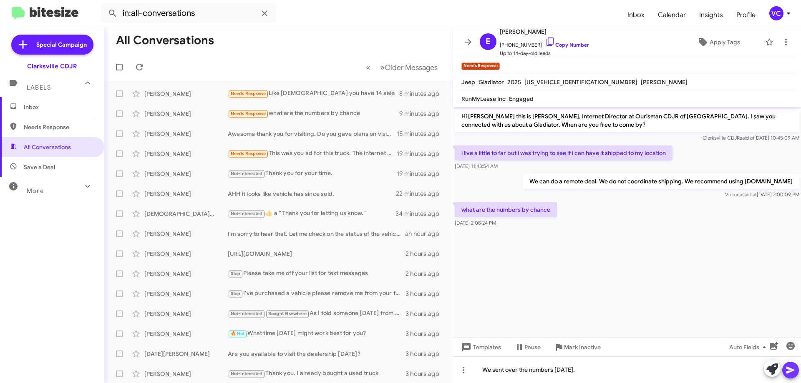
click at [789, 372] on icon at bounding box center [790, 370] width 8 height 7
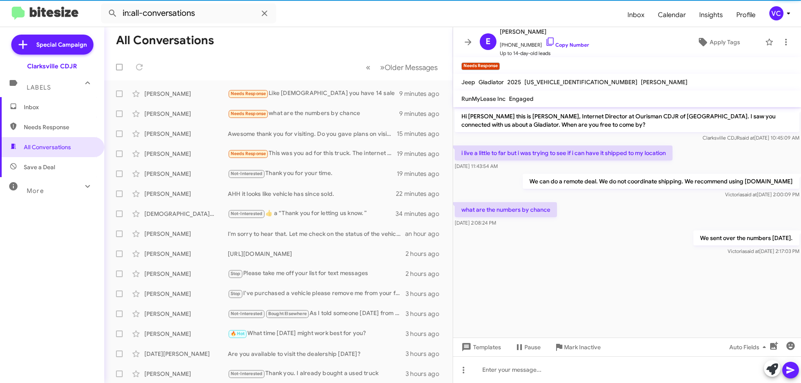
click at [541, 257] on div at bounding box center [627, 262] width 348 height 10
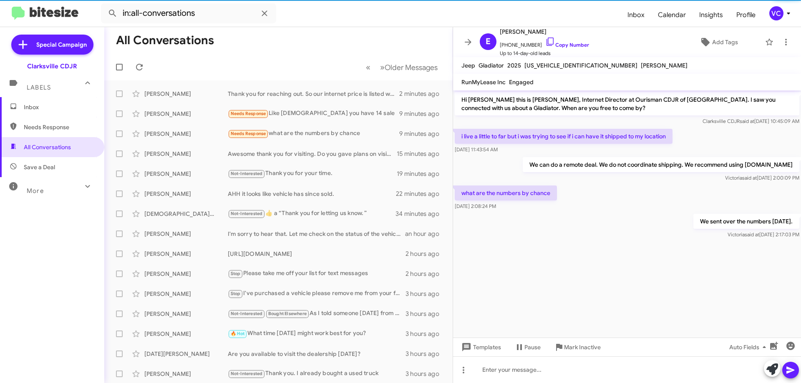
click at [580, 209] on div "what are the numbers by chance Sep 17, 2025, 2:08:24 PM" at bounding box center [627, 198] width 348 height 28
click at [577, 244] on div at bounding box center [627, 246] width 348 height 10
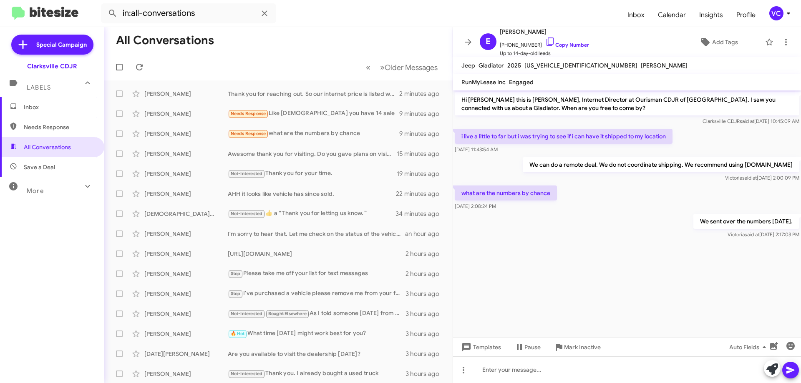
click at [255, 58] on mat-toolbar-row "« Previous » Next Older Messages" at bounding box center [278, 67] width 348 height 27
click at [251, 59] on mat-toolbar-row "« Previous » Next Older Messages" at bounding box center [278, 67] width 348 height 27
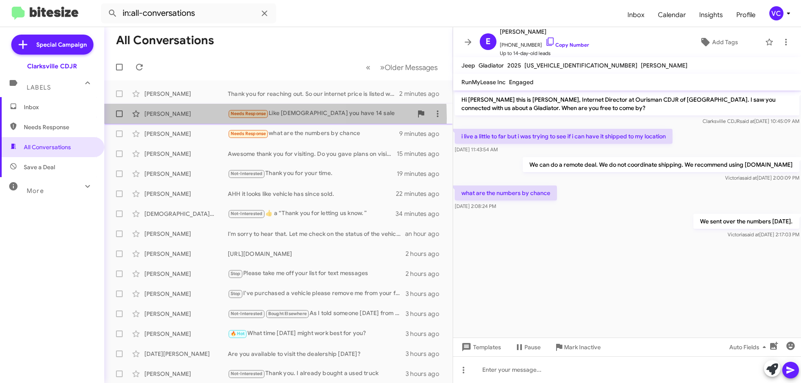
click at [184, 118] on div "Joseph Aaron Cloud Needs Response Like god you have 14 sale 9 minutes ago" at bounding box center [278, 114] width 335 height 17
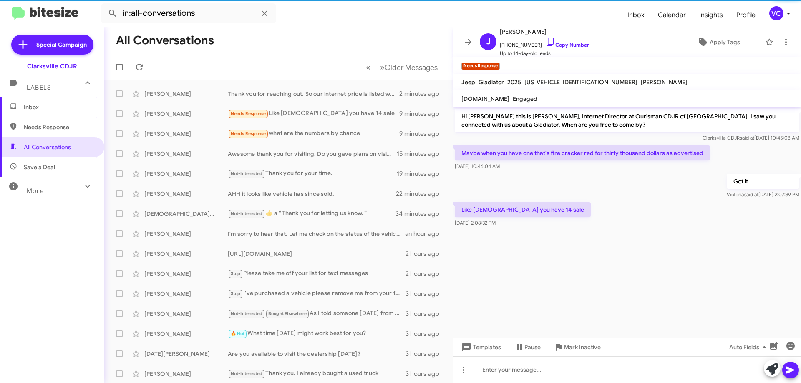
click at [615, 264] on cdk-virtual-scroll-viewport "Hi Joseph this is Victoria Cook, Internet Director at Ourisman CDJR of Clarksvi…" at bounding box center [627, 222] width 348 height 231
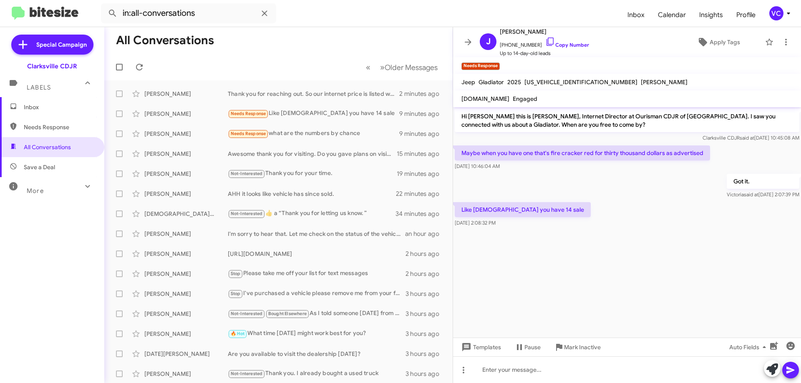
click at [591, 176] on div "Got it. Victoria said at Sep 17, 2025, 2:07:39 PM" at bounding box center [627, 186] width 348 height 28
click at [622, 244] on cdk-virtual-scroll-viewport "Hi Joseph this is Victoria Cook, Internet Director at Ourisman CDJR of Clarksvi…" at bounding box center [627, 222] width 348 height 231
click at [621, 214] on div "Like god you have 14 sale Sep 17, 2025, 2:08:32 PM" at bounding box center [627, 215] width 348 height 28
click at [623, 220] on div "Like god you have 14 sale Sep 17, 2025, 2:08:32 PM" at bounding box center [627, 215] width 348 height 28
click at [385, 68] on span "Older Messages" at bounding box center [411, 67] width 53 height 9
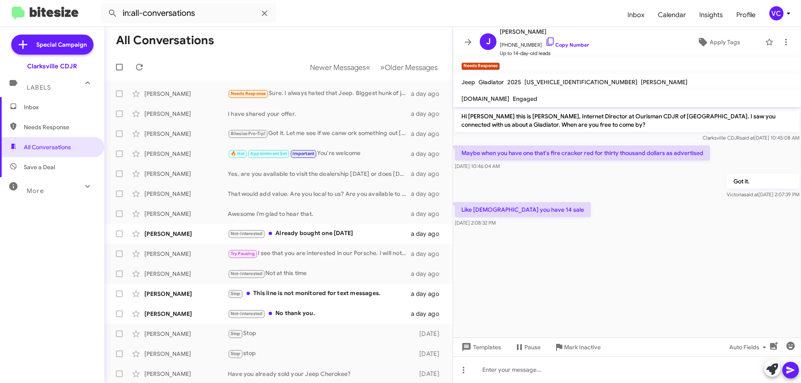
click at [577, 241] on cdk-virtual-scroll-viewport "Hi Joseph this is Victoria Cook, Internet Director at Ourisman CDJR of Clarksvi…" at bounding box center [627, 222] width 348 height 231
click at [286, 234] on div "Not-Interested Already bought one yesterday" at bounding box center [320, 234] width 185 height 10
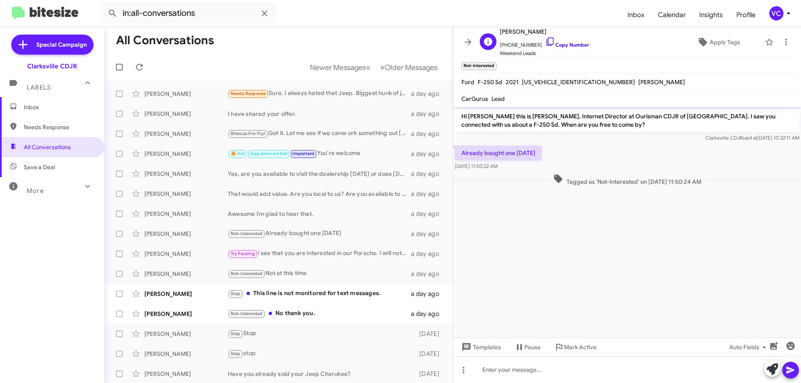
click at [552, 48] on link "Copy Number" at bounding box center [567, 45] width 44 height 6
drag, startPoint x: 562, startPoint y: 250, endPoint x: 554, endPoint y: 247, distance: 9.4
click at [563, 251] on cdk-virtual-scroll-viewport "Hi Miguel this is Victoria Cook, Internet Director at Ourisman CDJR of Clarksvi…" at bounding box center [627, 222] width 348 height 231
click at [580, 219] on cdk-virtual-scroll-viewport "Hi Miguel this is Victoria Cook, Internet Director at Ourisman CDJR of Clarksvi…" at bounding box center [627, 222] width 348 height 231
click at [556, 41] on span "+12405072445 Copy Number" at bounding box center [544, 43] width 89 height 13
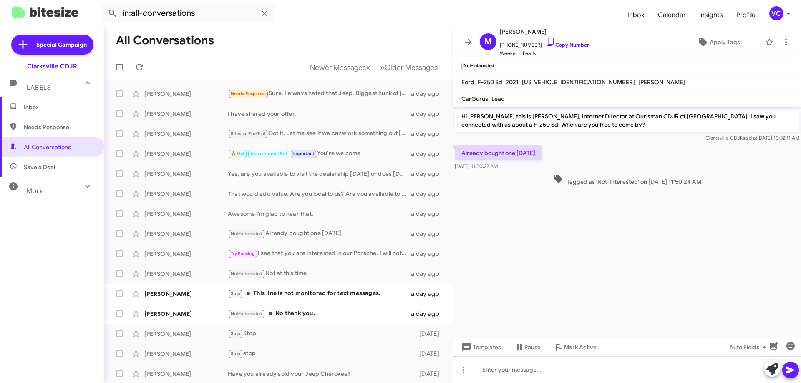
click at [652, 256] on cdk-virtual-scroll-viewport "Hi Miguel this is Victoria Cook, Internet Director at Ourisman CDJR of Clarksvi…" at bounding box center [627, 222] width 348 height 231
click at [627, 153] on div "Already bought one yesterday Sep 16, 2025, 11:50:22 AM" at bounding box center [627, 158] width 348 height 28
click at [318, 297] on div "Stop This line is not monitored for text messages." at bounding box center [320, 294] width 185 height 10
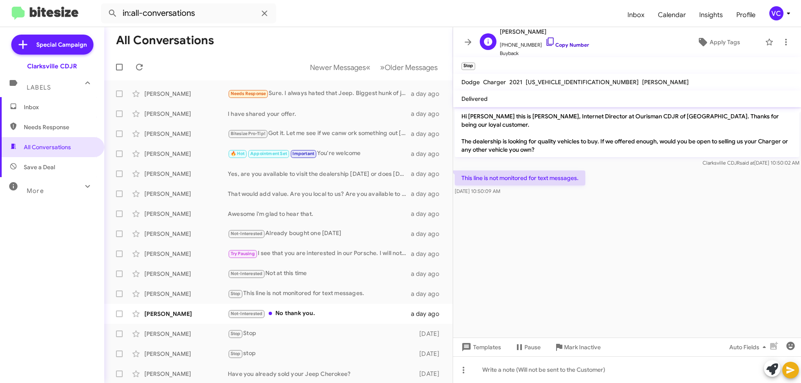
click at [554, 43] on link "Copy Number" at bounding box center [567, 45] width 44 height 6
click at [602, 182] on div "This line is not monitored for text messages. Sep 16, 2025, 10:50:09 AM" at bounding box center [627, 183] width 348 height 28
click at [678, 219] on cdk-virtual-scroll-viewport "Hi Yosalin this is Victoria Cook, Internet Director at Ourisman CDJR of Clarksv…" at bounding box center [627, 222] width 348 height 231
click at [677, 208] on cdk-virtual-scroll-viewport "Hi Yosalin this is Victoria Cook, Internet Director at Ourisman CDJR of Clarksv…" at bounding box center [627, 222] width 348 height 231
click at [665, 169] on div "This line is not monitored for text messages. Sep 16, 2025, 10:50:09 AM" at bounding box center [627, 183] width 348 height 28
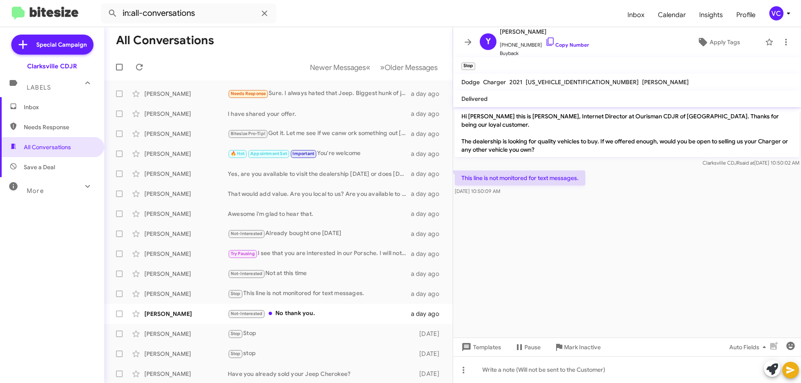
drag, startPoint x: 691, startPoint y: 254, endPoint x: 690, endPoint y: 266, distance: 12.1
click at [690, 266] on cdk-virtual-scroll-viewport "Hi Yosalin this is Victoria Cook, Internet Director at Ourisman CDJR of Clarksv…" at bounding box center [627, 222] width 348 height 231
click at [690, 271] on cdk-virtual-scroll-viewport "Hi Yosalin this is Victoria Cook, Internet Director at Ourisman CDJR of Clarksv…" at bounding box center [627, 222] width 348 height 231
click at [300, 316] on div "Not-Interested No thank you." at bounding box center [320, 314] width 185 height 10
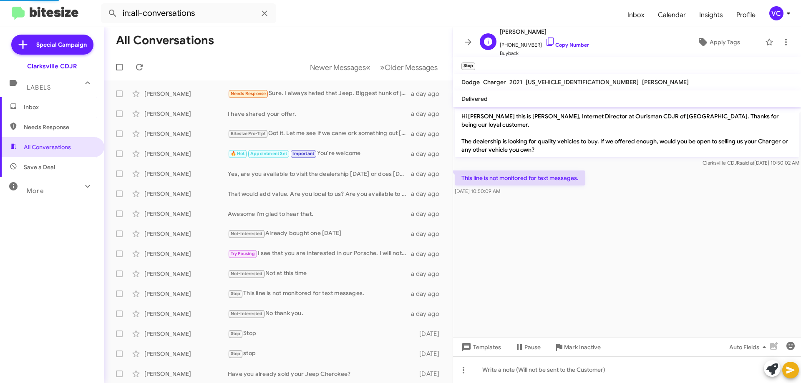
scroll to position [156, 0]
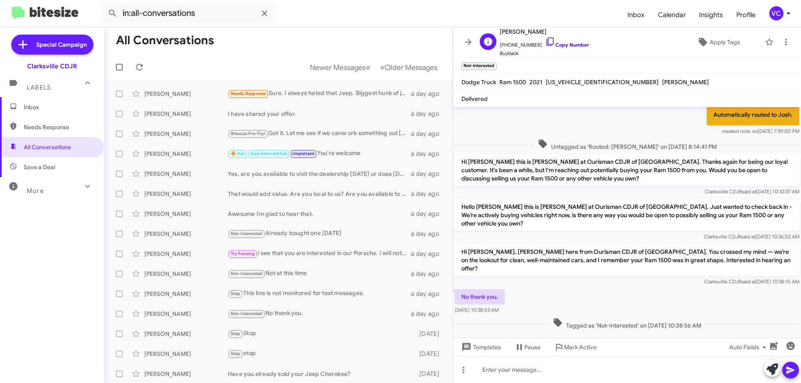
click at [581, 47] on link "Copy Number" at bounding box center [567, 45] width 44 height 6
click at [595, 289] on div "No thank you. Sep 16, 2025, 10:38:53 AM" at bounding box center [627, 302] width 348 height 28
click at [714, 318] on div "Tagged as 'Not-Interested' on Sep 16, 2025 - 10:38:56 AM" at bounding box center [627, 324] width 345 height 12
click at [692, 288] on div "No thank you. Sep 16, 2025, 10:38:53 AM" at bounding box center [627, 302] width 348 height 28
click at [597, 338] on div "Templates Pause Mark Active Auto Fields" at bounding box center [627, 347] width 348 height 19
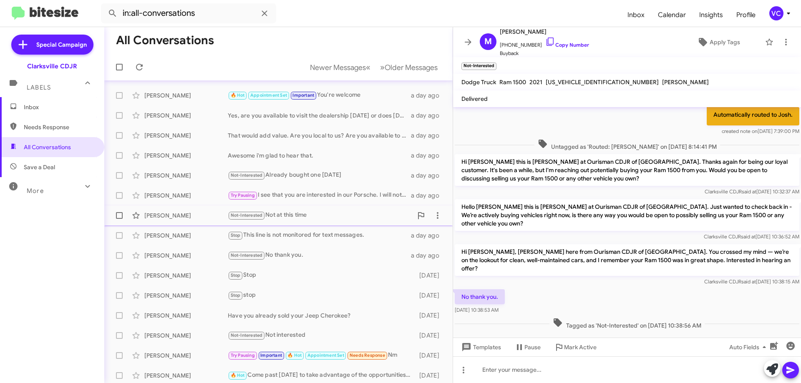
scroll to position [0, 0]
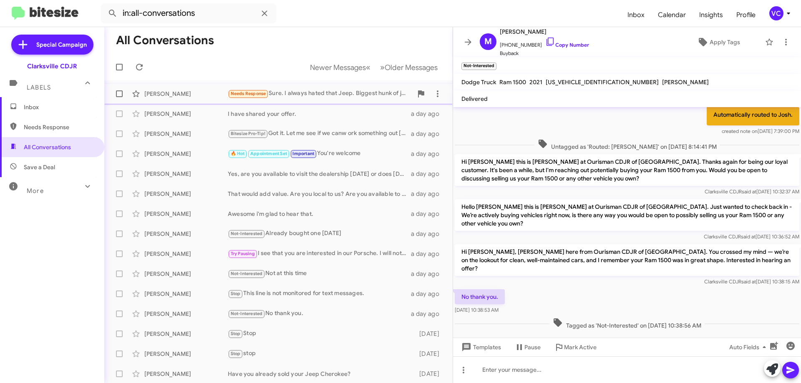
click at [217, 91] on div "[PERSON_NAME]" at bounding box center [185, 94] width 83 height 8
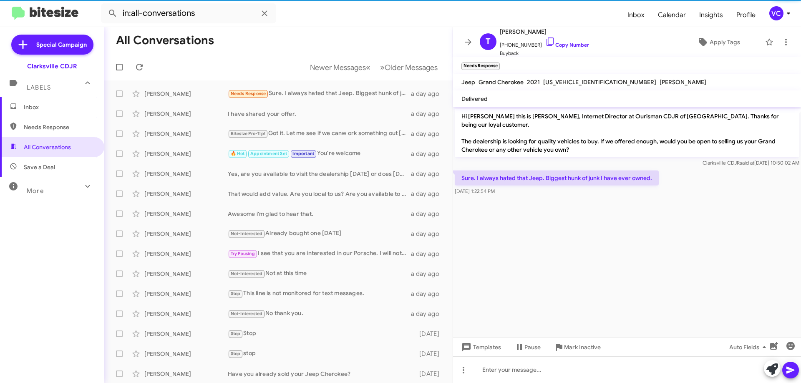
click at [620, 258] on cdk-virtual-scroll-viewport "Hi Troy this is Victoria Cook, Internet Director at Ourisman CDJR of Clarksvill…" at bounding box center [627, 222] width 348 height 231
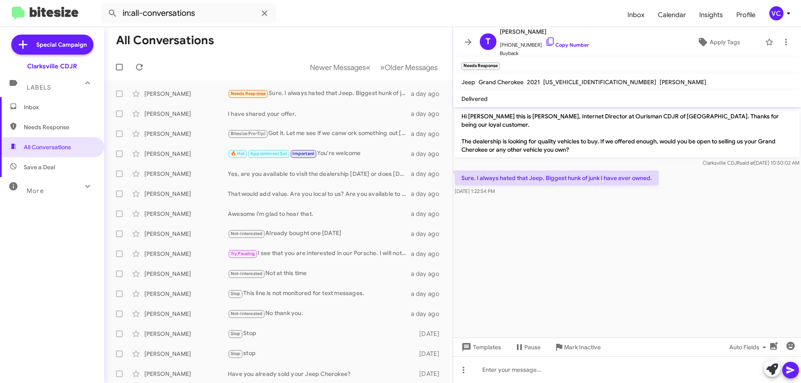
drag, startPoint x: 665, startPoint y: 203, endPoint x: 667, endPoint y: 206, distance: 4.3
click at [665, 205] on cdk-virtual-scroll-viewport "Hi Troy this is Victoria Cook, Internet Director at Ourisman CDJR of Clarksvill…" at bounding box center [627, 222] width 348 height 231
click at [567, 244] on cdk-virtual-scroll-viewport "Hi Troy this is Victoria Cook, Internet Director at Ourisman CDJR of Clarksvill…" at bounding box center [627, 222] width 348 height 231
click at [788, 269] on cdk-virtual-scroll-viewport "Hi Troy this is Victoria Cook, Internet Director at Ourisman CDJR of Clarksvill…" at bounding box center [627, 222] width 348 height 231
click at [561, 264] on cdk-virtual-scroll-viewport "Hi Troy this is Victoria Cook, Internet Director at Ourisman CDJR of Clarksvill…" at bounding box center [627, 222] width 348 height 231
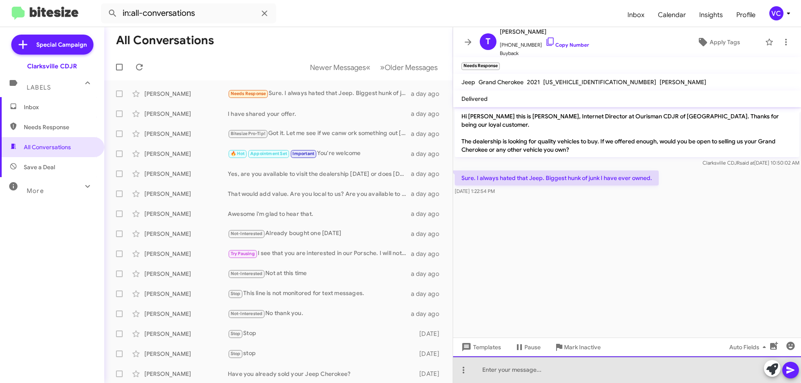
click at [559, 362] on div at bounding box center [627, 370] width 348 height 27
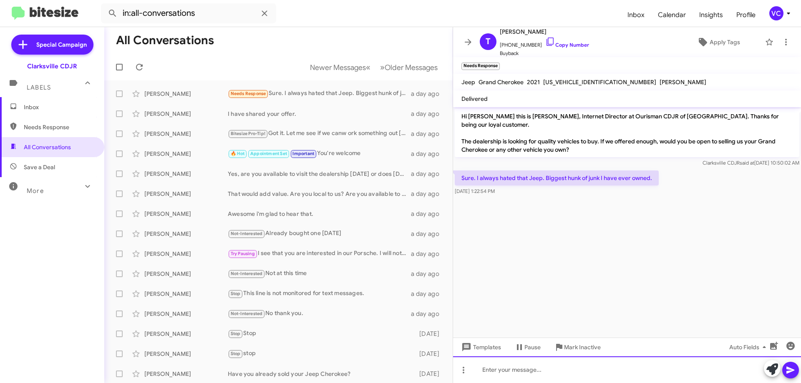
drag, startPoint x: 565, startPoint y: 371, endPoint x: 554, endPoint y: 361, distance: 14.8
click at [562, 371] on div at bounding box center [627, 370] width 348 height 27
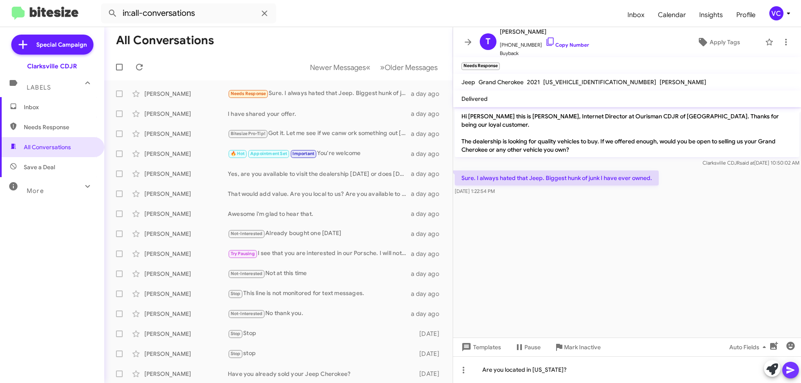
click at [794, 368] on icon at bounding box center [790, 370] width 10 height 10
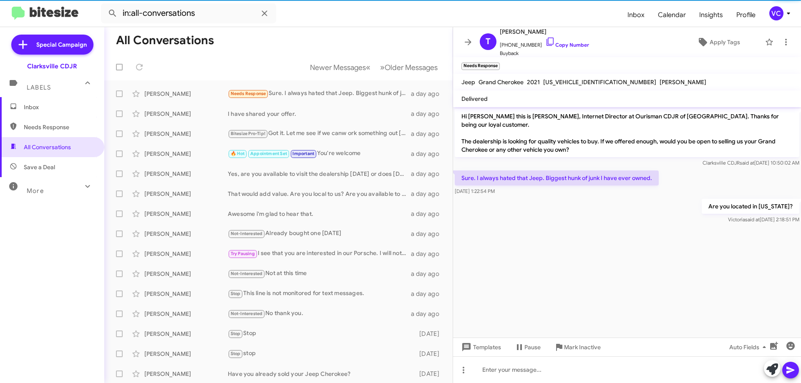
drag, startPoint x: 604, startPoint y: 237, endPoint x: 604, endPoint y: 242, distance: 5.0
click at [604, 242] on cdk-virtual-scroll-viewport "Hi Troy this is Victoria Cook, Internet Director at Ourisman CDJR of Clarksvill…" at bounding box center [627, 222] width 348 height 231
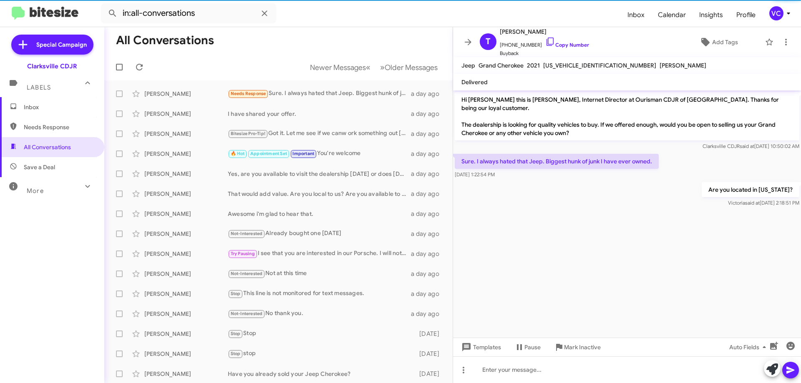
click at [187, 47] on h1 "All Conversations" at bounding box center [165, 40] width 98 height 13
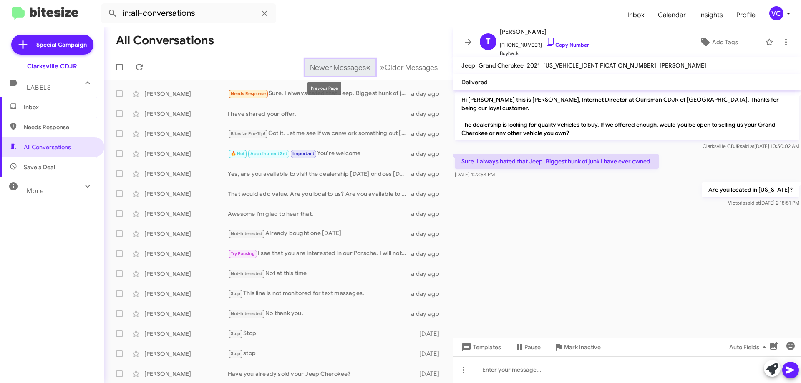
click at [327, 67] on span "Newer Messages" at bounding box center [338, 67] width 56 height 9
click at [323, 53] on mat-toolbar-row "All Conversations" at bounding box center [278, 40] width 348 height 27
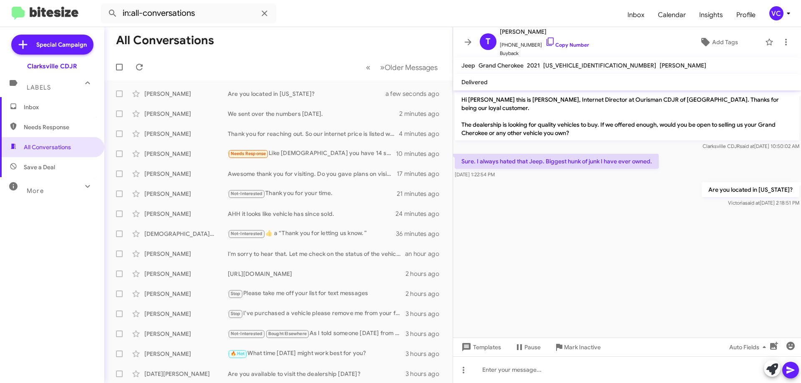
drag, startPoint x: 320, startPoint y: 34, endPoint x: 320, endPoint y: 40, distance: 5.4
click at [321, 34] on mat-toolbar-row "All Conversations" at bounding box center [278, 40] width 348 height 27
click at [629, 251] on cdk-virtual-scroll-viewport "Hi Troy this is Victoria Cook, Internet Director at Ourisman CDJR of Clarksvill…" at bounding box center [627, 214] width 348 height 247
click at [295, 152] on div "Needs Response Like god you have 14 sale" at bounding box center [320, 154] width 185 height 10
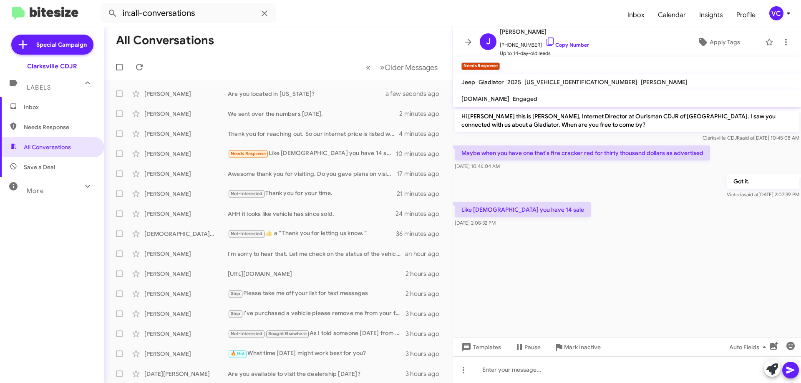
click at [621, 262] on cdk-virtual-scroll-viewport "Hi Joseph this is Victoria Cook, Internet Director at Ourisman CDJR of Clarksvi…" at bounding box center [627, 222] width 348 height 231
click at [599, 192] on div "Got it. Victoria said at Sep 17, 2025, 2:07:39 PM" at bounding box center [627, 186] width 348 height 28
click at [606, 240] on cdk-virtual-scroll-viewport "Hi Joseph this is Victoria Cook, Internet Director at Ourisman CDJR of Clarksvi…" at bounding box center [627, 222] width 348 height 231
click at [607, 242] on cdk-virtual-scroll-viewport "Hi Joseph this is Victoria Cook, Internet Director at Ourisman CDJR of Clarksvi…" at bounding box center [627, 222] width 348 height 231
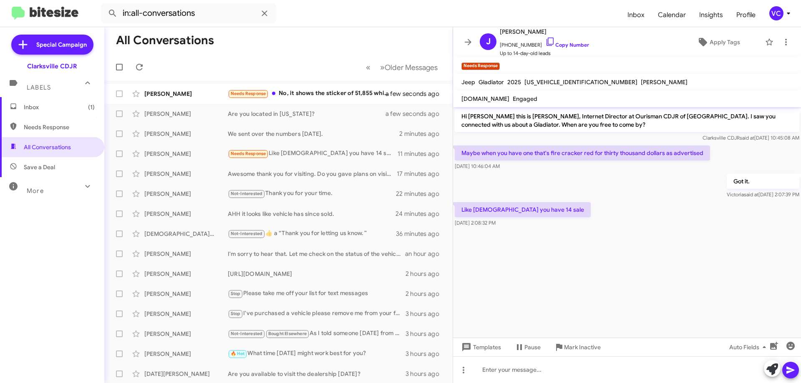
click at [607, 242] on cdk-virtual-scroll-viewport "Hi Joseph this is Victoria Cook, Internet Director at Ourisman CDJR of Clarksvi…" at bounding box center [627, 222] width 348 height 231
click at [624, 263] on cdk-virtual-scroll-viewport "Hi Joseph this is Victoria Cook, Internet Director at Ourisman CDJR of Clarksvi…" at bounding box center [627, 222] width 348 height 231
click at [624, 264] on cdk-virtual-scroll-viewport "Hi Joseph this is Victoria Cook, Internet Director at Ourisman CDJR of Clarksvi…" at bounding box center [627, 222] width 348 height 231
click at [621, 262] on cdk-virtual-scroll-viewport "Hi Joseph this is Victoria Cook, Internet Director at Ourisman CDJR of Clarksvi…" at bounding box center [627, 222] width 348 height 231
click at [618, 259] on cdk-virtual-scroll-viewport "Hi Joseph this is Victoria Cook, Internet Director at Ourisman CDJR of Clarksvi…" at bounding box center [627, 222] width 348 height 231
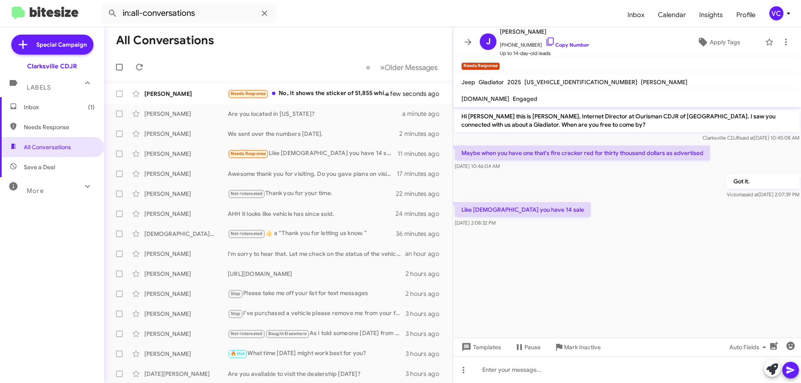
click at [619, 260] on cdk-virtual-scroll-viewport "Hi Joseph this is Victoria Cook, Internet Director at Ourisman CDJR of Clarksvi…" at bounding box center [627, 222] width 348 height 231
click at [619, 262] on cdk-virtual-scroll-viewport "Hi Joseph this is Victoria Cook, Internet Director at Ourisman CDJR of Clarksvi…" at bounding box center [627, 222] width 348 height 231
click at [632, 267] on cdk-virtual-scroll-viewport "Hi Joseph this is Victoria Cook, Internet Director at Ourisman CDJR of Clarksvi…" at bounding box center [627, 222] width 348 height 231
click at [635, 236] on div at bounding box center [627, 233] width 348 height 8
click at [636, 293] on cdk-virtual-scroll-viewport "Hi Joseph this is Victoria Cook, Internet Director at Ourisman CDJR of Clarksvi…" at bounding box center [627, 222] width 348 height 231
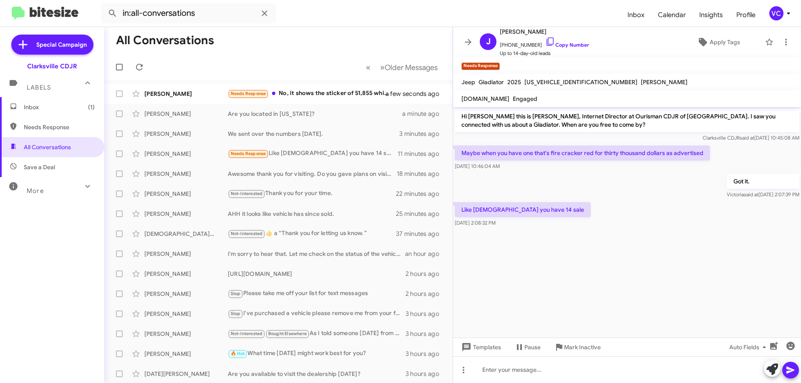
drag, startPoint x: 651, startPoint y: 201, endPoint x: 645, endPoint y: 200, distance: 6.4
click at [648, 200] on div "Hi Joseph this is Victoria Cook, Internet Director at Ourisman CDJR of Clarksvi…" at bounding box center [627, 168] width 348 height 122
click at [634, 224] on div "Like god you have 14 sale Sep 17, 2025, 2:08:32 PM" at bounding box center [627, 215] width 348 height 28
click at [638, 239] on cdk-virtual-scroll-viewport "Hi Joseph this is Victoria Cook, Internet Director at Ourisman CDJR of Clarksvi…" at bounding box center [627, 222] width 348 height 231
click at [626, 172] on div "Got it. Victoria said at Sep 17, 2025, 2:07:39 PM" at bounding box center [627, 186] width 348 height 28
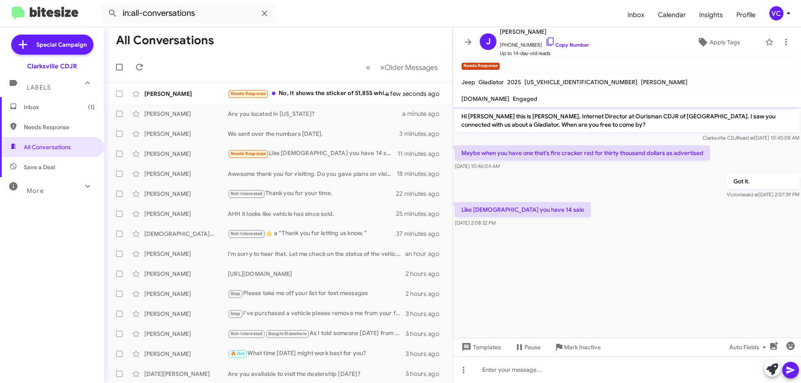
click at [624, 243] on cdk-virtual-scroll-viewport "Hi Joseph this is Victoria Cook, Internet Director at Ourisman CDJR of Clarksvi…" at bounding box center [627, 222] width 348 height 231
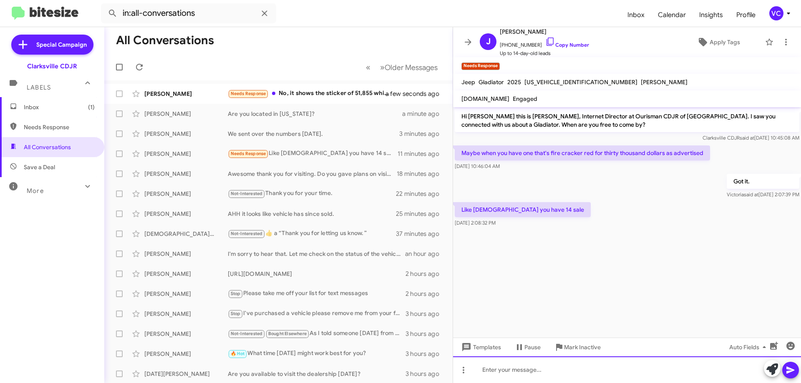
click at [546, 374] on div at bounding box center [627, 370] width 348 height 27
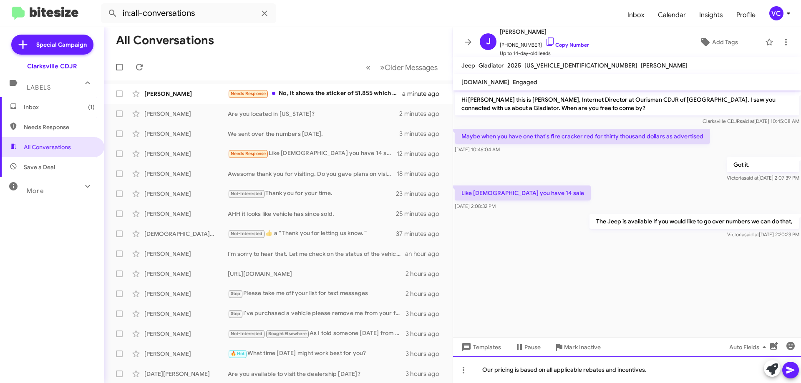
click at [676, 371] on div "Our pricing is based on all applicable rebates and incentives." at bounding box center [627, 370] width 348 height 27
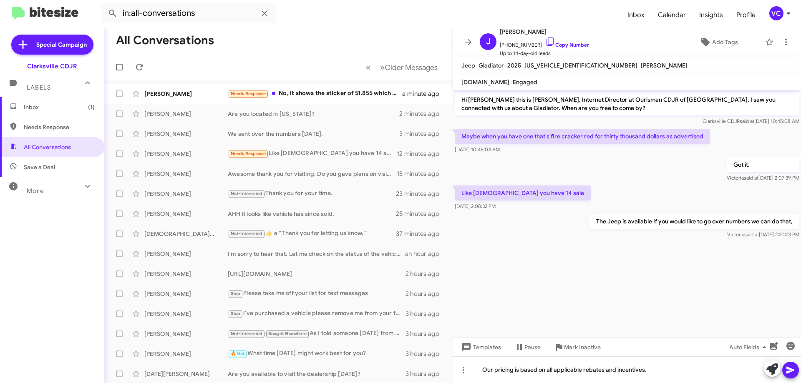
click at [791, 371] on icon at bounding box center [790, 370] width 8 height 7
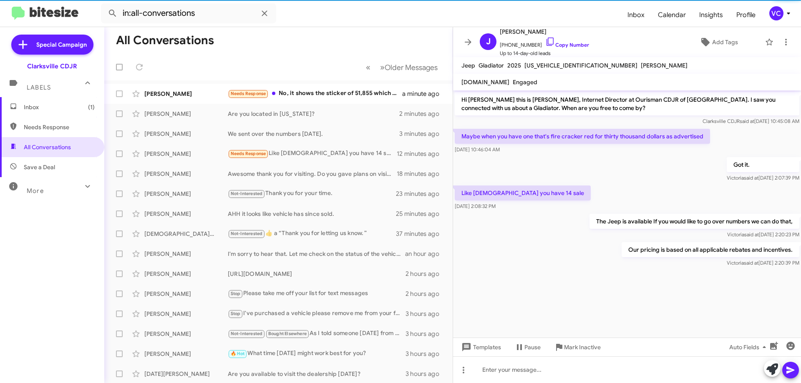
click at [682, 286] on cdk-virtual-scroll-viewport "Hi Joseph this is Victoria Cook, Internet Director at Ourisman CDJR of Clarksvi…" at bounding box center [627, 214] width 348 height 247
click at [673, 284] on cdk-virtual-scroll-viewport "Hi Joseph this is Victoria Cook, Internet Director at Ourisman CDJR of Clarksvi…" at bounding box center [627, 214] width 348 height 247
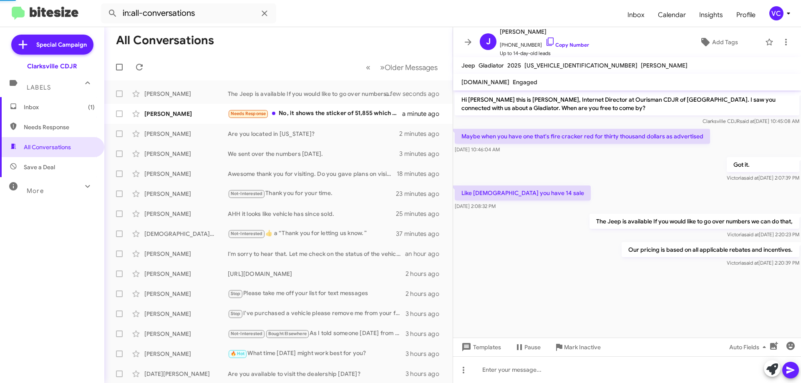
drag, startPoint x: 673, startPoint y: 288, endPoint x: 661, endPoint y: 213, distance: 75.6
click at [673, 288] on cdk-virtual-scroll-viewport "Hi Joseph this is Victoria Cook, Internet Director at Ourisman CDJR of Clarksvi…" at bounding box center [627, 214] width 348 height 247
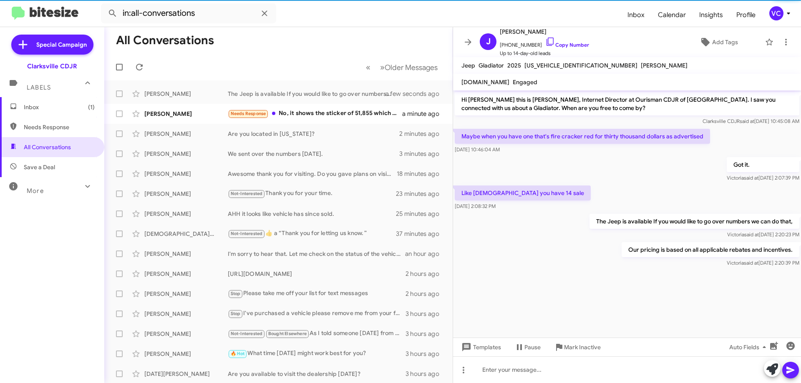
click at [627, 144] on div "Maybe when you have one that's fire cracker red for thirty thousand dollars as …" at bounding box center [582, 141] width 255 height 25
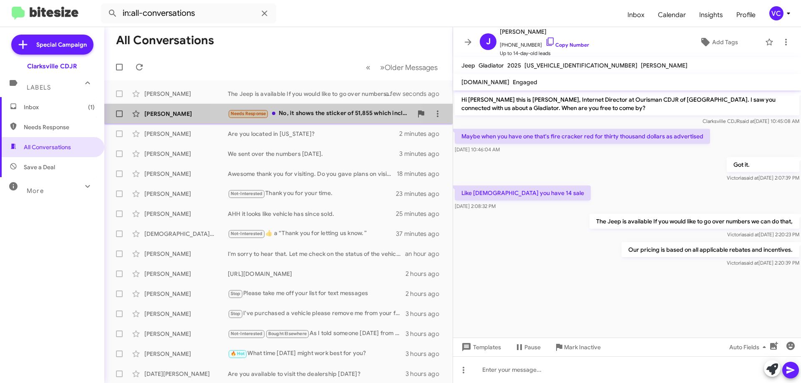
click at [311, 112] on div "Needs Response No, it shows the sticker of 51,855 which includes shipping. then…" at bounding box center [320, 114] width 185 height 10
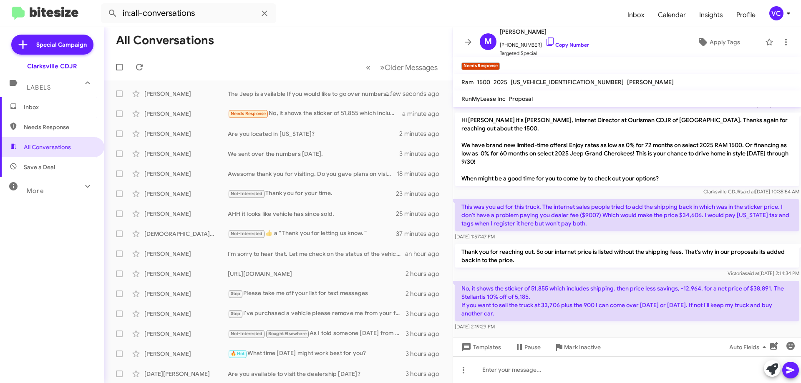
scroll to position [38, 0]
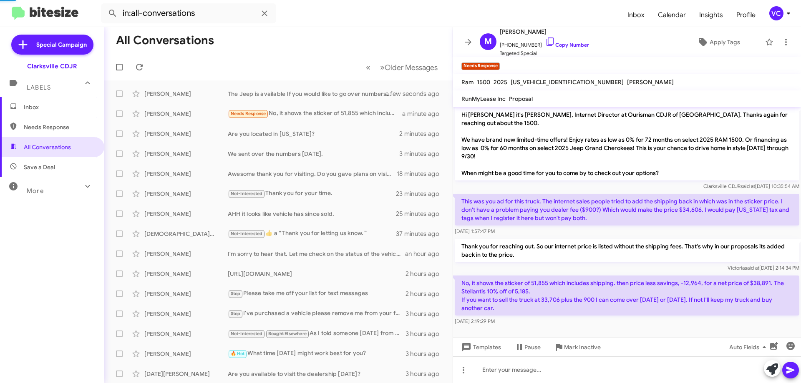
click at [639, 265] on div "Victoria said at Sep 17, 2025, 2:14:34 PM" at bounding box center [627, 268] width 345 height 8
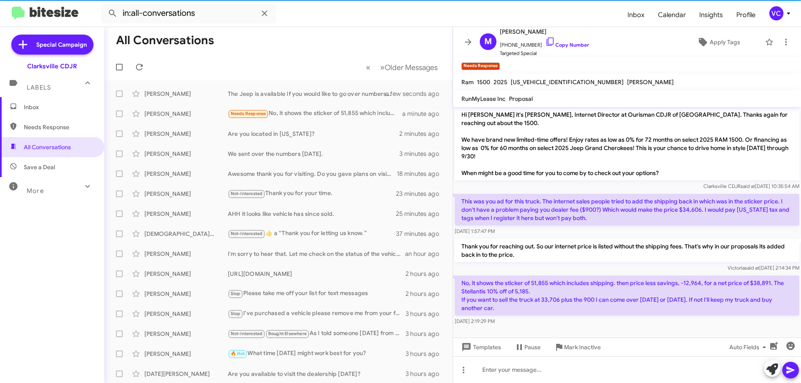
click at [622, 262] on p "Thank you for reaching out. So our internet price is listed without the shippin…" at bounding box center [627, 250] width 345 height 23
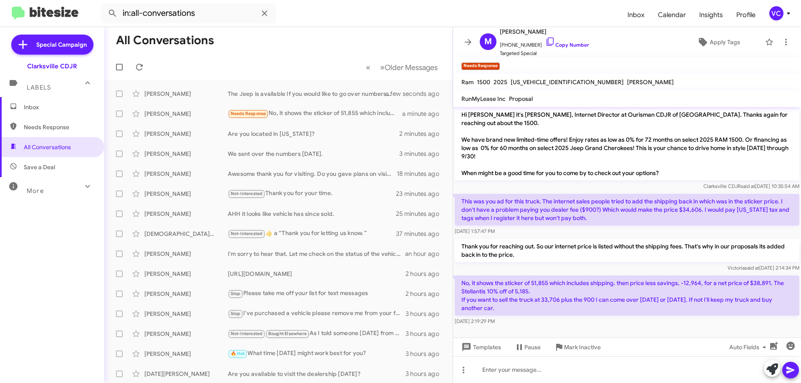
click at [619, 259] on p "Thank you for reaching out. So our internet price is listed without the shippin…" at bounding box center [627, 250] width 345 height 23
click at [646, 254] on p "Thank you for reaching out. So our internet price is listed without the shippin…" at bounding box center [627, 250] width 345 height 23
click at [644, 252] on p "Thank you for reaching out. So our internet price is listed without the shippin…" at bounding box center [627, 250] width 345 height 23
click at [636, 254] on p "Thank you for reaching out. So our internet price is listed without the shippin…" at bounding box center [627, 250] width 345 height 23
click at [627, 253] on p "Thank you for reaching out. So our internet price is listed without the shippin…" at bounding box center [627, 250] width 345 height 23
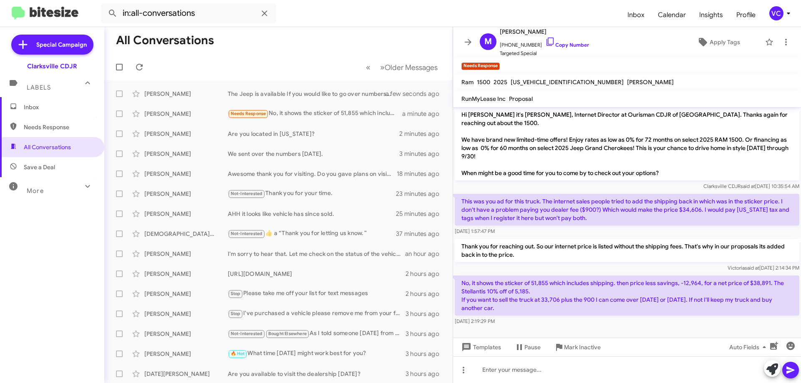
click at [612, 223] on p "This was you ad for this truck. The internet sales people tried to add the ship…" at bounding box center [627, 210] width 345 height 32
click at [566, 47] on link "Copy Number" at bounding box center [567, 45] width 44 height 6
click at [551, 250] on p "Thank you for reaching out. So our internet price is listed without the shippin…" at bounding box center [627, 250] width 345 height 23
click at [619, 246] on p "Thank you for reaching out. So our internet price is listed without the shippin…" at bounding box center [627, 250] width 345 height 23
drag, startPoint x: 478, startPoint y: 288, endPoint x: 617, endPoint y: 289, distance: 139.3
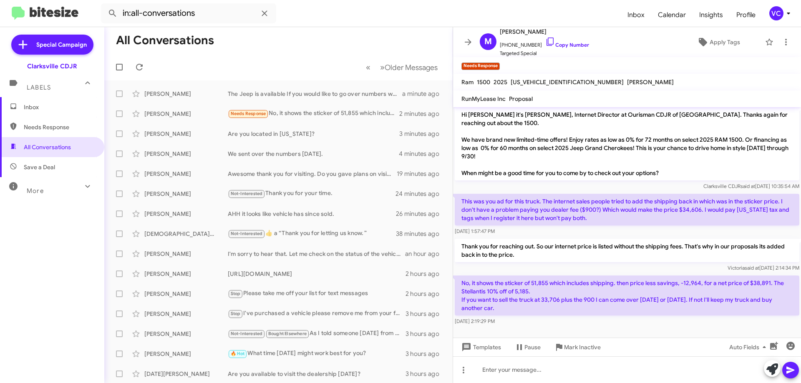
click at [617, 289] on p "No, it shows the sticker of 51,855 which includes shipping. then price less sav…" at bounding box center [627, 296] width 345 height 40
drag, startPoint x: 617, startPoint y: 292, endPoint x: 532, endPoint y: 290, distance: 84.3
click at [617, 292] on p "No, it shows the sticker of 51,855 which includes shipping. then price less sav…" at bounding box center [627, 296] width 345 height 40
drag, startPoint x: 480, startPoint y: 280, endPoint x: 606, endPoint y: 282, distance: 126.0
click at [585, 281] on p "No, it shows the sticker of 51,855 which includes shipping. then price less sav…" at bounding box center [627, 296] width 345 height 40
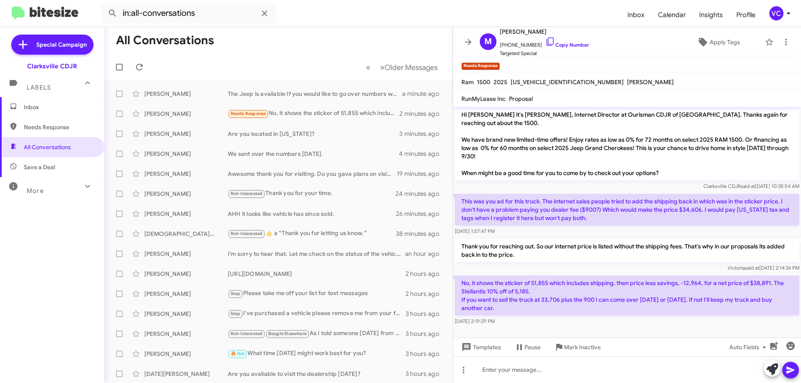
click at [607, 284] on p "No, it shows the sticker of 51,855 which includes shipping. then price less sav…" at bounding box center [627, 296] width 345 height 40
click at [649, 238] on div "Thank you for reaching out. So our internet price is listed without the shippin…" at bounding box center [627, 255] width 348 height 37
drag, startPoint x: 582, startPoint y: 279, endPoint x: 801, endPoint y: 299, distance: 219.1
click at [801, 300] on cdk-virtual-scroll-viewport "Hi Mike this is Victoria Cook, Internet Director at Ourisman CDJR of Clarksvill…" at bounding box center [627, 222] width 348 height 231
click at [701, 247] on p "Thank you for reaching out. So our internet price is listed without the shippin…" at bounding box center [627, 250] width 345 height 23
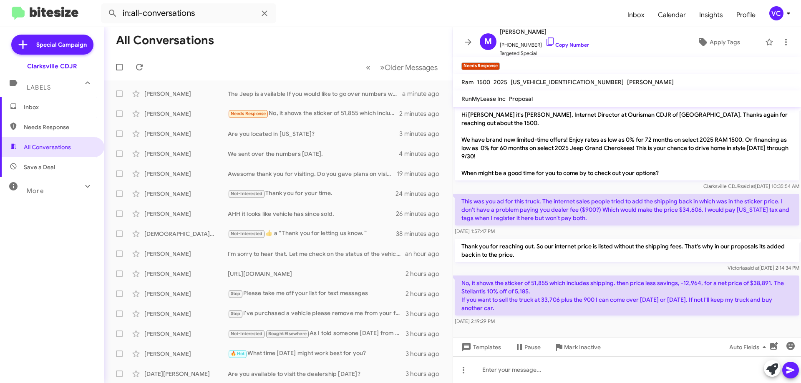
drag, startPoint x: 662, startPoint y: 216, endPoint x: 662, endPoint y: 222, distance: 5.4
click at [661, 219] on p "This was you ad for this truck. The internet sales people tried to add the ship…" at bounding box center [627, 210] width 345 height 32
click at [555, 254] on p "Thank you for reaching out. So our internet price is listed without the shippin…" at bounding box center [627, 250] width 345 height 23
click at [575, 292] on p "No, it shows the sticker of 51,855 which includes shipping. then price less sav…" at bounding box center [627, 296] width 345 height 40
click at [615, 254] on p "Thank you for reaching out. So our internet price is listed without the shippin…" at bounding box center [627, 250] width 345 height 23
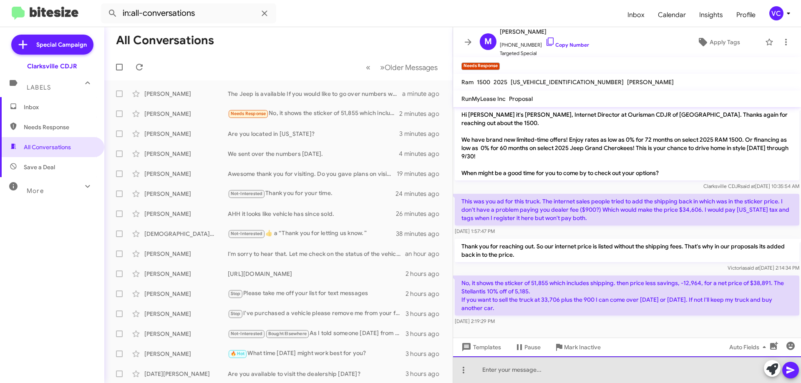
click at [611, 373] on div at bounding box center [627, 370] width 348 height 27
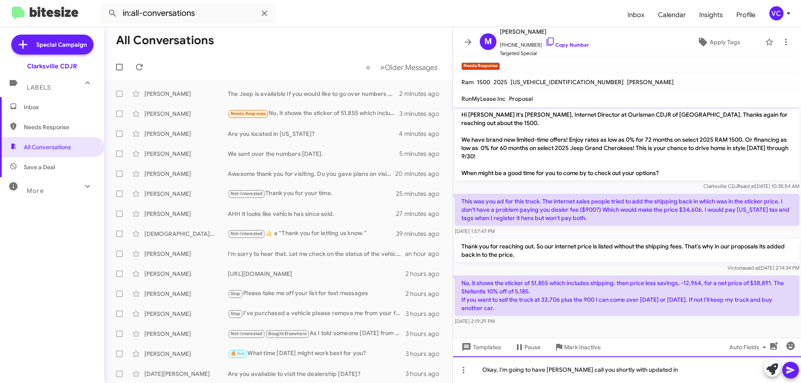
click at [691, 366] on div "Okay, I'm going to have Dale call you shortly with updated in" at bounding box center [627, 370] width 348 height 27
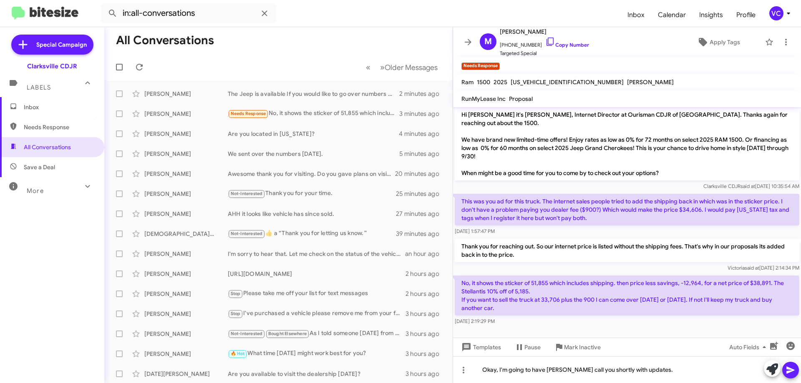
click at [788, 376] on span at bounding box center [790, 370] width 10 height 17
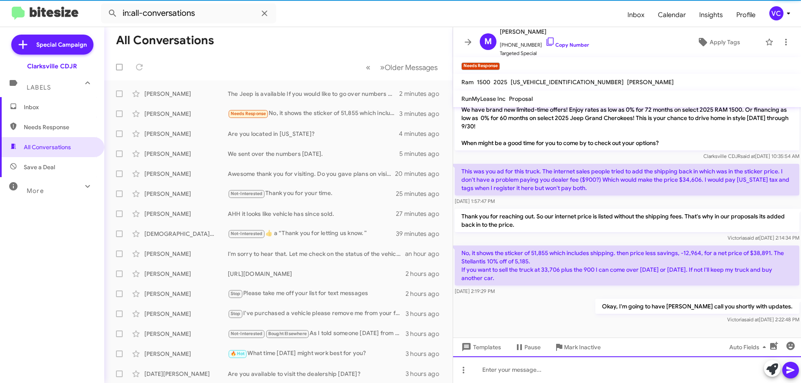
scroll to position [69, 0]
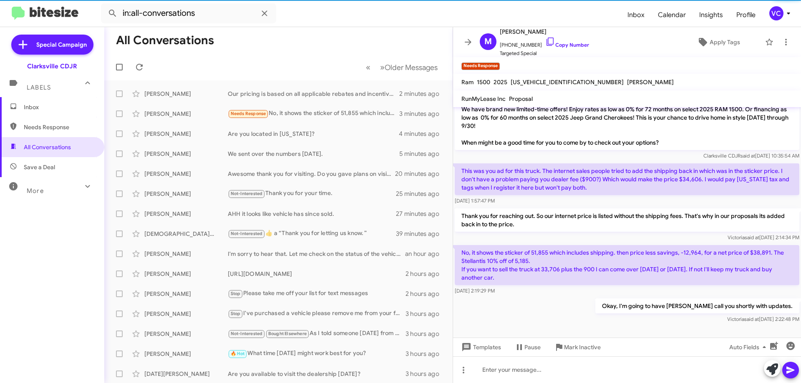
click at [573, 312] on div "Okay, I'm going to have Dale call you shortly with updates. Victoria said at Se…" at bounding box center [627, 311] width 348 height 28
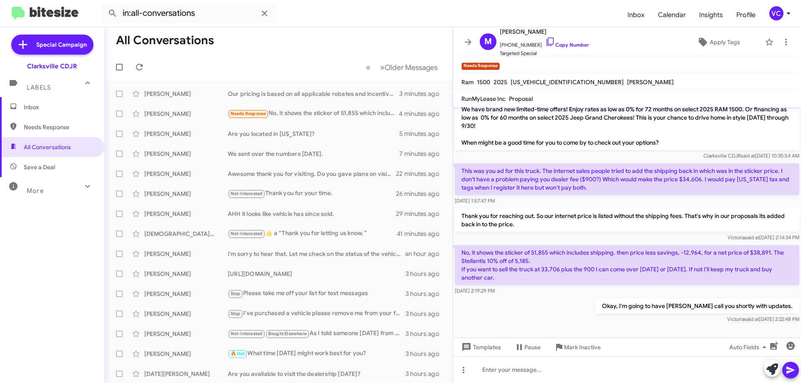
drag, startPoint x: 566, startPoint y: 281, endPoint x: 566, endPoint y: 276, distance: 5.0
click at [566, 281] on p "No, it shows the sticker of 51,855 which includes shipping. then price less sav…" at bounding box center [627, 265] width 345 height 40
click at [285, 60] on mat-toolbar-row "« Previous » Next Older Messages" at bounding box center [278, 67] width 348 height 27
click at [139, 67] on icon at bounding box center [139, 67] width 10 height 10
click at [326, 35] on mat-toolbar-row "All Conversations" at bounding box center [278, 40] width 348 height 27
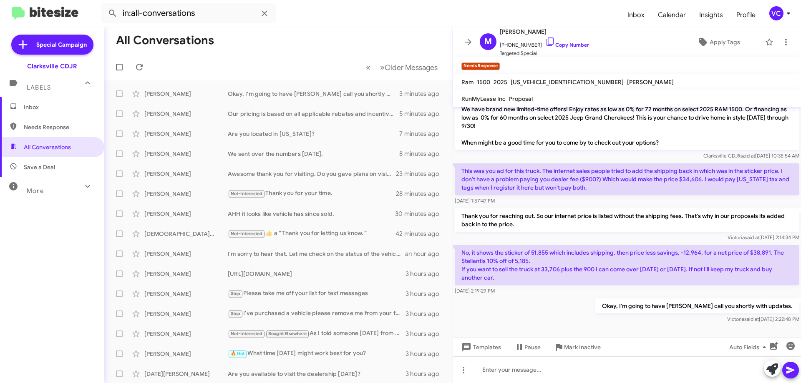
drag, startPoint x: 544, startPoint y: 305, endPoint x: 542, endPoint y: 289, distance: 15.5
click at [544, 305] on div "Okay, I'm going to have Dale call you shortly with updates. Victoria said at Se…" at bounding box center [627, 311] width 348 height 28
click at [322, 32] on mat-toolbar-row "All Conversations" at bounding box center [278, 40] width 348 height 27
click at [326, 28] on mat-toolbar-row "All Conversations" at bounding box center [278, 40] width 348 height 27
click at [592, 320] on div "Okay, I'm going to have Dale call you shortly with updates. Victoria said at Se…" at bounding box center [627, 311] width 348 height 28
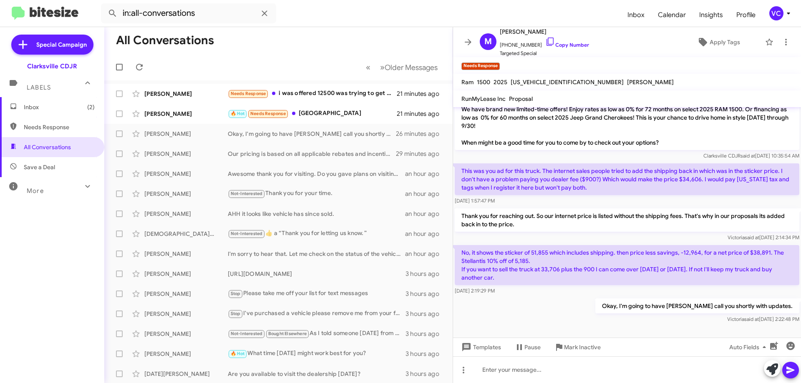
click at [531, 303] on div "Okay, I'm going to have Dale call you shortly with updates. Victoria said at Se…" at bounding box center [627, 311] width 348 height 28
click at [580, 321] on mat-tooltip-component "Mark Inactive" at bounding box center [573, 327] width 44 height 25
click at [352, 43] on mat-toolbar-row "All Conversations" at bounding box center [278, 40] width 348 height 27
click at [445, 7] on form "in:all-conversations" at bounding box center [361, 13] width 520 height 20
click at [367, 18] on form "in:all-conversations" at bounding box center [361, 13] width 520 height 20
